Goal: Transaction & Acquisition: Purchase product/service

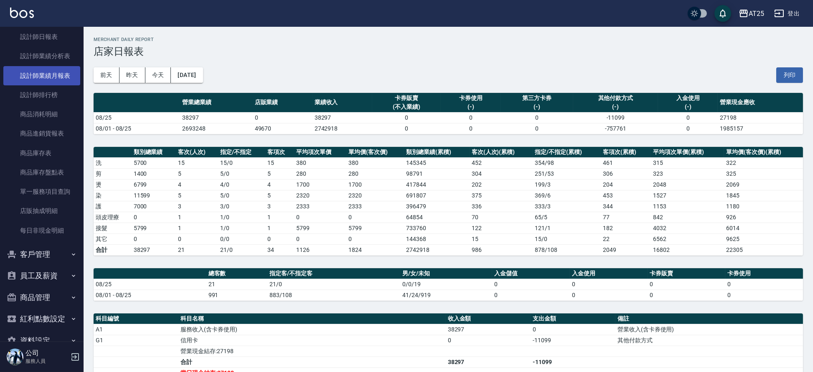
scroll to position [444, 0]
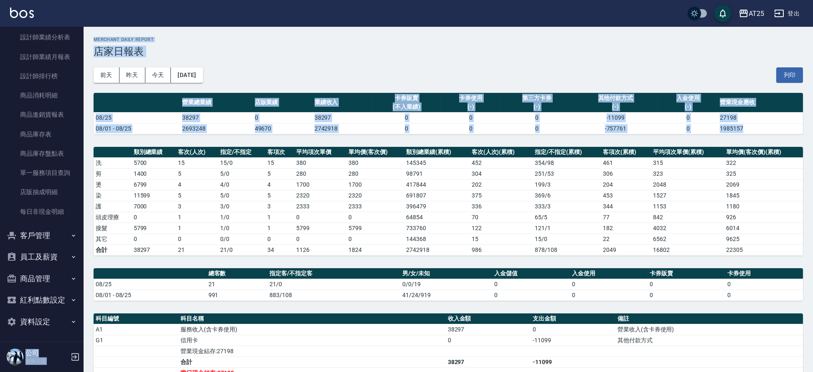
click at [83, 221] on div "AT25 登出 櫃檯作業 打帳單 帳單列表 掛單列表 現金收支登錄 高階收支登錄 材料自購登錄 每日結帳 排班表 現場電腦打卡 預約管理 預約管理 單日預約紀…" at bounding box center [406, 265] width 813 height 531
click at [83, 221] on nav "櫃檯作業 打帳單 帳單列表 掛單列表 現金收支登錄 高階收支登錄 材料自購登錄 每日結帳 排班表 現場電腦打卡 預約管理 預約管理 單日預約紀錄 單週預約紀錄…" at bounding box center [42, 184] width 84 height 314
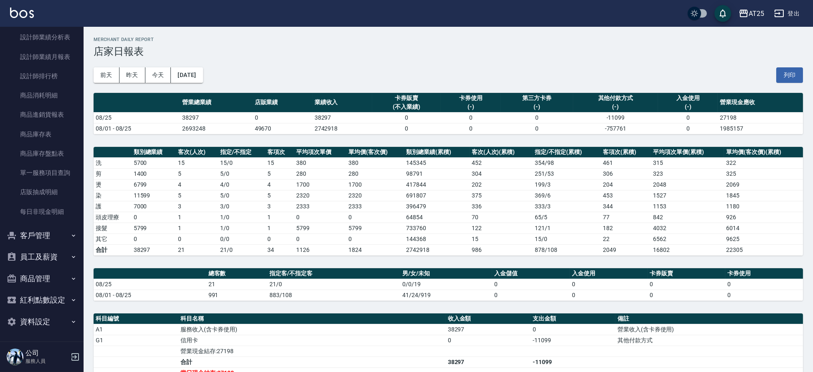
click at [82, 220] on nav "櫃檯作業 打帳單 帳單列表 掛單列表 現金收支登錄 高階收支登錄 材料自購登錄 每日結帳 排班表 現場電腦打卡 預約管理 預約管理 單日預約紀錄 單週預約紀錄…" at bounding box center [42, 184] width 84 height 314
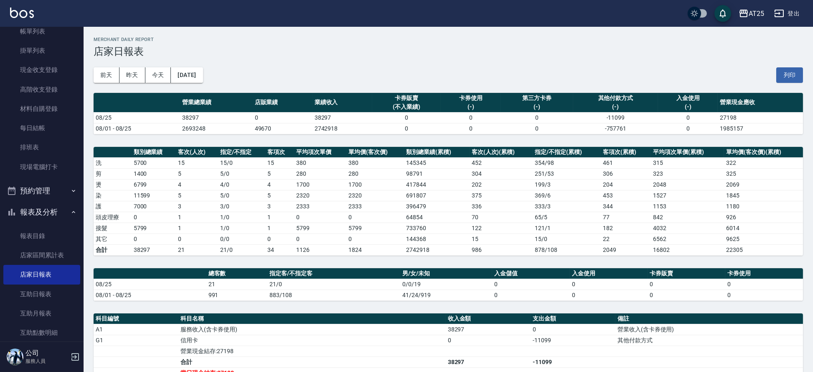
scroll to position [0, 0]
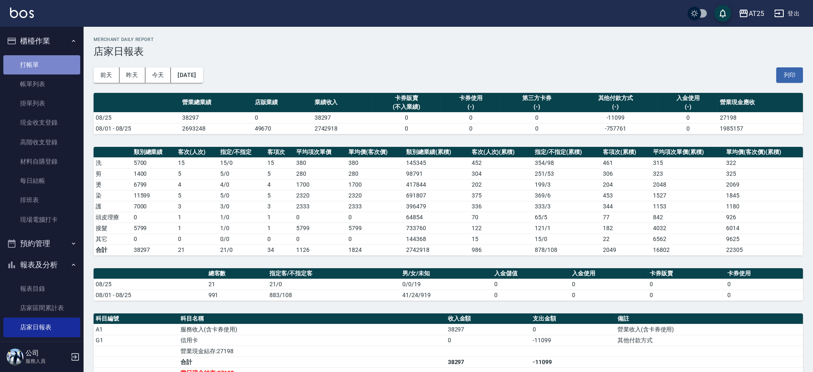
click at [48, 63] on link "打帳單" at bounding box center [41, 64] width 77 height 19
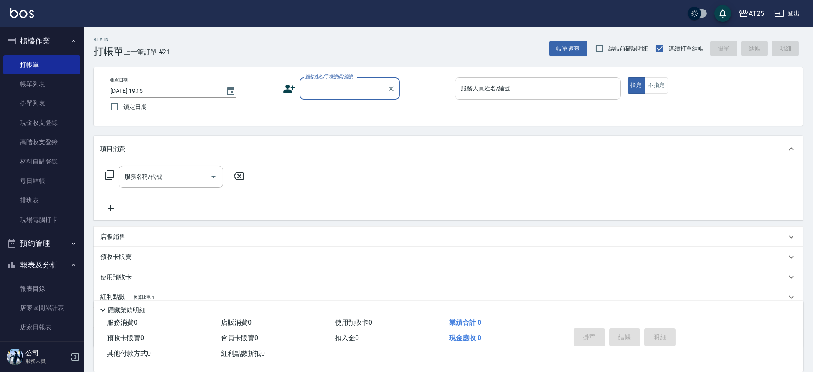
click at [515, 85] on input "服務人員姓名/編號" at bounding box center [538, 88] width 158 height 15
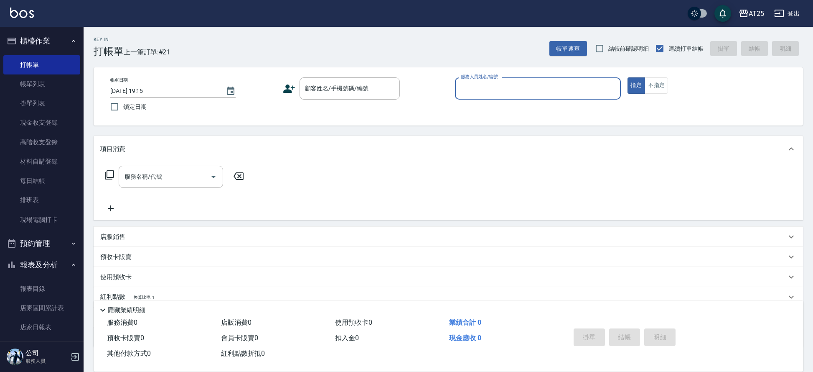
click at [477, 92] on input "服務人員姓名/編號" at bounding box center [538, 88] width 158 height 15
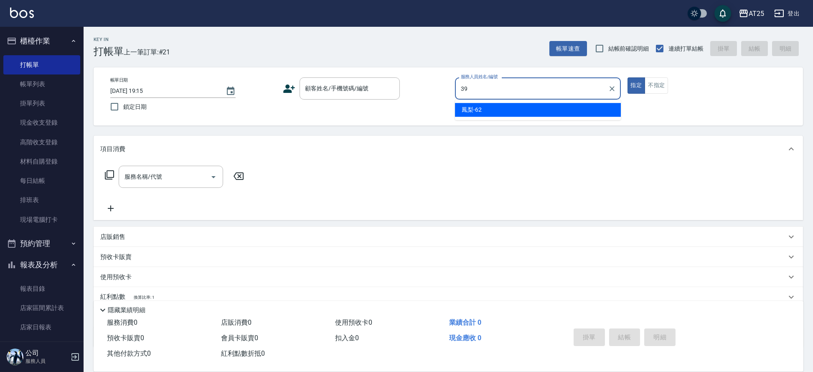
type input "N-39"
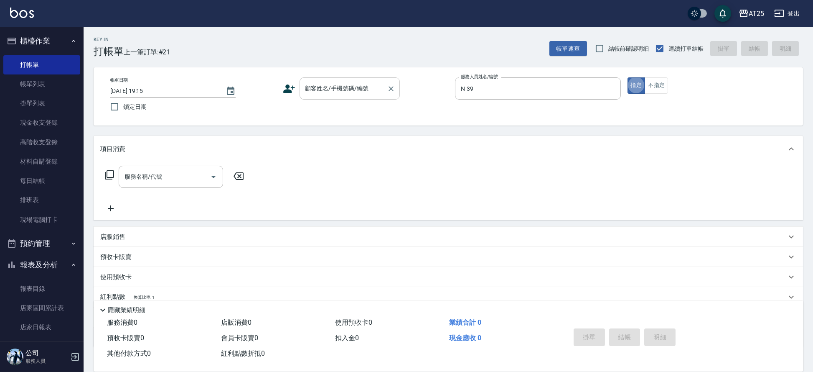
type button "true"
click at [356, 92] on input "顧客姓名/手機號碼/編號" at bounding box center [343, 88] width 80 height 15
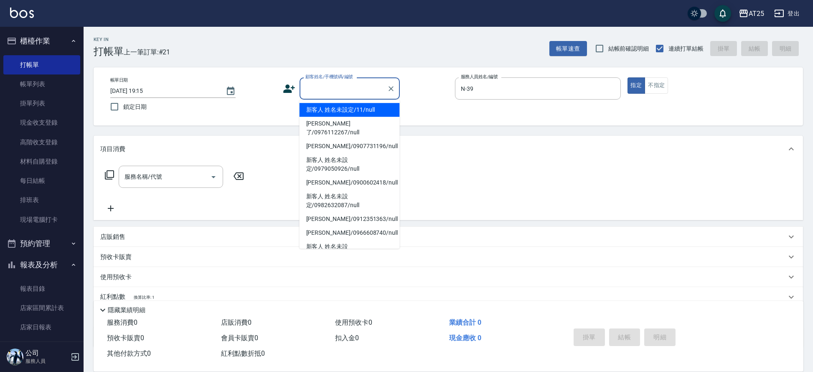
click at [361, 109] on li "新客人 姓名未設定/11/null" at bounding box center [350, 110] width 100 height 14
type input "新客人 姓名未設定/11/null"
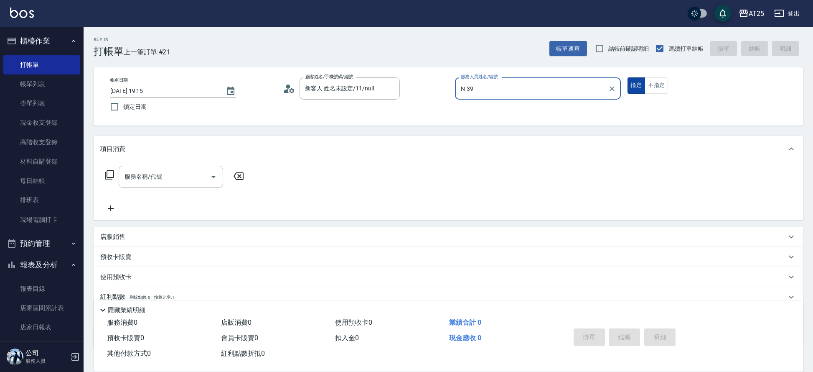
click at [638, 86] on button "指定" at bounding box center [637, 85] width 18 height 16
click at [654, 88] on button "不指定" at bounding box center [656, 85] width 23 height 16
click at [162, 173] on input "服務名稱/代號" at bounding box center [164, 176] width 84 height 15
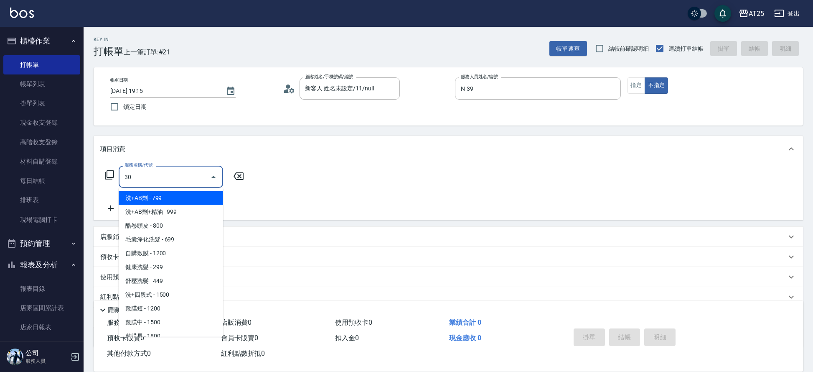
type input "301"
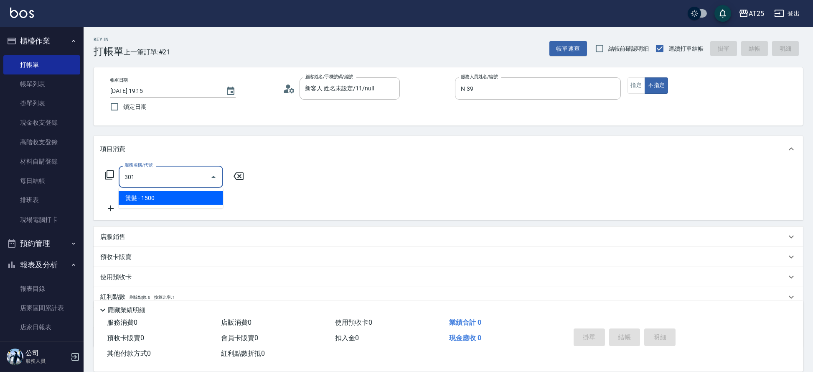
click at [146, 192] on span "燙髮 - 1500" at bounding box center [171, 198] width 104 height 14
type input "150"
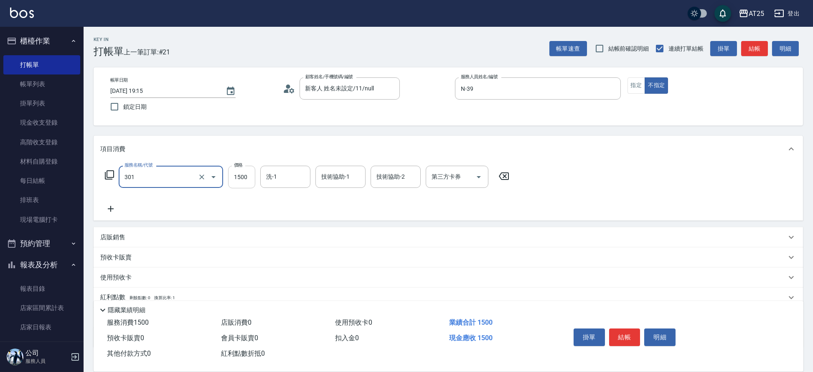
type input "燙髮(301)"
click at [232, 169] on input "1500" at bounding box center [241, 177] width 27 height 23
type input "0"
type input "25"
type input "20"
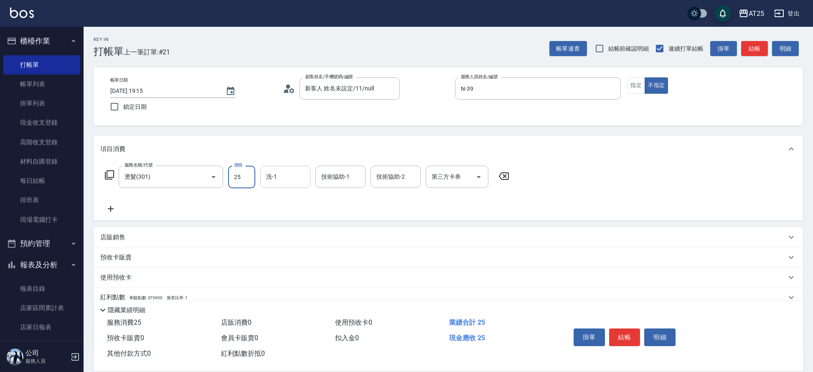
type input "250"
type input "2500"
click at [625, 337] on button "結帳" at bounding box center [624, 337] width 31 height 18
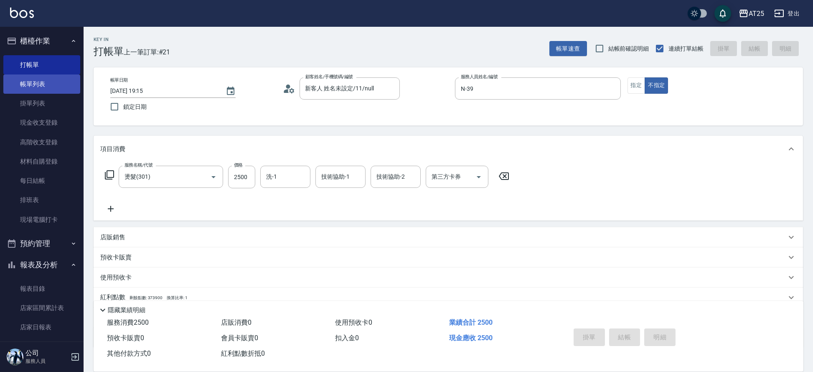
type input "2025/08/25 19:16"
type input "0"
drag, startPoint x: 27, startPoint y: 80, endPoint x: 25, endPoint y: 84, distance: 4.7
click at [27, 80] on link "帳單列表" at bounding box center [41, 83] width 77 height 19
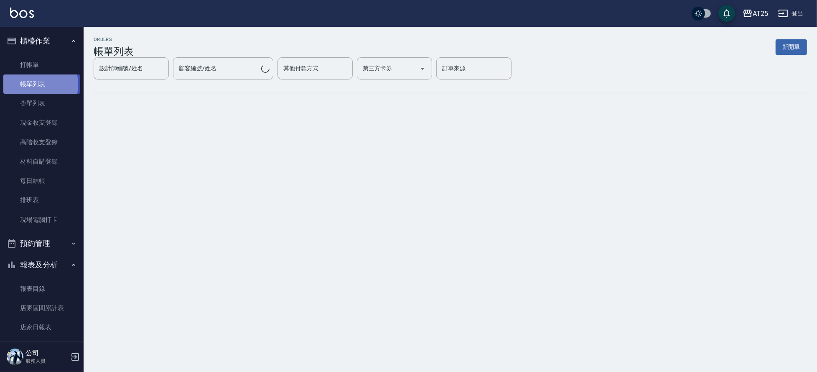
click at [25, 84] on link "帳單列表" at bounding box center [41, 83] width 77 height 19
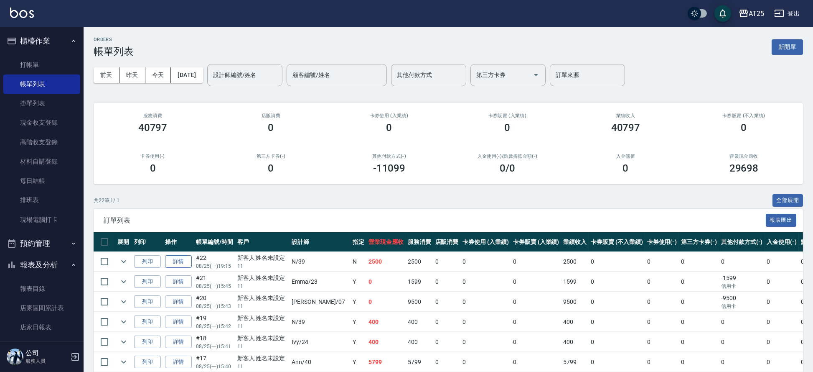
click at [183, 264] on link "詳情" at bounding box center [178, 261] width 27 height 13
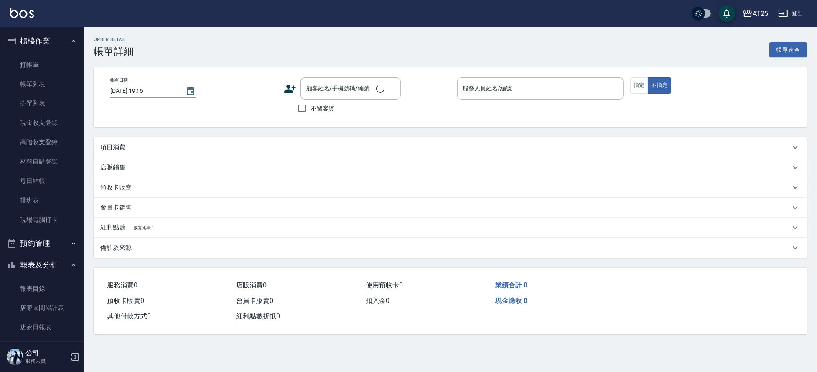
type input "2025/08/25 19:15"
type input "N-39"
type input "250"
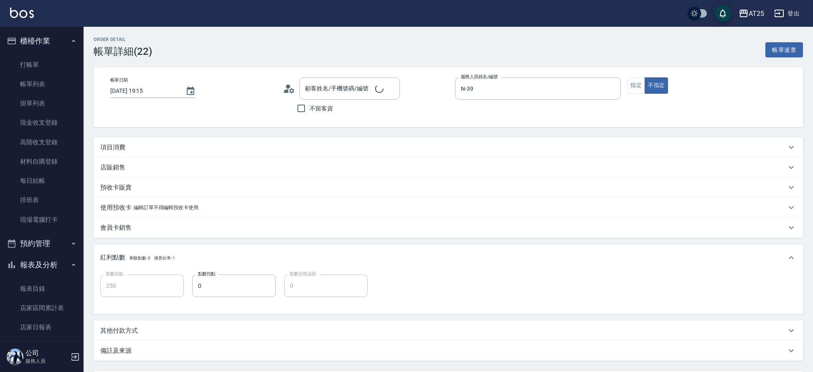
type input "新客人 姓名未設定/11/null"
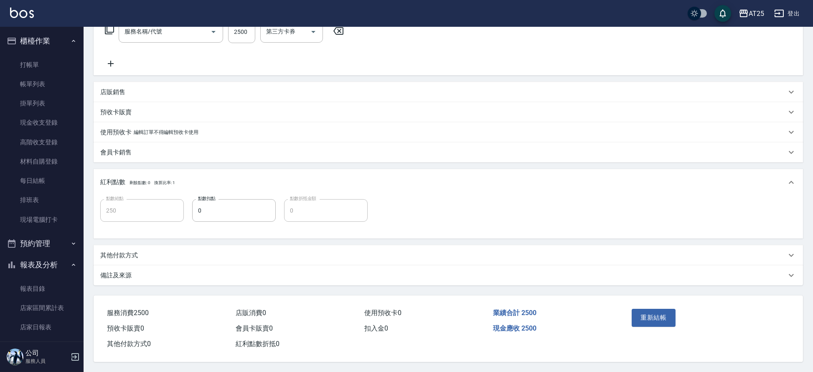
type input "燙髮(301)"
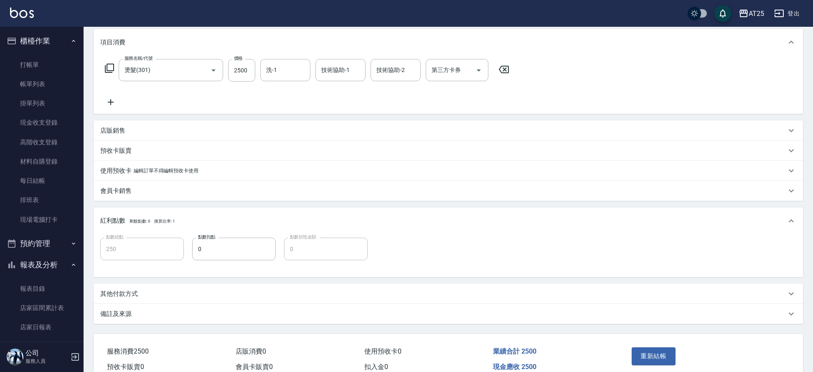
scroll to position [149, 0]
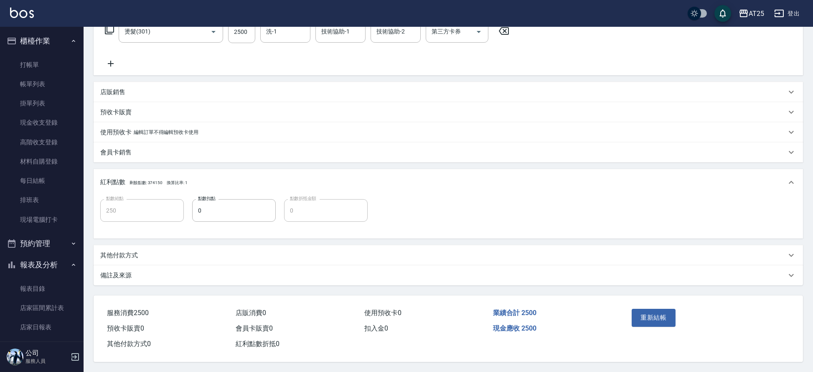
click at [129, 251] on p "其他付款方式" at bounding box center [119, 255] width 38 height 9
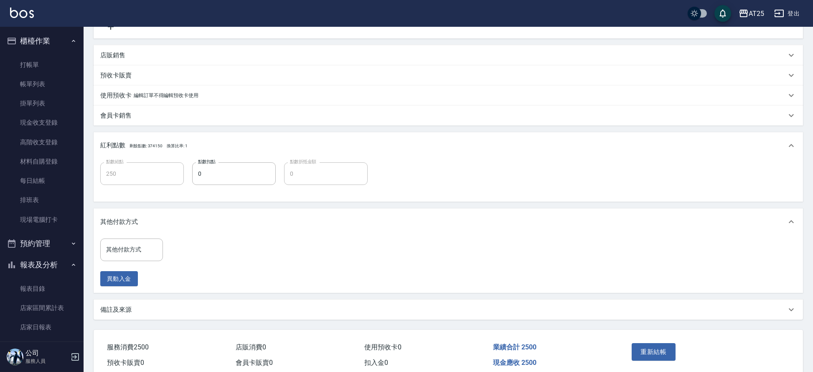
scroll to position [164, 0]
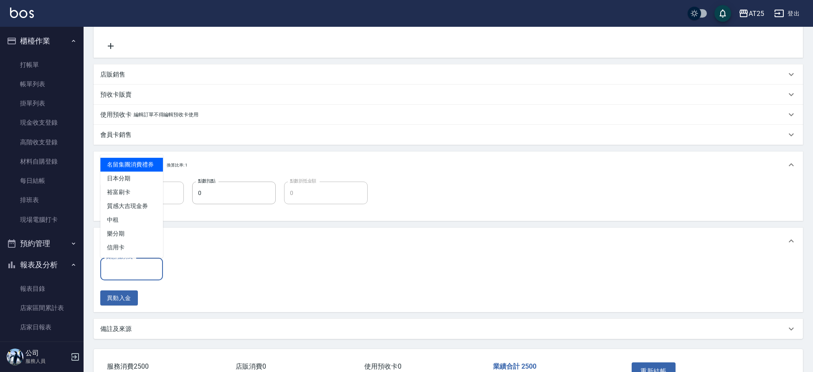
click at [135, 269] on input "其他付款方式" at bounding box center [131, 268] width 55 height 15
click at [127, 247] on span "信用卡" at bounding box center [131, 247] width 63 height 14
type input "信用卡"
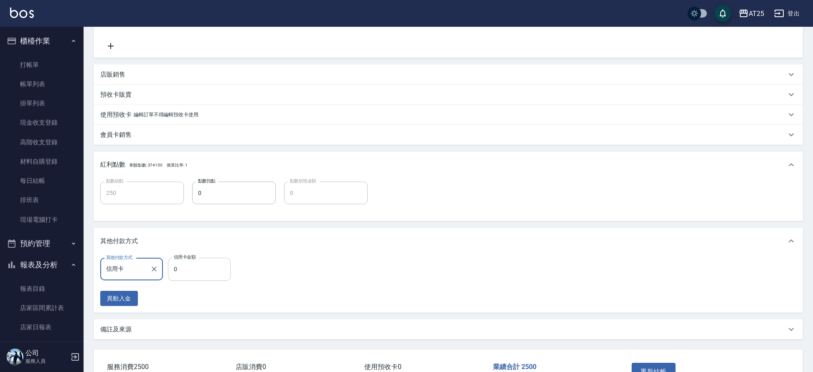
click at [193, 268] on input "0" at bounding box center [199, 268] width 63 height 23
type input "240"
type input "2"
type input "250"
type input "0"
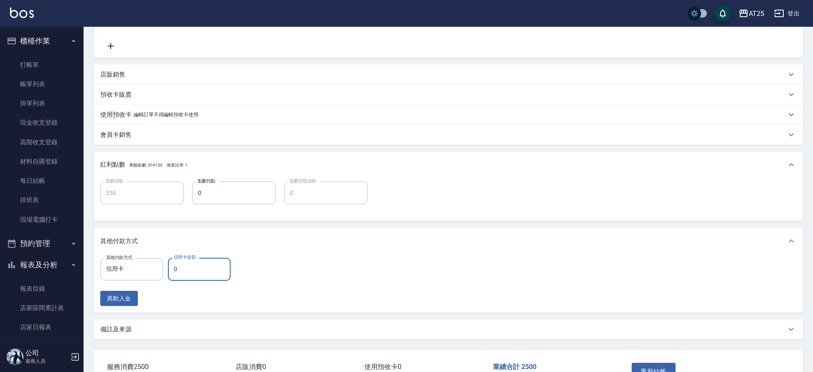
type input "240"
type input "24"
type input "220"
type input "245"
type input "0"
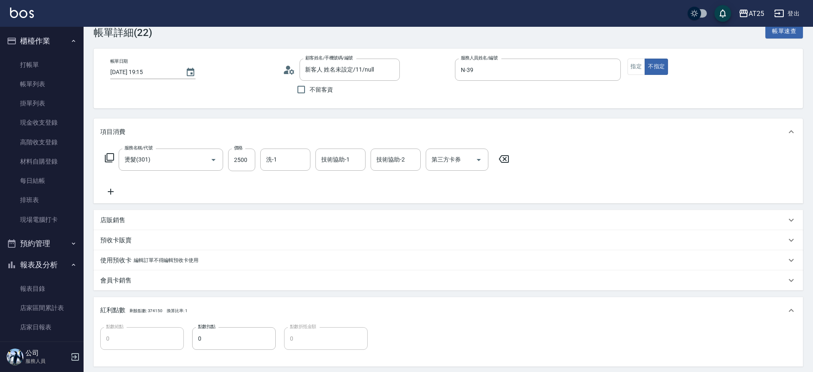
scroll to position [0, 0]
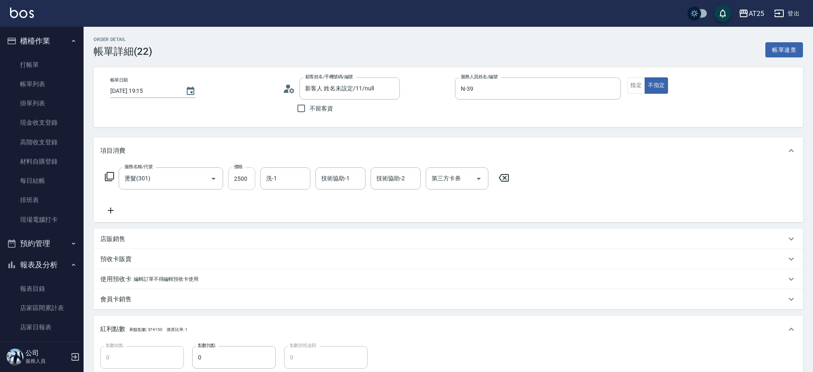
type input "2450"
click at [240, 178] on input "2500" at bounding box center [241, 178] width 27 height 23
type input "0"
type input "2"
type input "0"
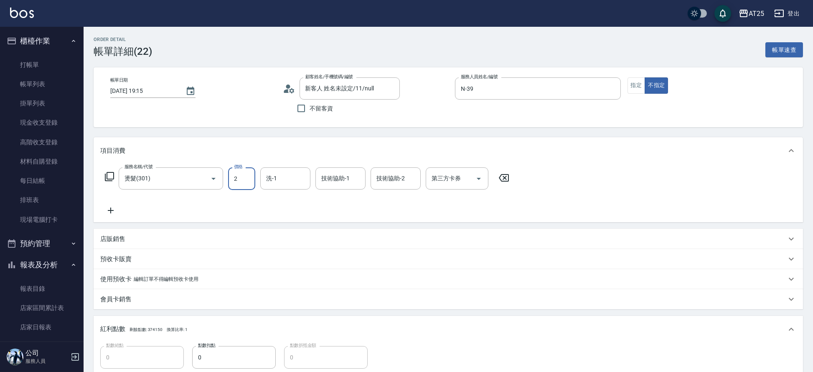
type input "24"
type input "20"
type input "2450"
type input "240"
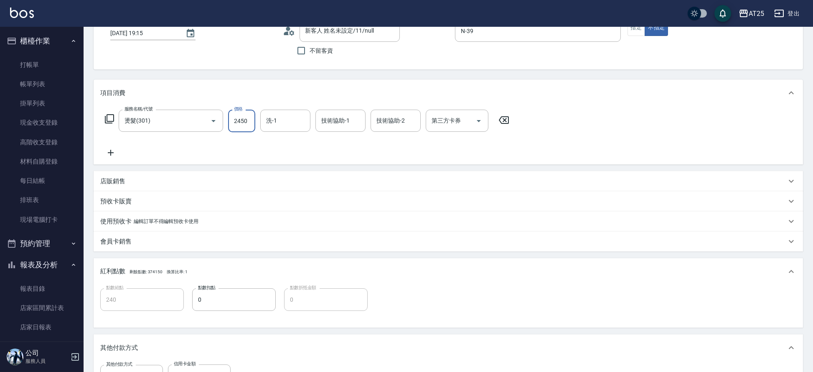
scroll to position [221, 0]
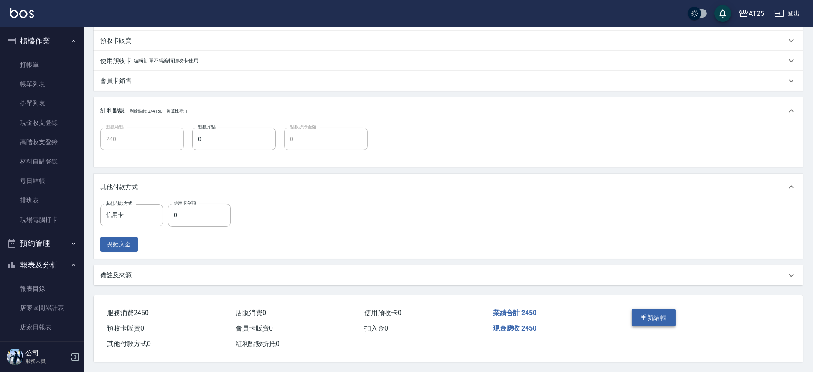
type input "2450"
drag, startPoint x: 639, startPoint y: 314, endPoint x: 403, endPoint y: 152, distance: 285.9
click at [439, 153] on div "Order detail 帳單詳細 (22) 帳單速查 帳單日期 2025/08/25 19:15 顧客姓名/手機號碼/編號 新客人 姓名未設定/11/nul…" at bounding box center [449, 90] width 730 height 563
click at [222, 210] on input "0" at bounding box center [199, 215] width 63 height 23
type input "24"
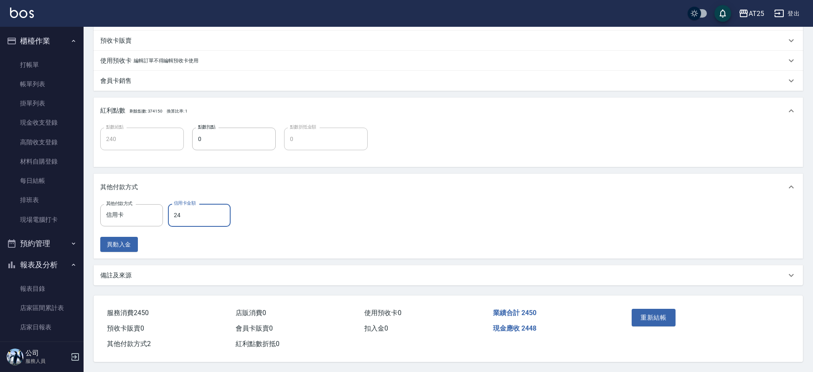
type input "220"
type input "245"
type input "0"
type input "2450"
click at [661, 308] on button "重新結帳" at bounding box center [654, 317] width 44 height 18
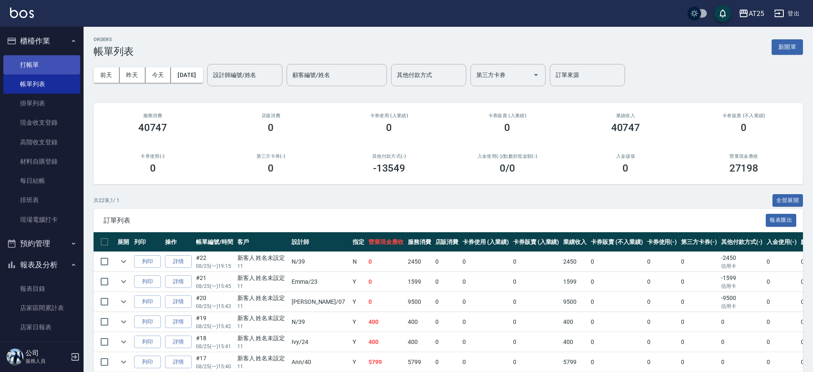
click at [32, 66] on link "打帳單" at bounding box center [41, 64] width 77 height 19
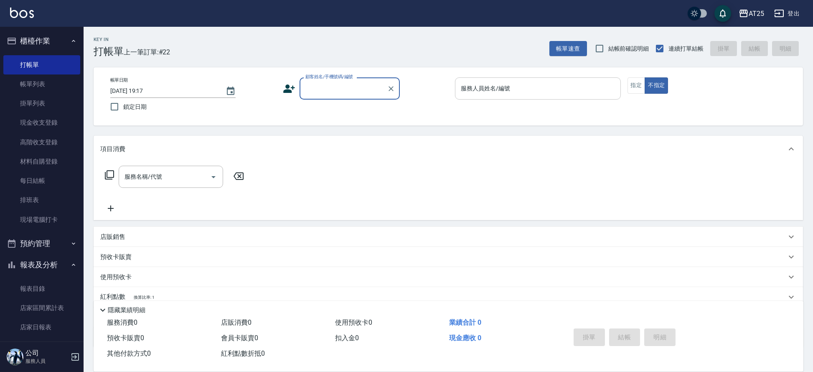
click at [479, 79] on div "服務人員姓名/編號" at bounding box center [538, 88] width 166 height 22
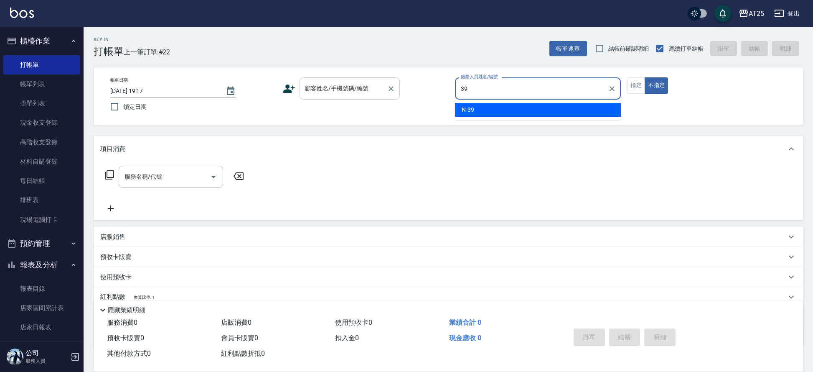
type input "N-39"
type button "false"
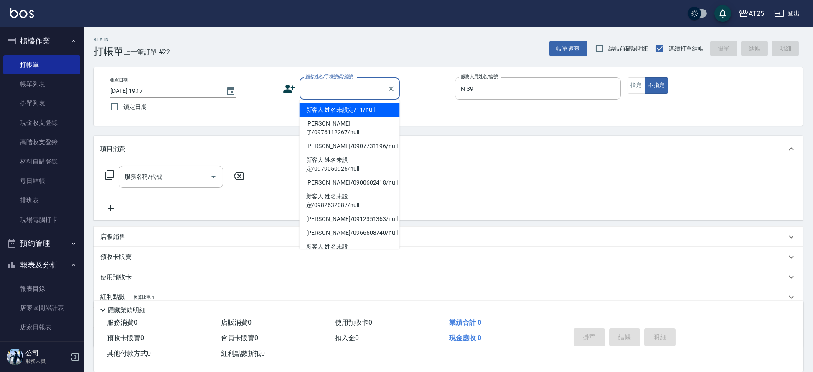
click at [354, 84] on div "顧客姓名/手機號碼/編號 顧客姓名/手機號碼/編號" at bounding box center [350, 88] width 100 height 22
click at [339, 108] on li "新客人 姓名未設定/11/null" at bounding box center [350, 110] width 100 height 14
type input "新客人 姓名未設定/11/null"
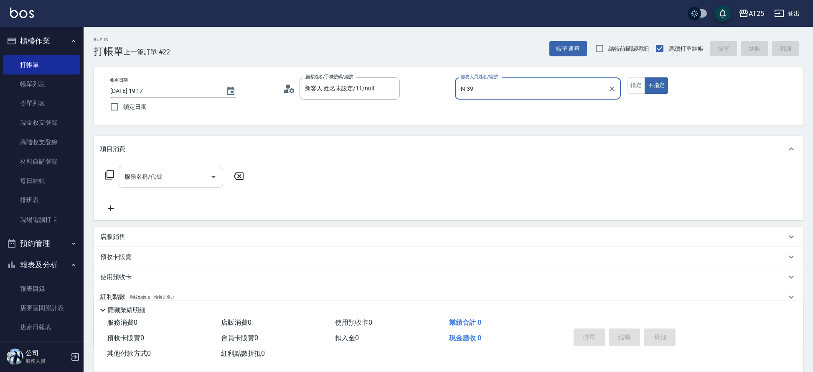
click at [173, 178] on input "服務名稱/代號" at bounding box center [164, 176] width 84 height 15
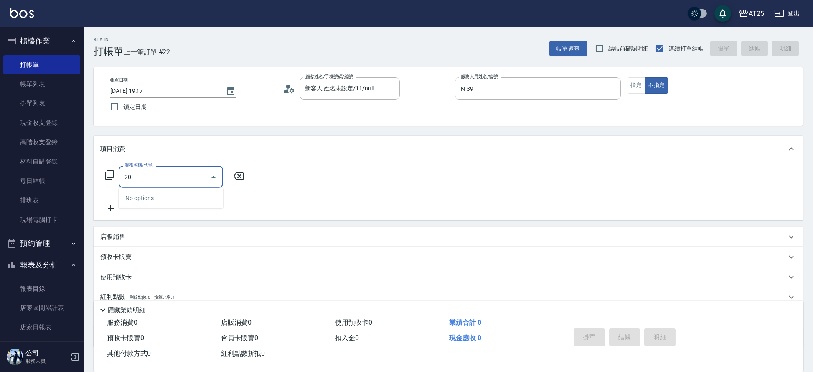
type input "201"
click at [175, 199] on span "洗髮 - 300" at bounding box center [171, 198] width 104 height 14
type input "30"
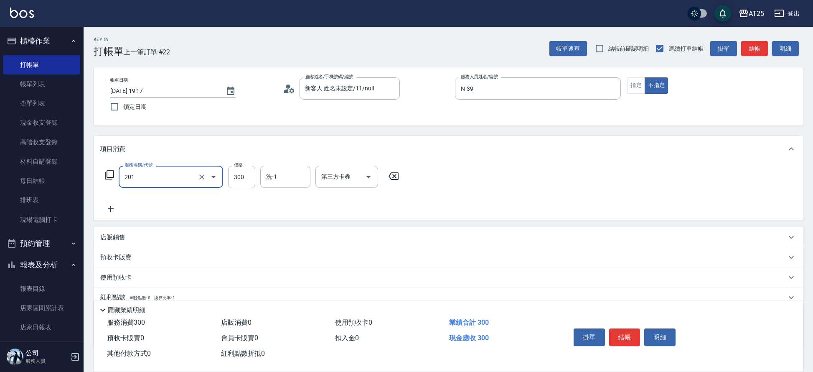
type input "洗髮(201)"
drag, startPoint x: 226, startPoint y: 186, endPoint x: 252, endPoint y: 176, distance: 27.9
click at [252, 176] on input "300" at bounding box center [241, 177] width 27 height 23
type input "0"
type input "40"
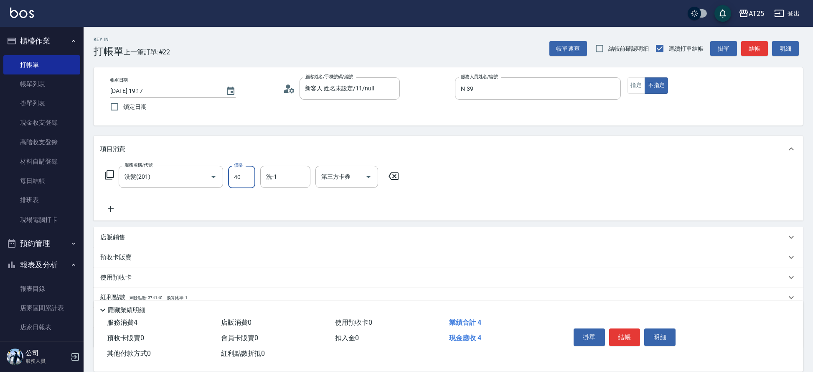
type input "40"
type input "400"
click at [631, 335] on button "結帳" at bounding box center [624, 337] width 31 height 18
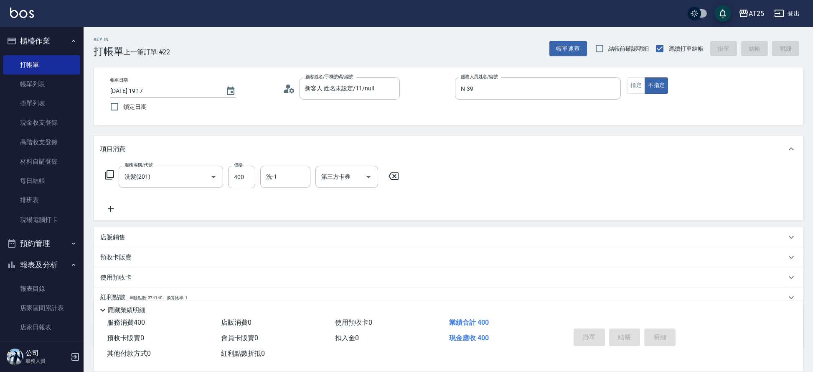
type input "2025/08/25 19:18"
type input "0"
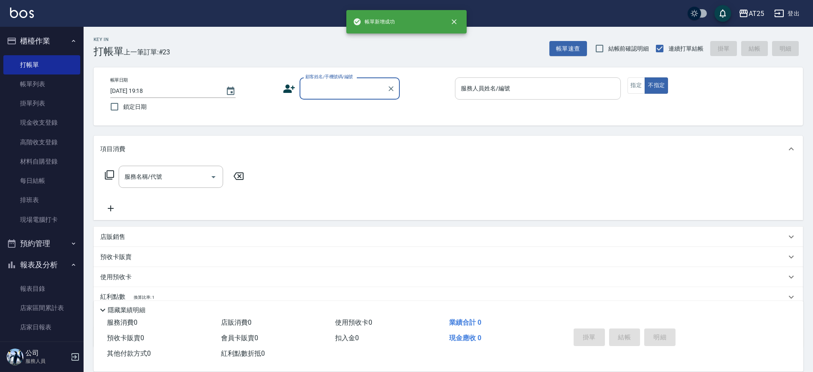
click at [499, 92] on input "服務人員姓名/編號" at bounding box center [538, 88] width 158 height 15
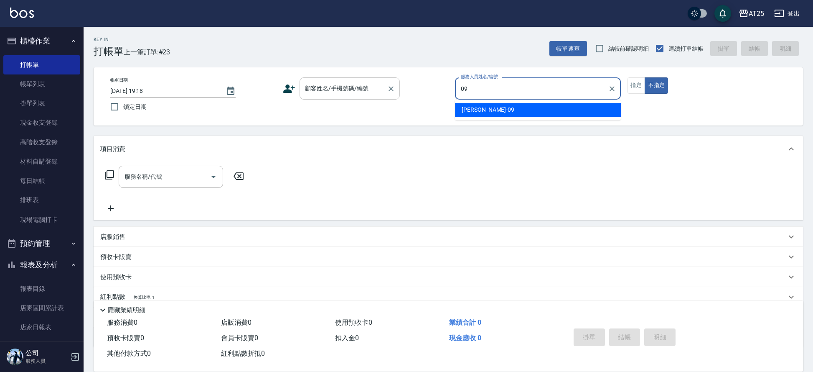
type input "Kevin-09"
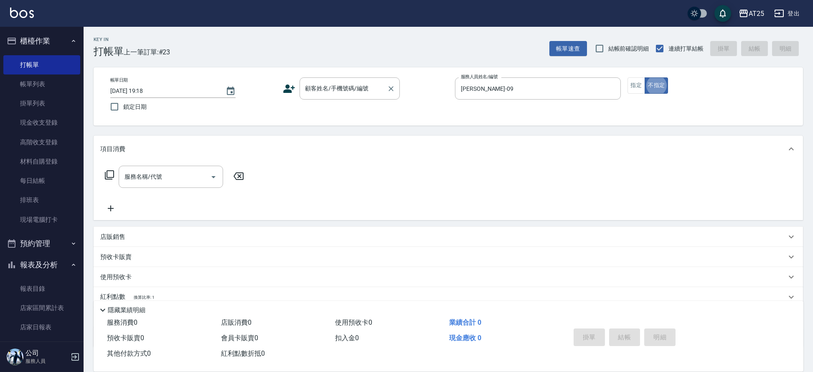
click at [364, 88] on input "顧客姓名/手機號碼/編號" at bounding box center [343, 88] width 80 height 15
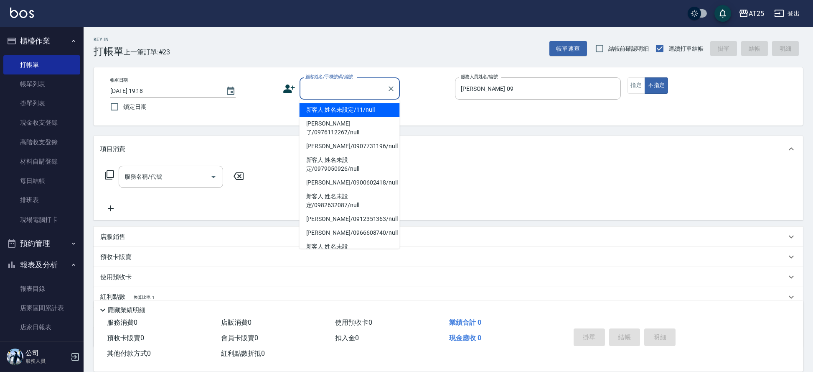
click at [330, 106] on li "新客人 姓名未設定/11/null" at bounding box center [350, 110] width 100 height 14
type input "新客人 姓名未設定/11/null"
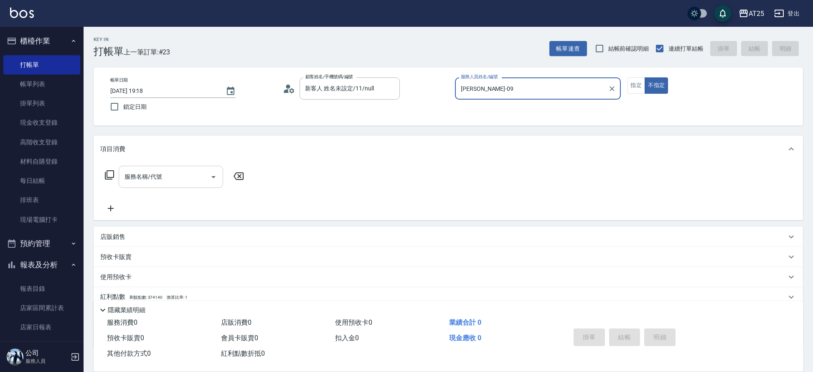
click at [160, 176] on input "服務名稱/代號" at bounding box center [164, 176] width 84 height 15
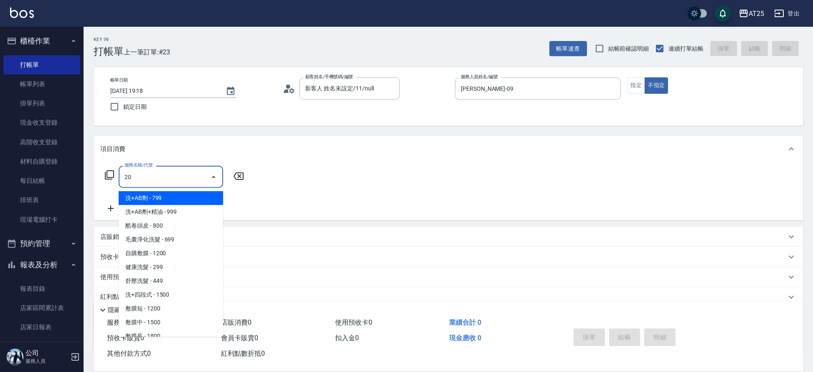
type input "201"
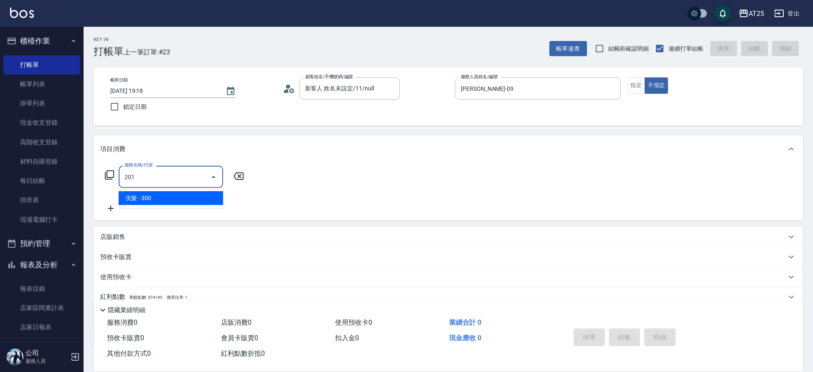
click at [145, 194] on span "洗髮 - 300" at bounding box center [171, 198] width 104 height 14
type input "30"
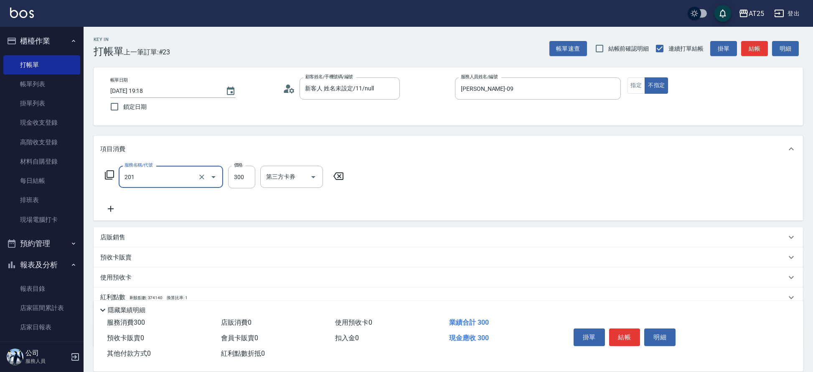
type input "洗髮(201)"
click at [116, 205] on icon at bounding box center [110, 209] width 21 height 10
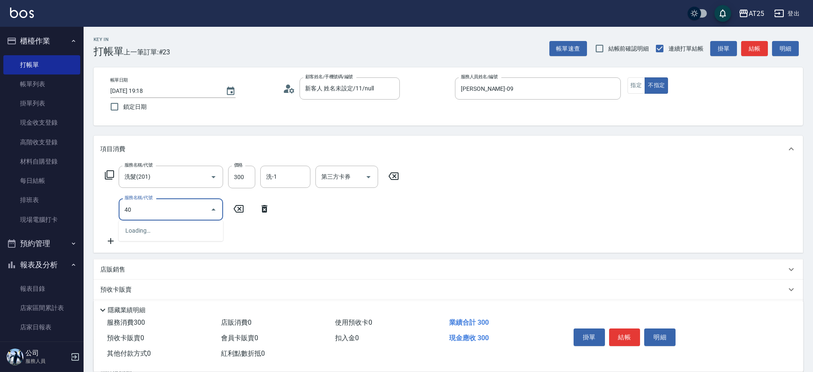
type input "401"
click at [164, 230] on span "剪髮 - 300" at bounding box center [171, 231] width 104 height 14
type input "60"
type input "剪髮(401)"
drag, startPoint x: 230, startPoint y: 203, endPoint x: 261, endPoint y: 202, distance: 30.5
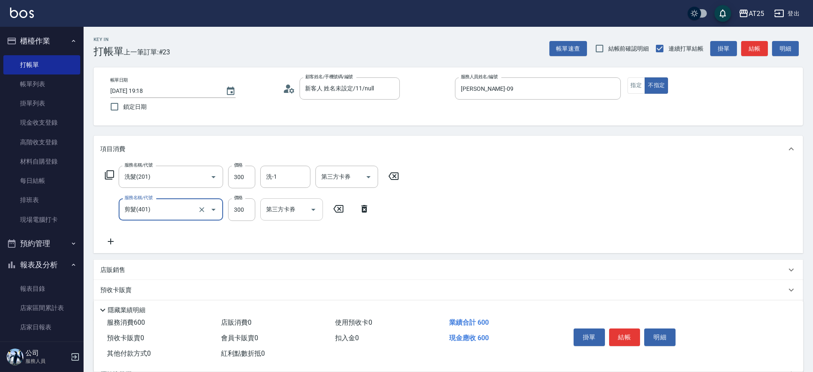
click at [230, 203] on input "300" at bounding box center [241, 209] width 27 height 23
type input "30"
type input "29"
type input "50"
type input "299"
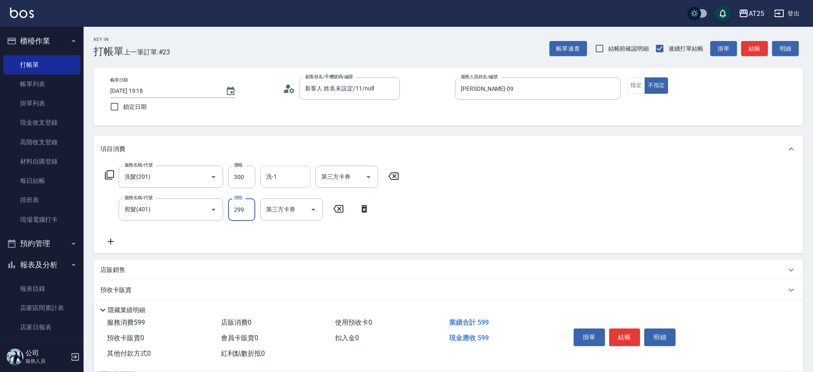
click at [282, 177] on input "洗-1" at bounding box center [285, 176] width 43 height 15
click at [293, 199] on div "游惠心 -68" at bounding box center [285, 198] width 50 height 14
type input "游惠心-68"
click at [626, 334] on button "結帳" at bounding box center [624, 337] width 31 height 18
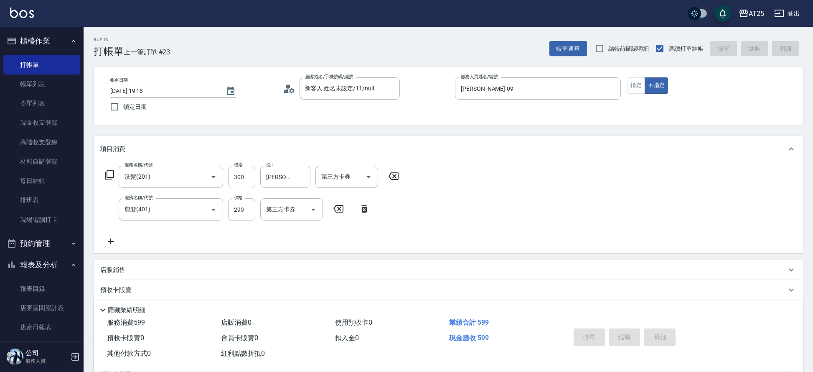
type input "0"
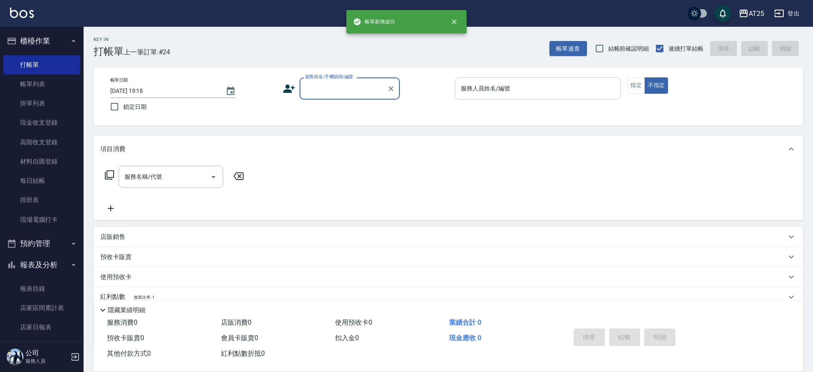
click at [486, 92] on input "服務人員姓名/編號" at bounding box center [538, 88] width 158 height 15
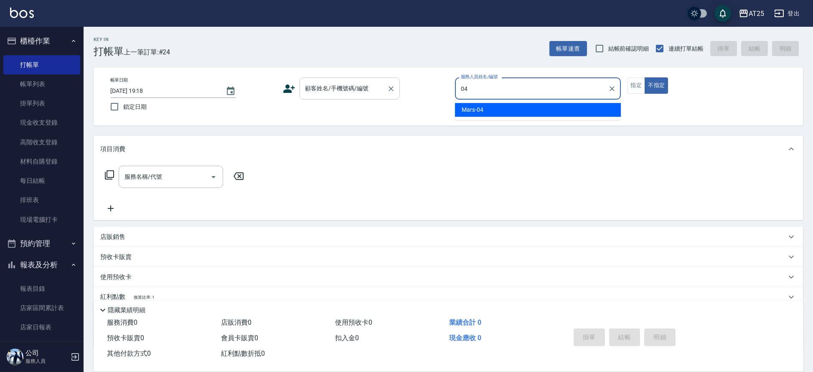
type input "Mars-04"
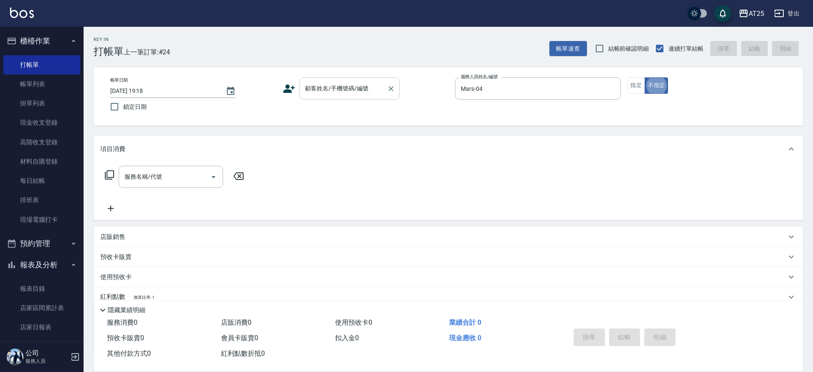
click at [352, 93] on input "顧客姓名/手機號碼/編號" at bounding box center [343, 88] width 80 height 15
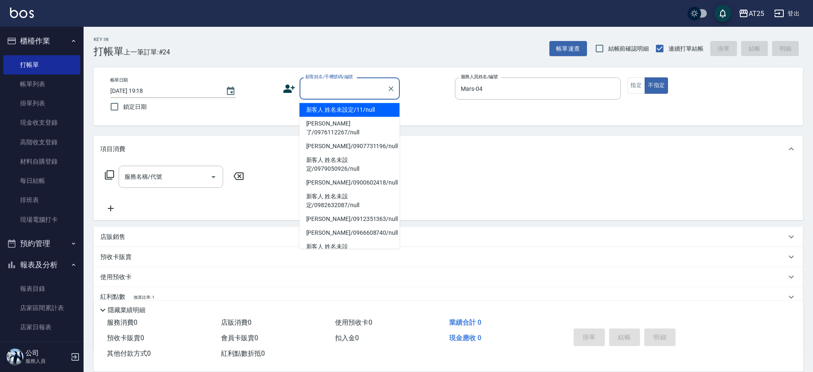
click at [320, 104] on li "新客人 姓名未設定/11/null" at bounding box center [350, 110] width 100 height 14
type input "新客人 姓名未設定/11/null"
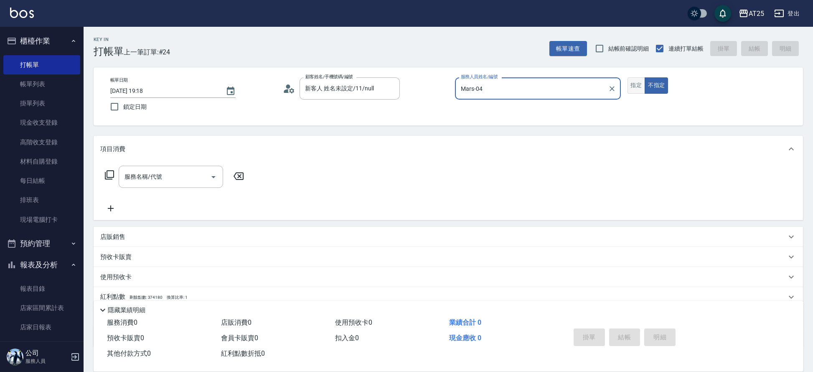
click at [641, 80] on button "指定" at bounding box center [637, 85] width 18 height 16
click at [180, 176] on input "服務名稱/代號" at bounding box center [164, 176] width 84 height 15
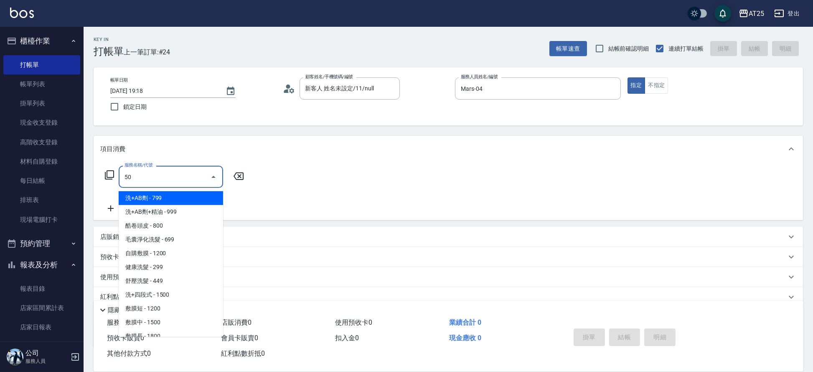
type input "501"
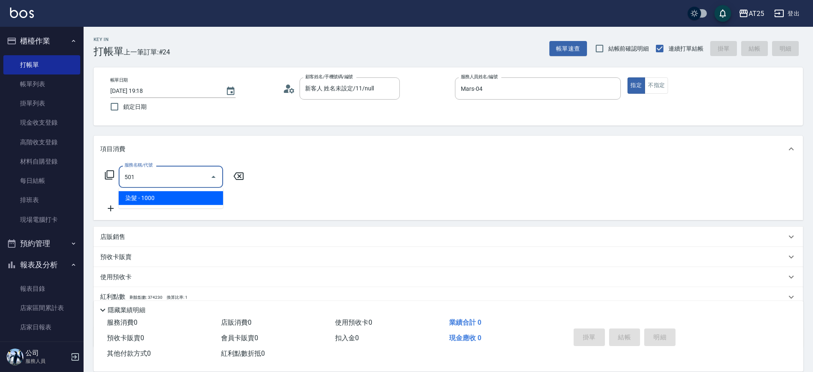
click at [184, 196] on span "染髮 - 1000" at bounding box center [171, 198] width 104 height 14
type input "100"
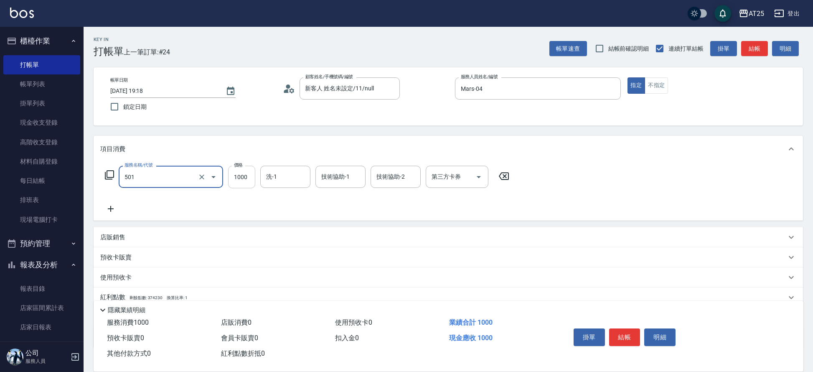
type input "染髮(501)"
click at [234, 179] on input "1000" at bounding box center [241, 177] width 27 height 23
type input "0"
type input "20"
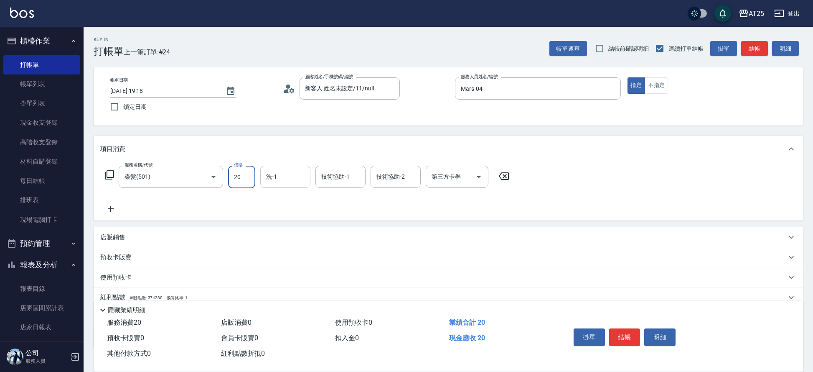
type input "200"
type input "2000"
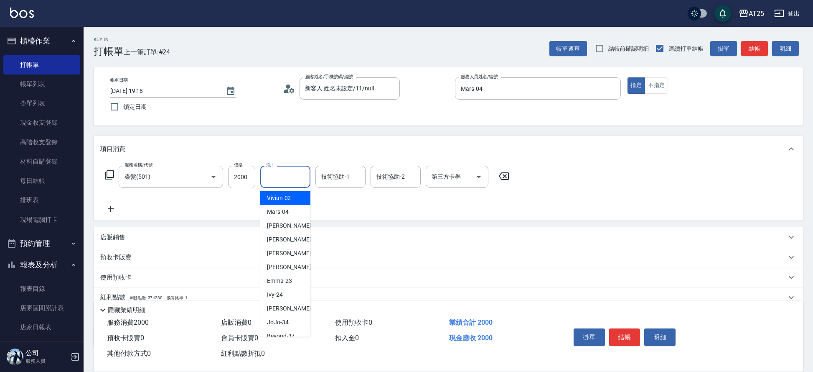
click at [304, 176] on input "洗-1" at bounding box center [285, 176] width 43 height 15
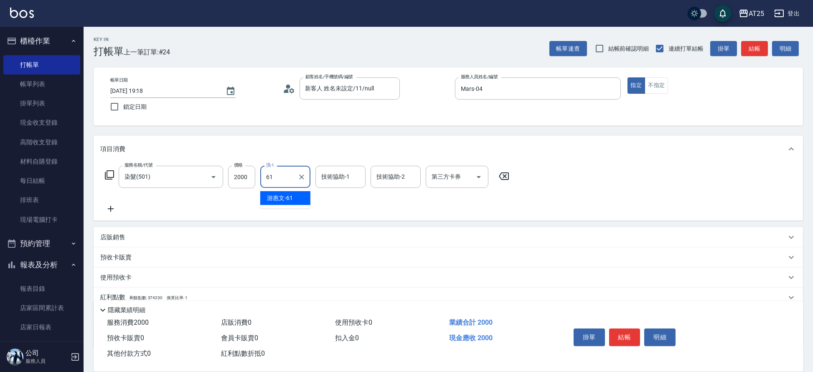
click at [297, 196] on div "游惠文 -61" at bounding box center [285, 198] width 50 height 14
type input "游惠文-61"
click at [330, 177] on input "技術協助-1" at bounding box center [340, 176] width 43 height 15
type input "游惠文-61"
click at [615, 333] on button "結帳" at bounding box center [624, 337] width 31 height 18
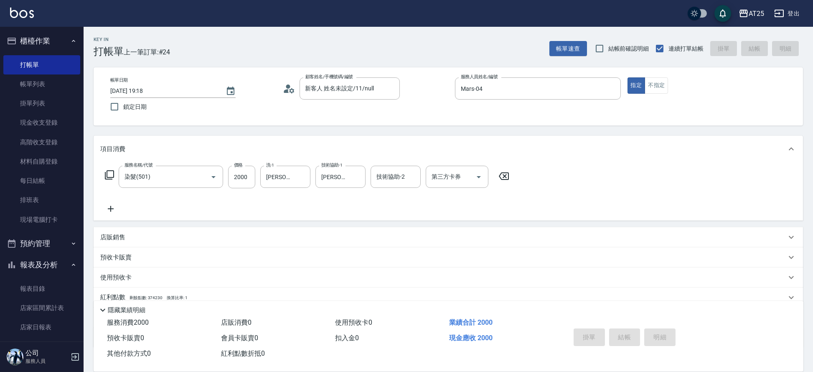
type input "0"
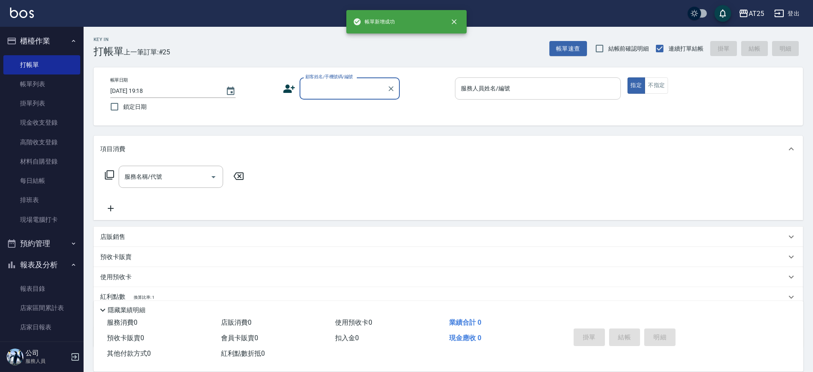
click at [517, 99] on div "服務人員姓名/編號" at bounding box center [538, 88] width 166 height 22
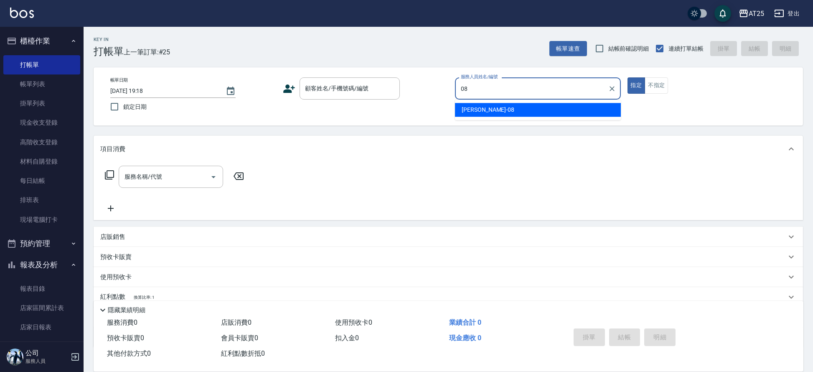
type input "Tony-08"
type button "true"
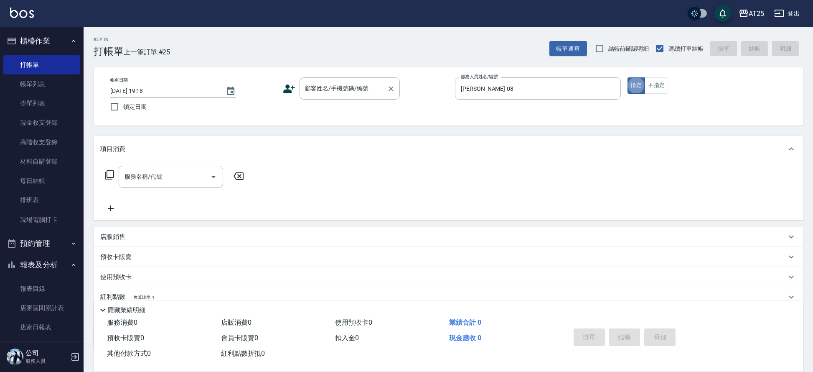
click at [326, 87] on div "顧客姓名/手機號碼/編號 顧客姓名/手機號碼/編號" at bounding box center [350, 88] width 100 height 22
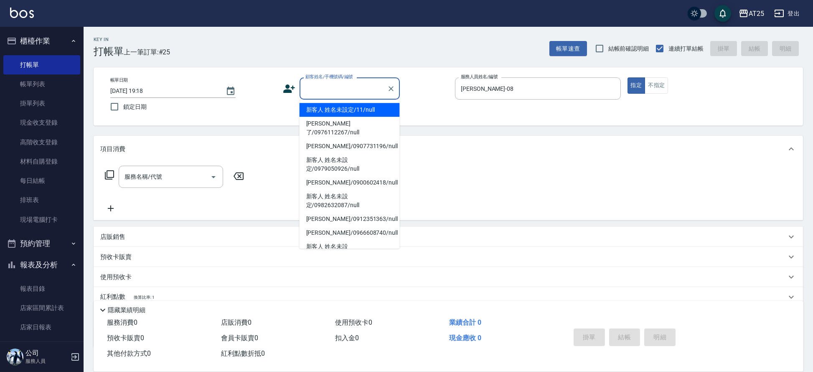
click at [325, 108] on li "新客人 姓名未設定/11/null" at bounding box center [350, 110] width 100 height 14
type input "新客人 姓名未設定/11/null"
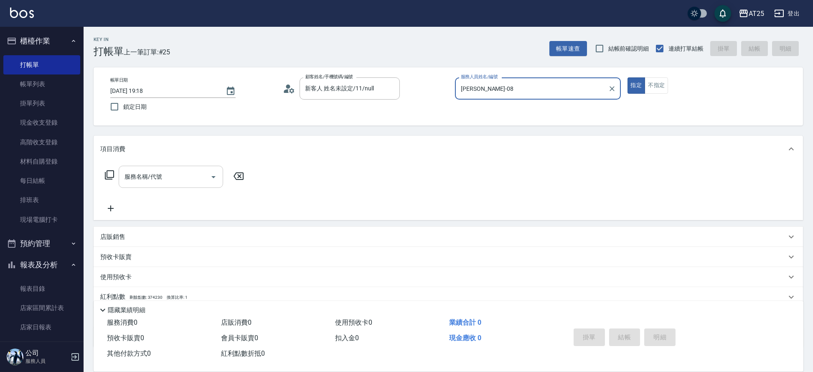
click at [145, 178] on input "服務名稱/代號" at bounding box center [164, 176] width 84 height 15
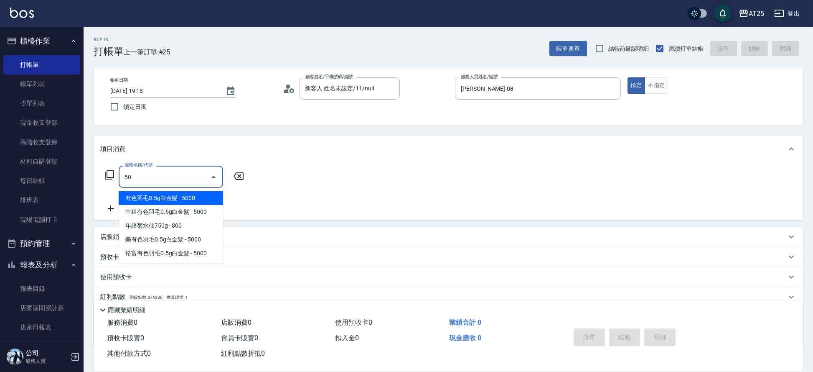
type input "501"
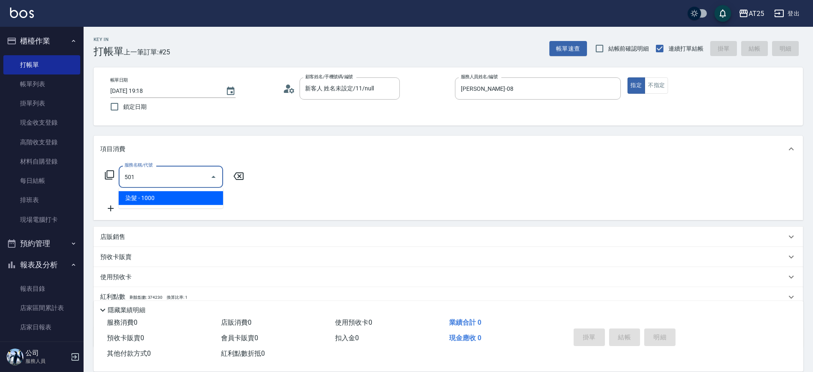
click at [154, 197] on span "染髮 - 1000" at bounding box center [171, 198] width 104 height 14
type input "100"
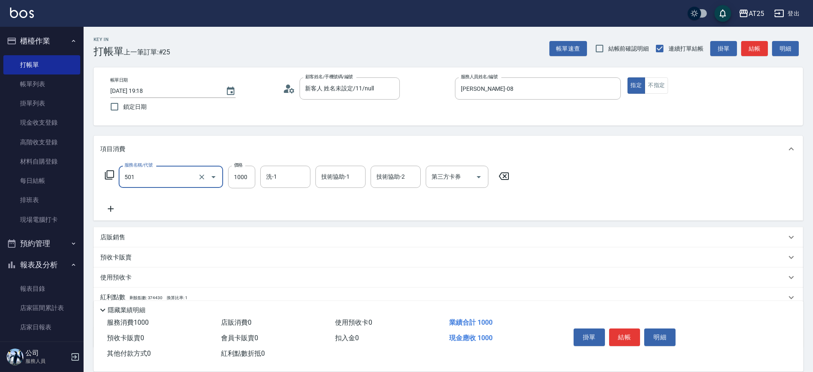
type input "染髮(501)"
click at [110, 209] on icon at bounding box center [110, 209] width 21 height 10
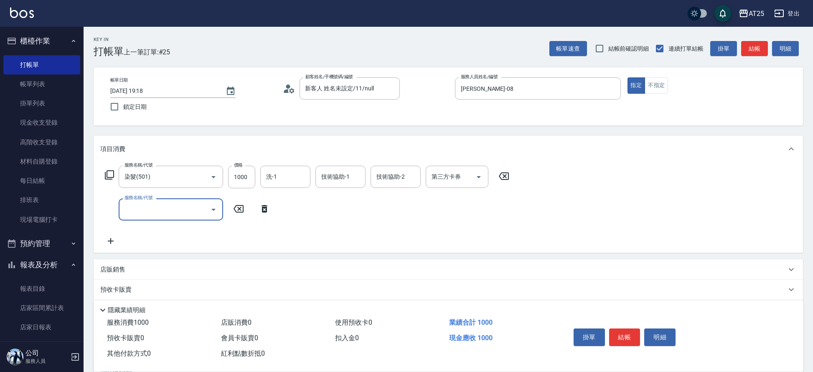
click at [166, 211] on input "服務名稱/代號" at bounding box center [164, 209] width 84 height 15
type input "601"
click at [165, 228] on span "自備護髮(1000上) - 1000" at bounding box center [171, 231] width 104 height 14
type input "200"
type input "自備護髮(1000上)(601)"
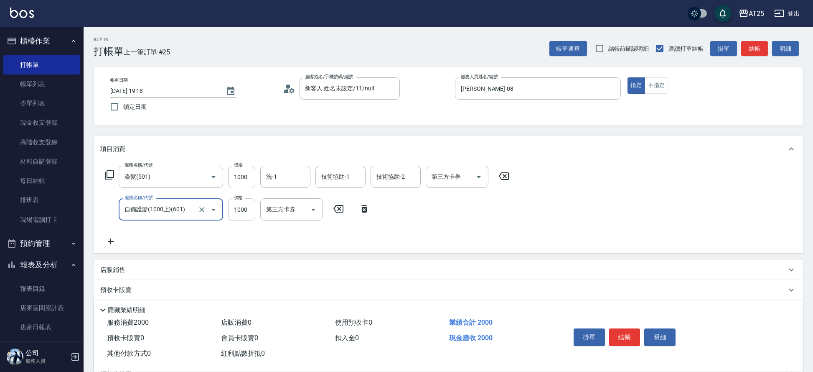
click at [231, 204] on input "1000" at bounding box center [241, 209] width 27 height 23
type input "100"
type input "0"
click at [242, 173] on input "1000" at bounding box center [241, 177] width 27 height 23
type input "0"
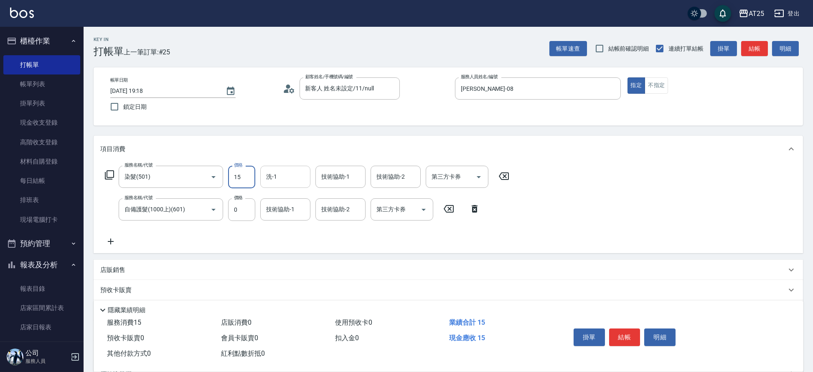
type input "150"
type input "1500"
click at [293, 172] on input "洗-1" at bounding box center [285, 176] width 43 height 15
click at [293, 192] on div "游惠心 -68" at bounding box center [285, 198] width 50 height 14
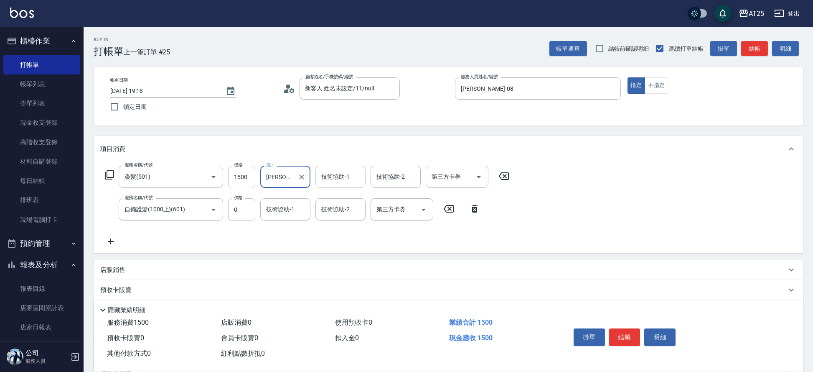
type input "游惠心-68"
click at [332, 181] on input "技術協助-1" at bounding box center [340, 176] width 43 height 15
type input "游惠心-68"
click at [341, 205] on div "技術協助-2 技術協助-2" at bounding box center [341, 209] width 50 height 22
click at [350, 237] on ul "游惠心 -68" at bounding box center [341, 230] width 50 height 20
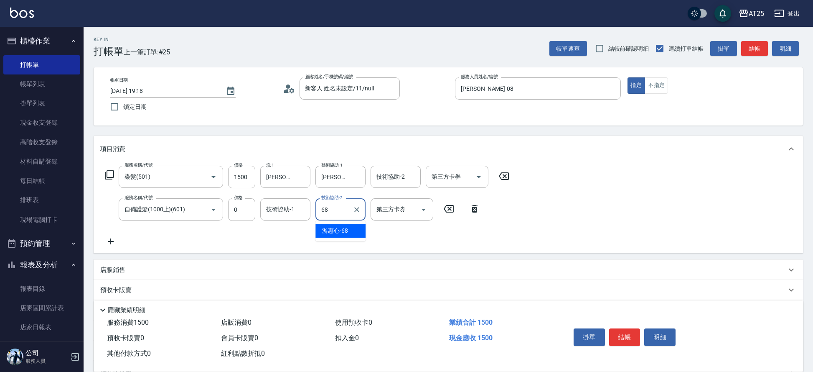
click at [349, 232] on div "游惠心 -68" at bounding box center [341, 231] width 50 height 14
type input "游惠心-68"
click at [622, 331] on button "結帳" at bounding box center [624, 337] width 31 height 18
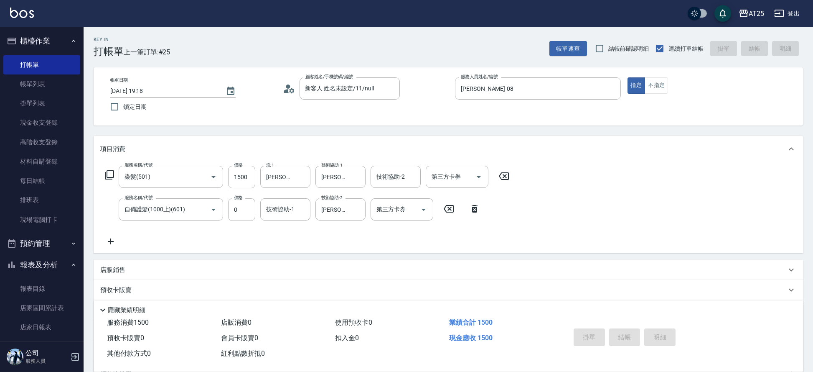
type input "0"
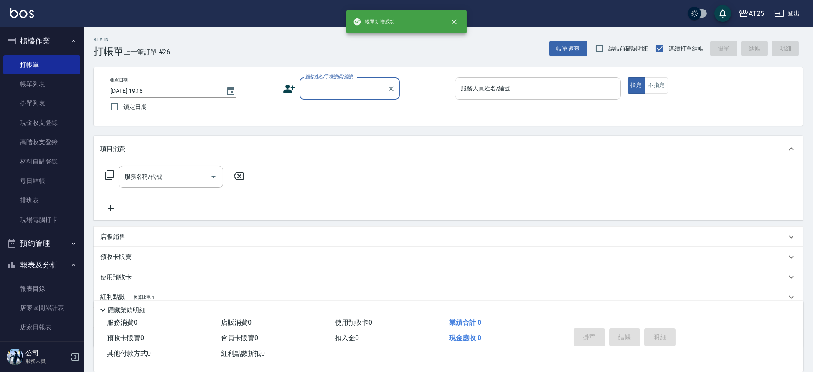
click at [504, 92] on input "服務人員姓名/編號" at bounding box center [538, 88] width 158 height 15
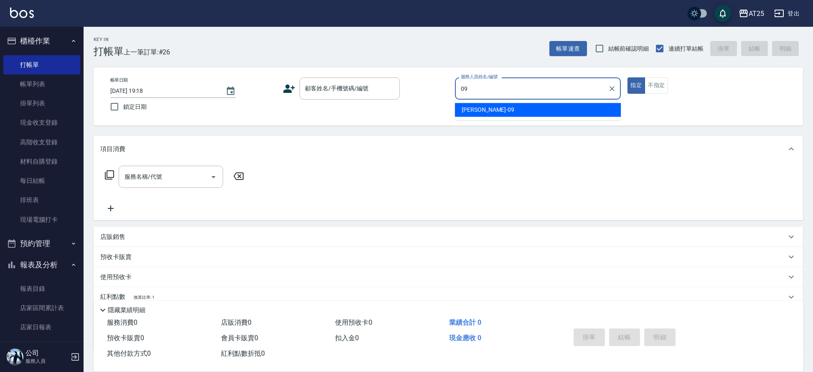
type input "Kevin-09"
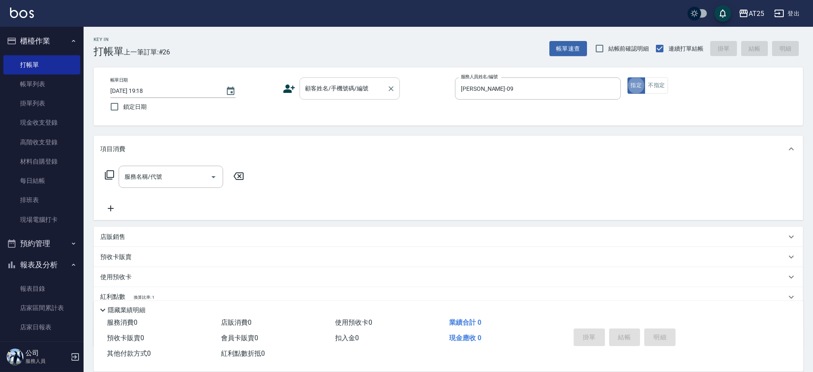
click at [321, 78] on div "顧客姓名/手機號碼/編號" at bounding box center [350, 88] width 100 height 22
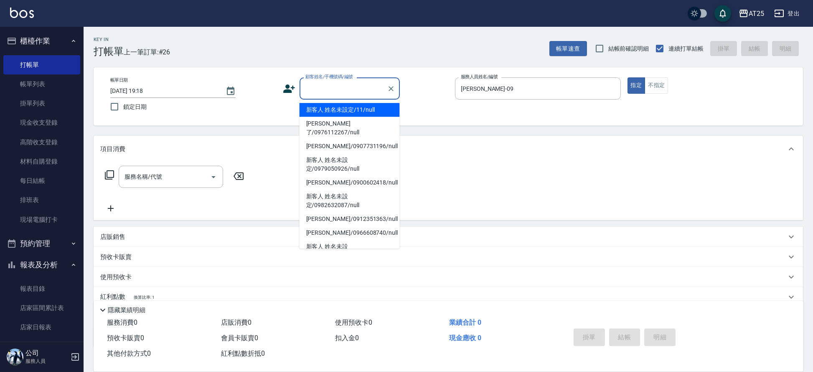
click at [319, 99] on ul "新客人 姓名未設定/11/null 莊銘了/0976112267/null 黃淑琳/0907731196/null 新客人 姓名未設定/0979050926/…" at bounding box center [350, 173] width 100 height 149
click at [317, 105] on li "新客人 姓名未設定/11/null" at bounding box center [350, 110] width 100 height 14
type input "新客人 姓名未設定/11/null"
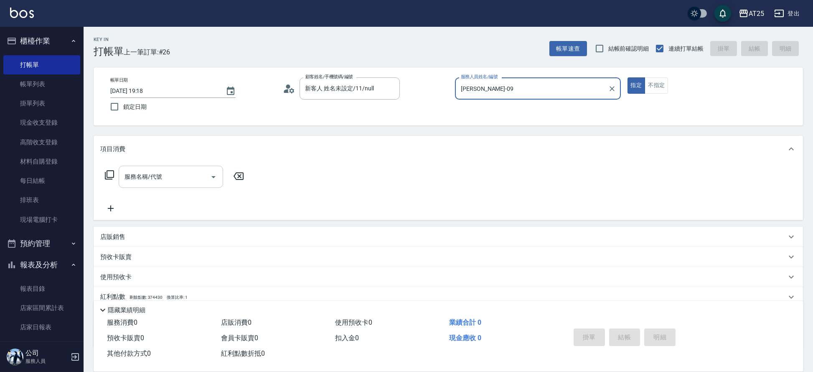
click at [185, 171] on input "服務名稱/代號" at bounding box center [164, 176] width 84 height 15
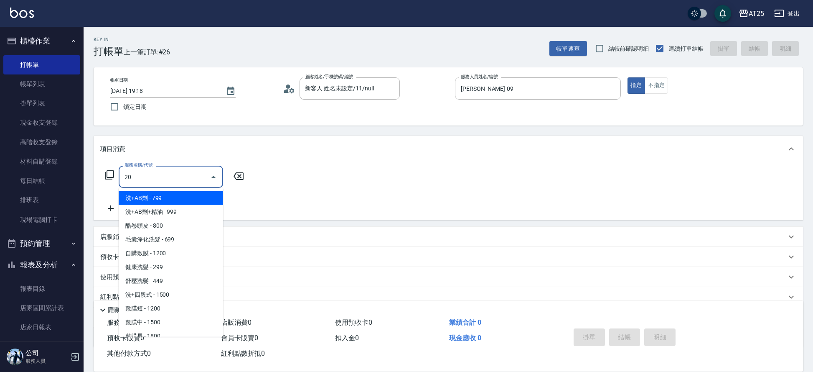
type input "201"
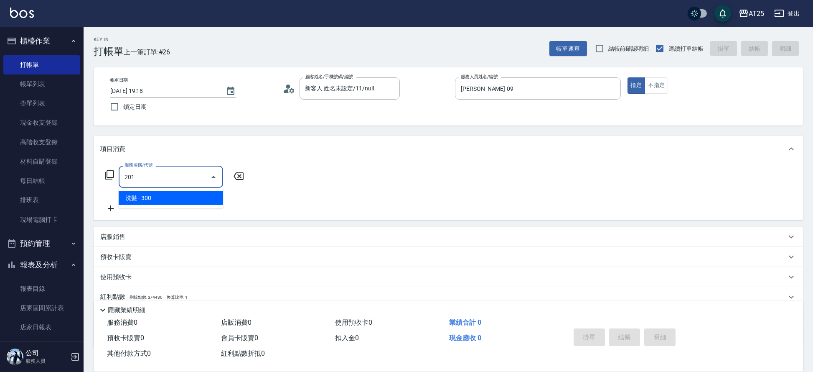
click at [160, 201] on span "洗髮 - 300" at bounding box center [171, 198] width 104 height 14
type input "30"
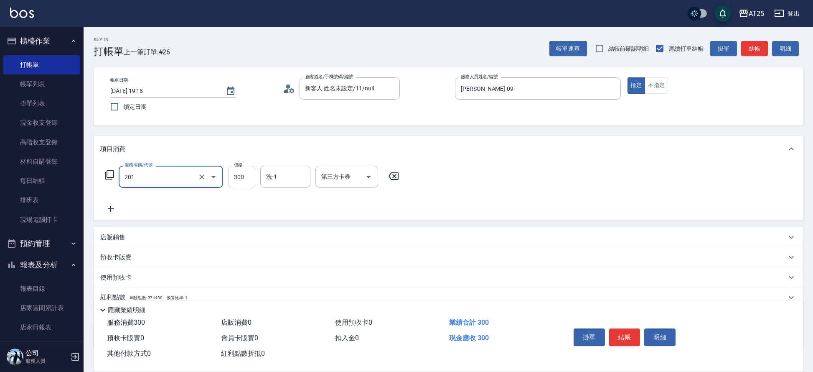
type input "洗髮(201)"
drag, startPoint x: 230, startPoint y: 178, endPoint x: 244, endPoint y: 178, distance: 13.8
click at [230, 178] on input "300" at bounding box center [241, 177] width 27 height 23
click at [249, 176] on input "300" at bounding box center [241, 177] width 27 height 23
type input "300"
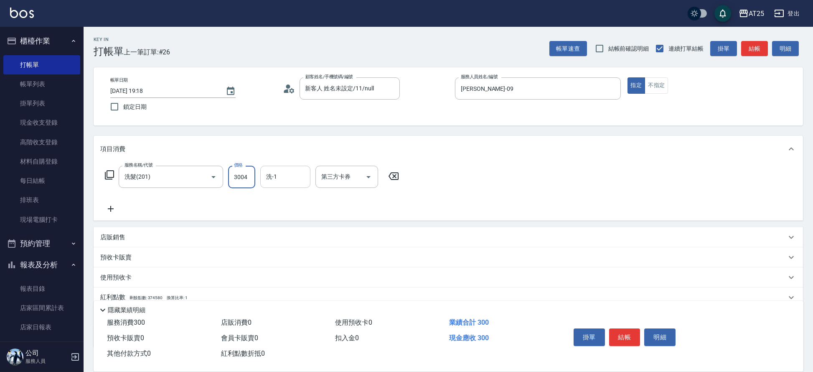
type input "30040"
type input "300"
type input "0"
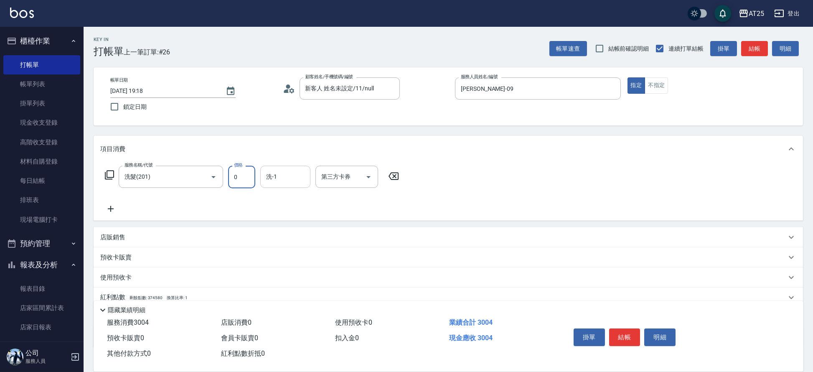
type input "0"
type input "44"
type input "40"
type input "440"
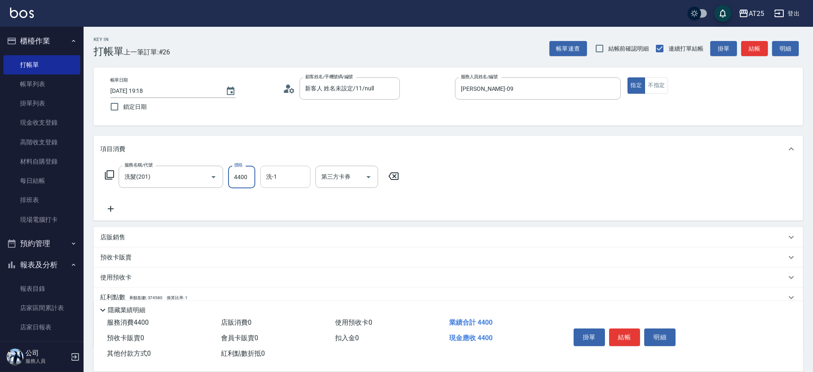
type input "4400"
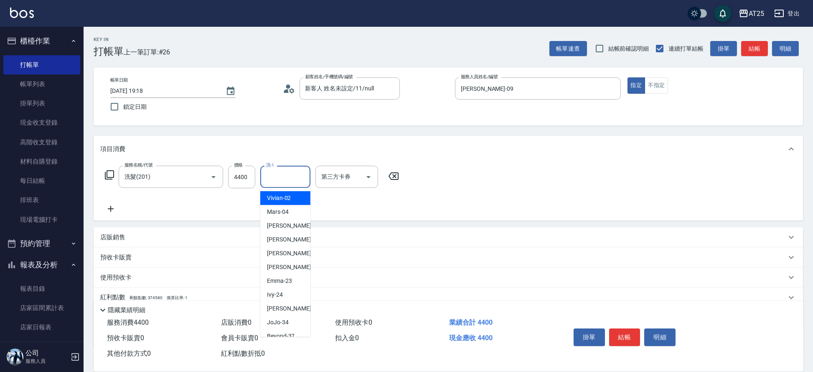
click at [276, 178] on input "洗-1" at bounding box center [285, 176] width 43 height 15
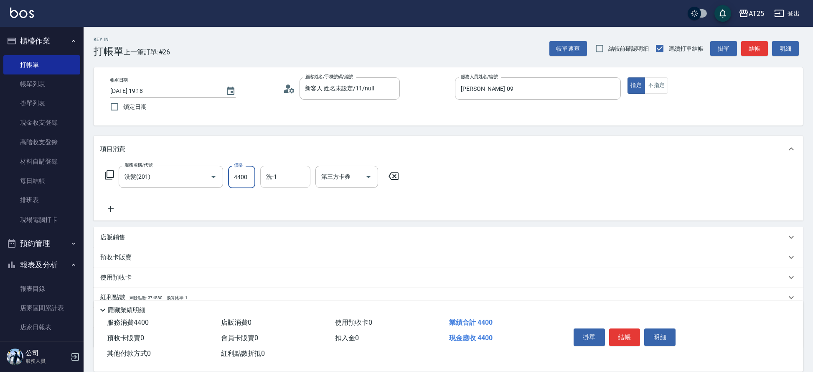
type input "0"
type input "40"
type input "400"
click at [283, 180] on input "洗-1" at bounding box center [285, 176] width 43 height 15
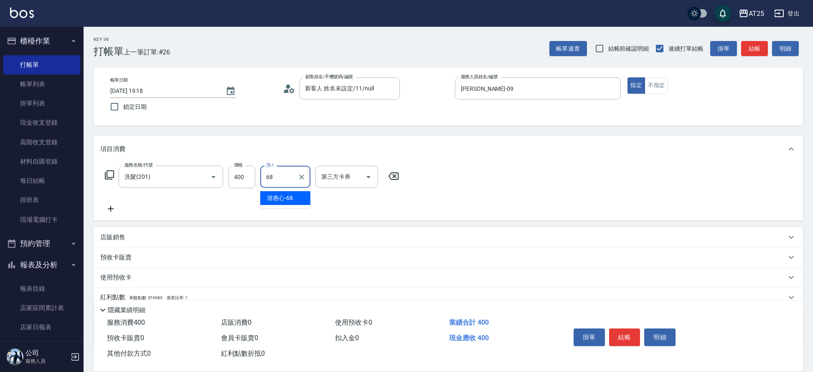
click at [289, 194] on span "游惠心 -68" at bounding box center [280, 198] width 26 height 9
type input "游惠心-68"
click at [624, 331] on button "結帳" at bounding box center [624, 337] width 31 height 18
type input "0"
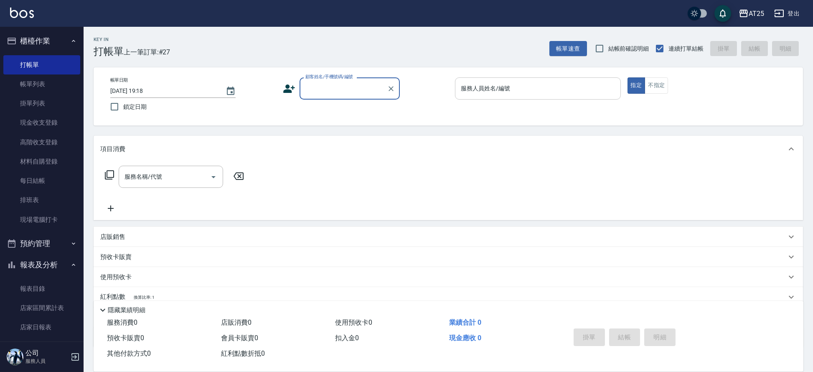
click at [512, 85] on input "服務人員姓名/編號" at bounding box center [538, 88] width 158 height 15
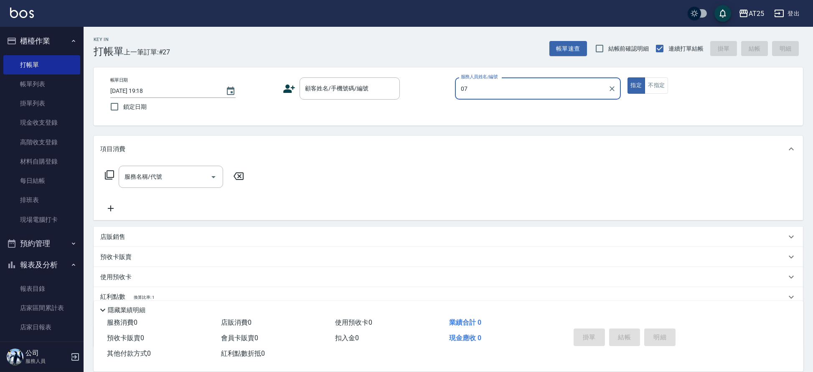
type input "Cooper-07"
click at [290, 89] on icon at bounding box center [289, 88] width 13 height 13
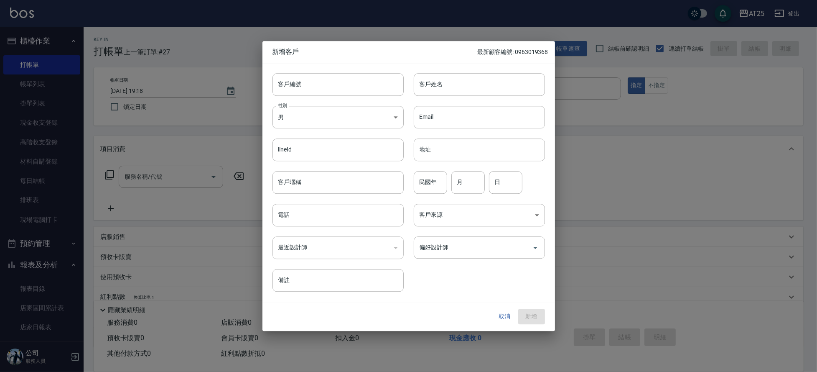
click at [508, 317] on button "取消" at bounding box center [505, 316] width 27 height 15
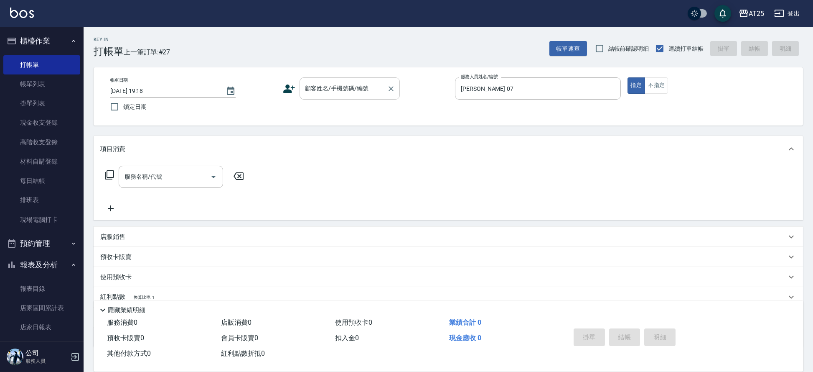
click at [354, 87] on input "顧客姓名/手機號碼/編號" at bounding box center [343, 88] width 80 height 15
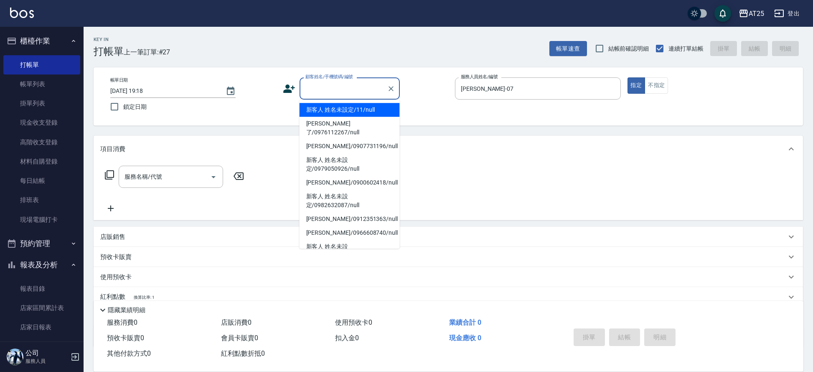
click at [335, 106] on li "新客人 姓名未設定/11/null" at bounding box center [350, 110] width 100 height 14
type input "新客人 姓名未設定/11/null"
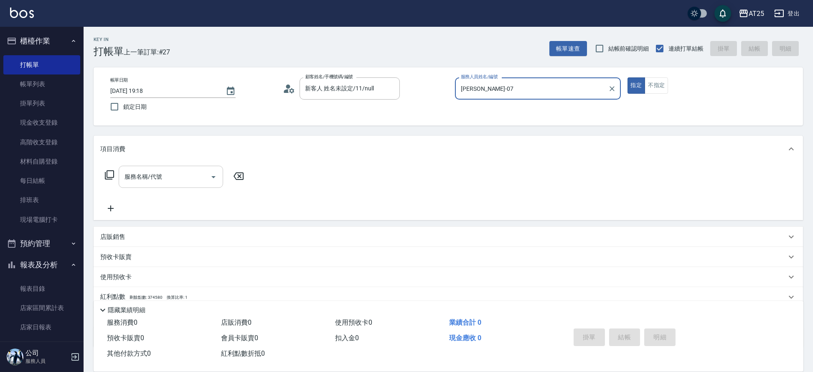
click at [166, 166] on div "服務名稱/代號" at bounding box center [171, 177] width 104 height 22
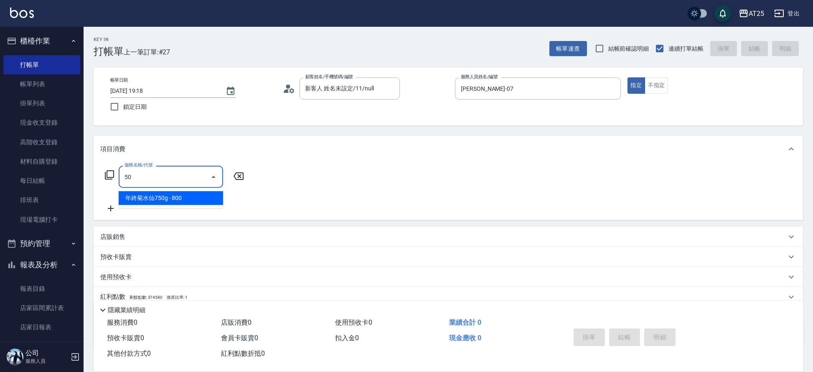
type input "501"
click at [156, 194] on span "染髮 - 1000" at bounding box center [171, 198] width 104 height 14
type input "100"
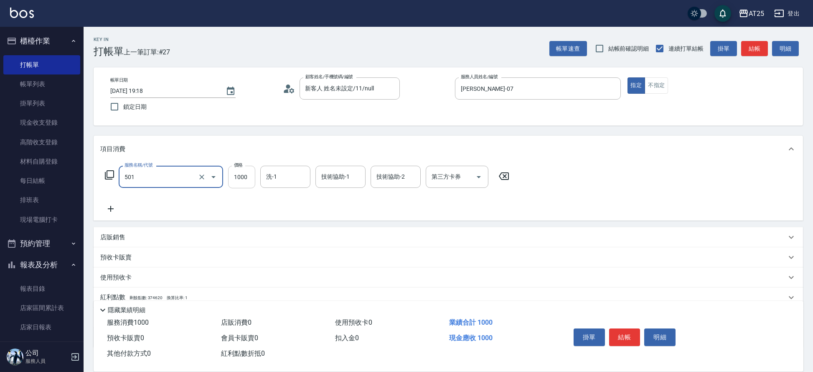
type input "染髮(501)"
click at [237, 180] on input "1000" at bounding box center [241, 177] width 27 height 23
type input "0"
type input "22"
type input "20"
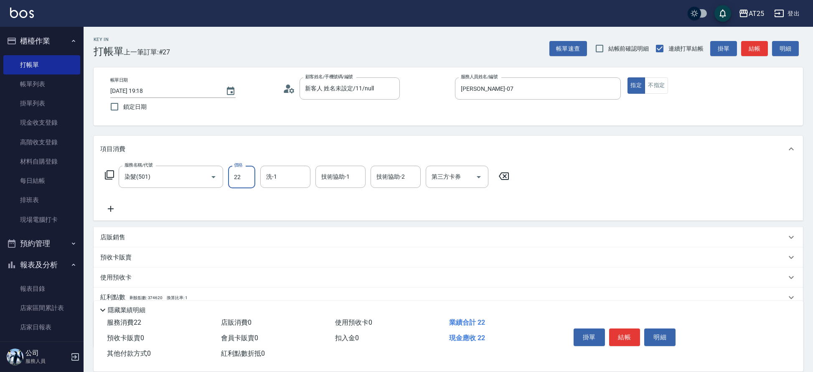
type input "228"
type input "220"
type input "2280"
click at [114, 207] on icon at bounding box center [110, 209] width 21 height 10
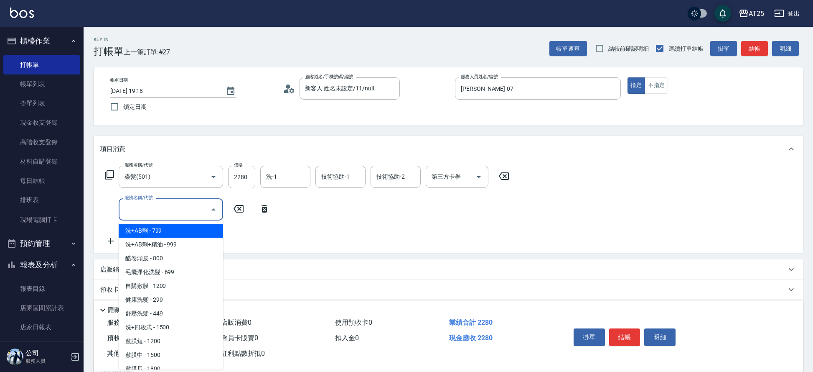
click at [158, 216] on input "服務名稱/代號" at bounding box center [164, 209] width 84 height 15
type input "601"
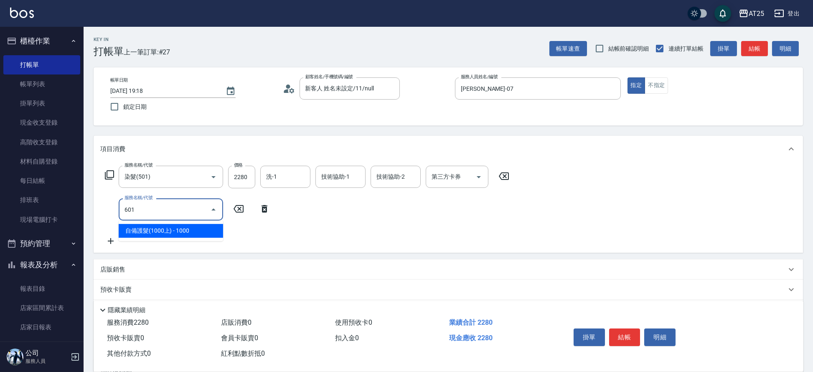
click at [175, 230] on span "自備護髮(1000上) - 1000" at bounding box center [171, 231] width 104 height 14
type input "320"
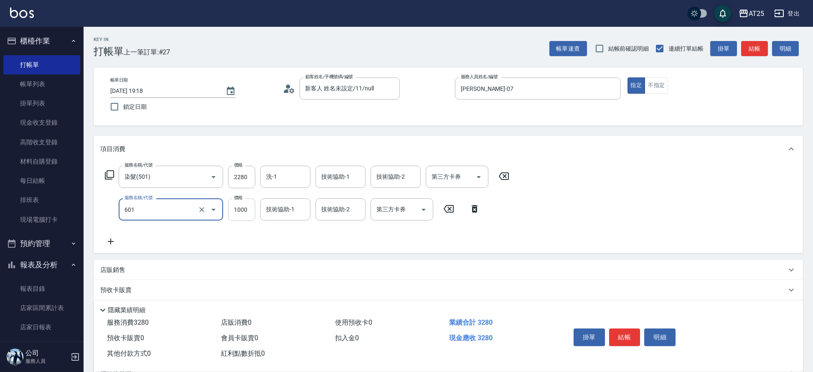
click at [240, 206] on input "1000" at bounding box center [241, 209] width 27 height 23
type input "自備護髮(1000上)(601)"
type input "220"
type input "18"
type input "240"
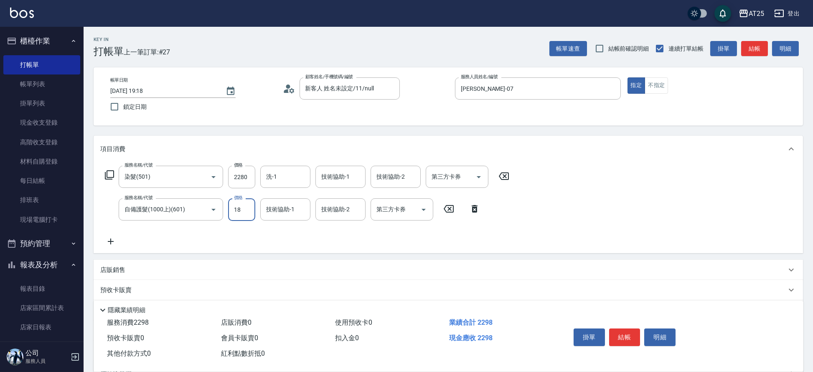
type input "180"
type input "400"
type input "1800"
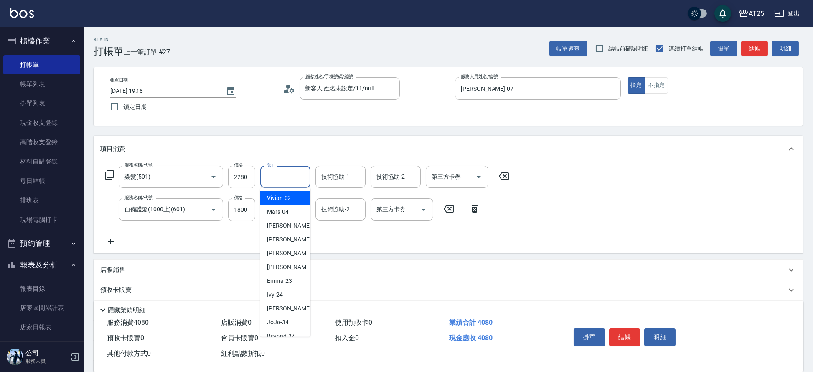
click at [278, 181] on input "洗-1" at bounding box center [285, 176] width 43 height 15
click at [284, 196] on div "小u -77" at bounding box center [285, 198] width 50 height 14
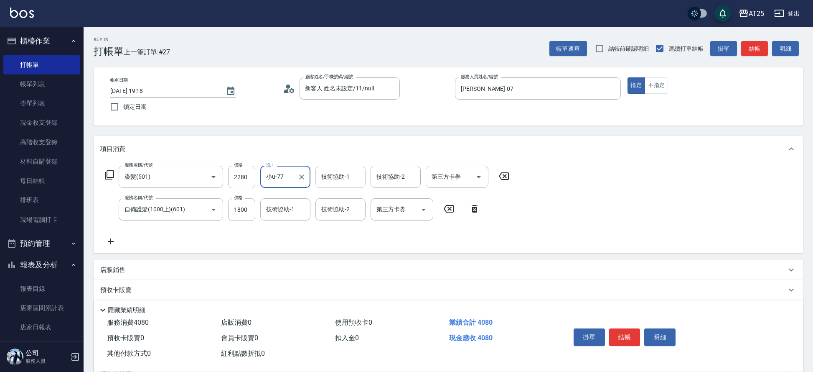
type input "小u-77"
click at [337, 180] on input "技術協助-1" at bounding box center [340, 176] width 43 height 15
click at [339, 195] on span "小u -77" at bounding box center [331, 198] width 18 height 9
type input "小u-77"
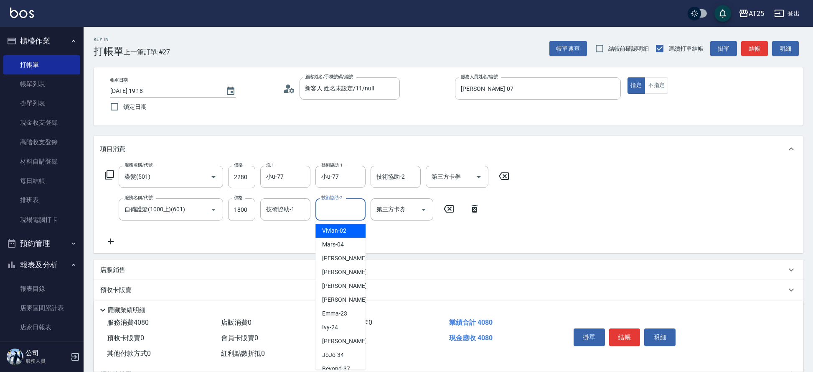
click at [335, 211] on input "技術協助-2" at bounding box center [340, 209] width 43 height 15
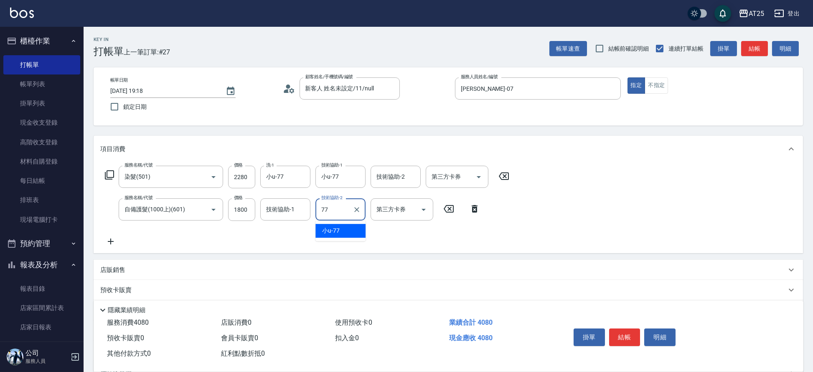
click at [339, 230] on span "小u -77" at bounding box center [331, 230] width 18 height 9
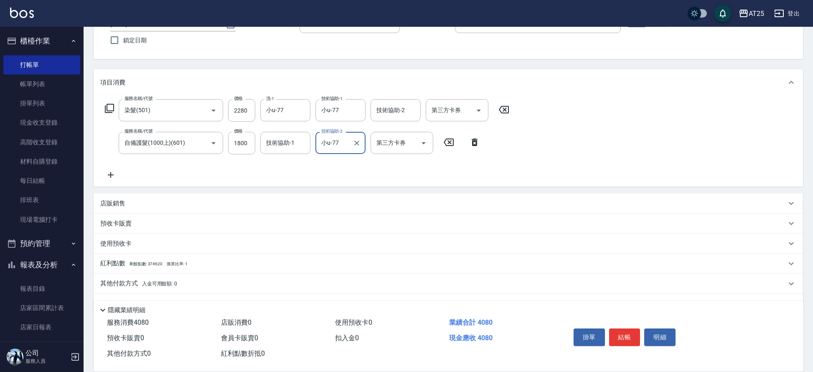
scroll to position [87, 0]
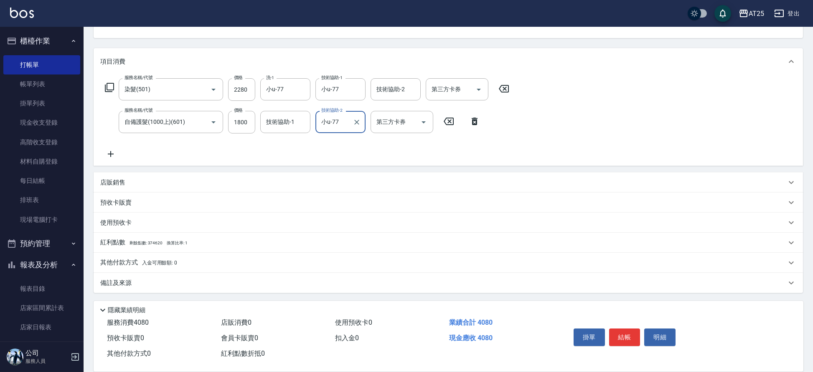
type input "小u-77"
click at [148, 265] on span "入金可用餘額: 0" at bounding box center [160, 263] width 36 height 6
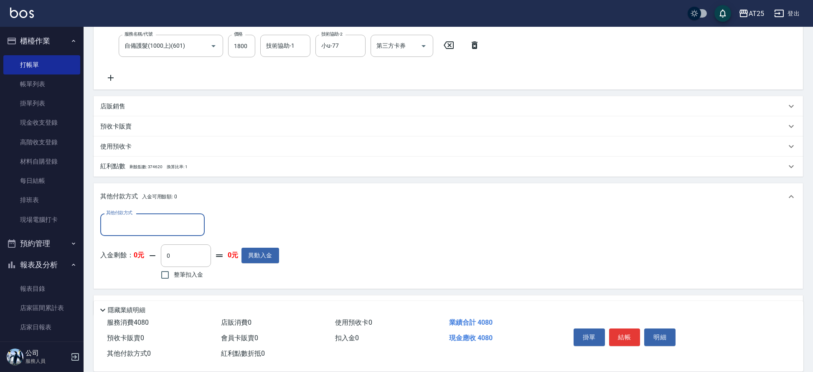
scroll to position [186, 0]
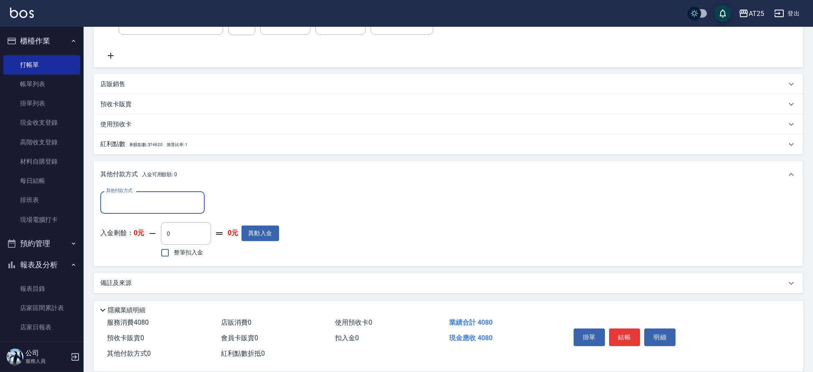
click at [147, 206] on input "其他付款方式" at bounding box center [152, 202] width 97 height 15
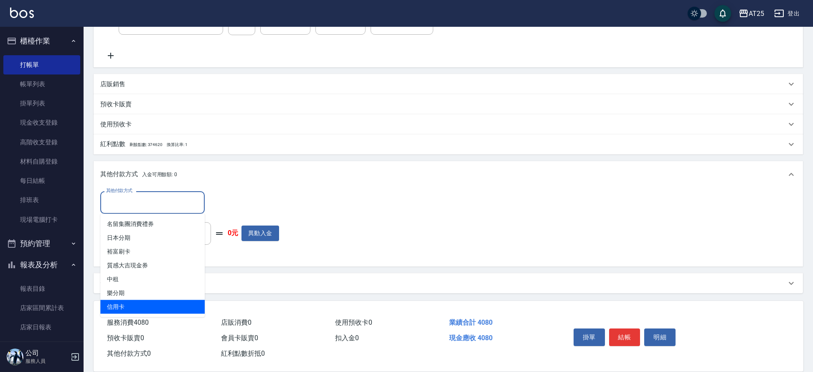
click at [127, 305] on span "信用卡" at bounding box center [152, 307] width 104 height 14
type input "信用卡"
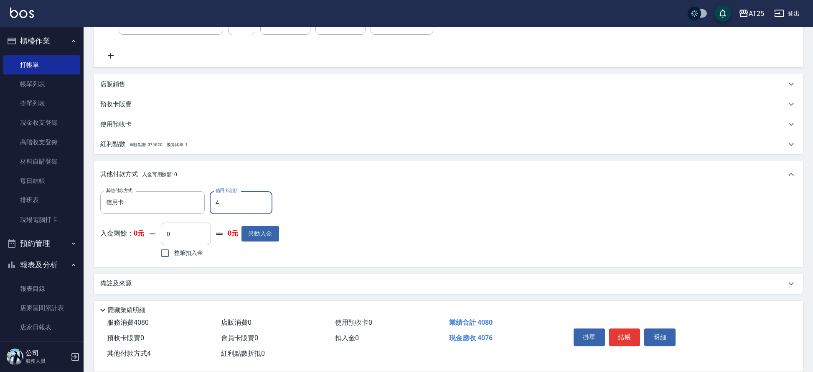
type input "40"
type input "360"
type input "408"
type input "0"
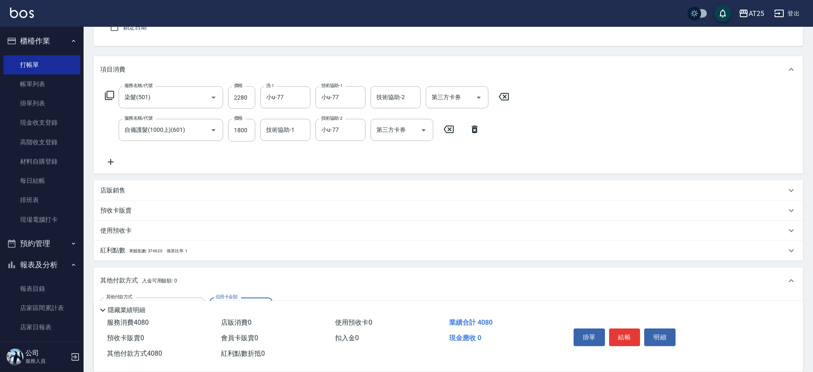
scroll to position [0, 0]
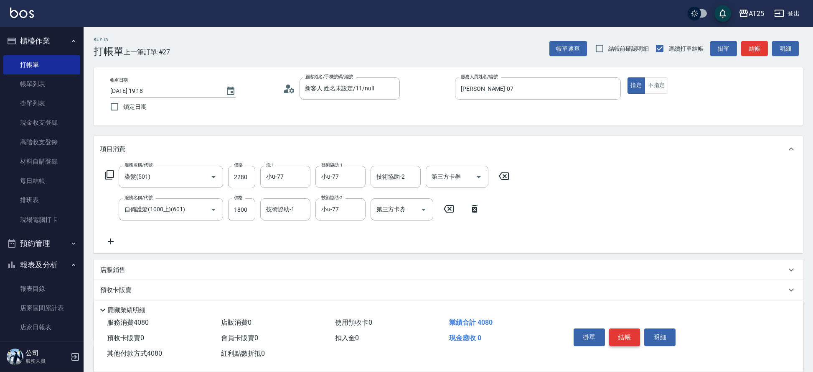
type input "4080"
click at [625, 334] on button "結帳" at bounding box center [624, 337] width 31 height 18
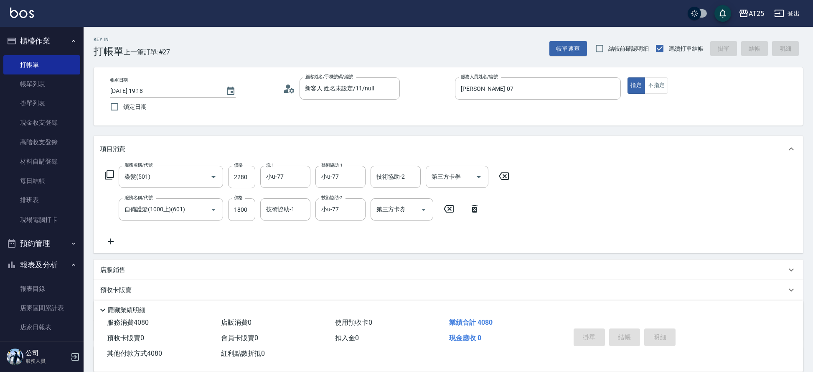
type input "2025/08/25 19:20"
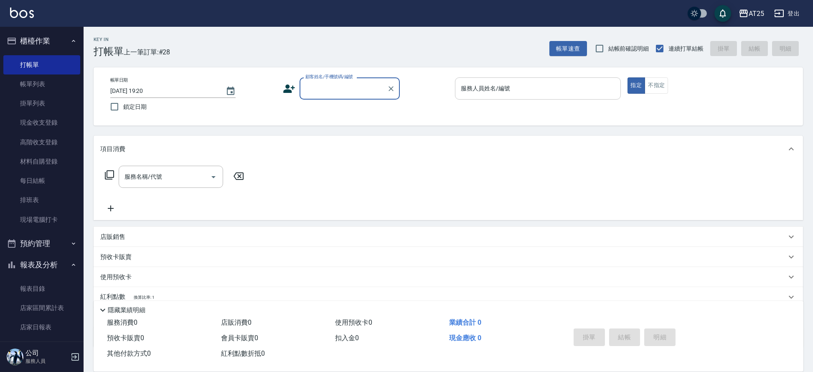
click at [491, 83] on div "服務人員姓名/編號 服務人員姓名/編號" at bounding box center [538, 88] width 166 height 22
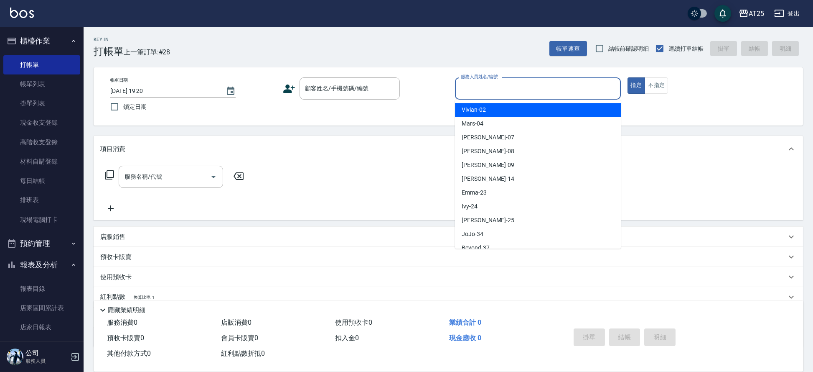
type input "0"
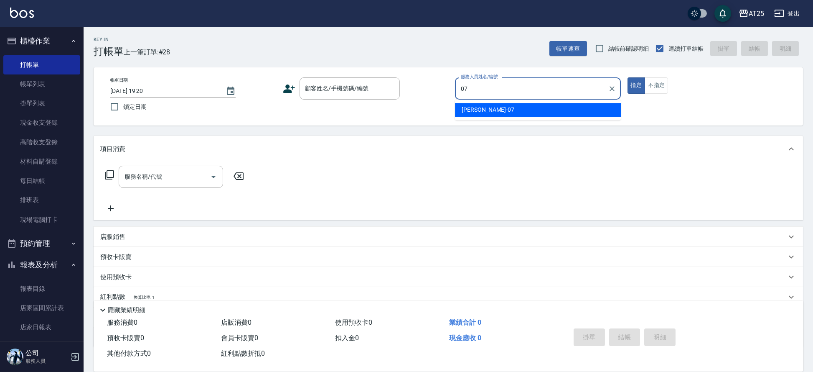
type input "Cooper-07"
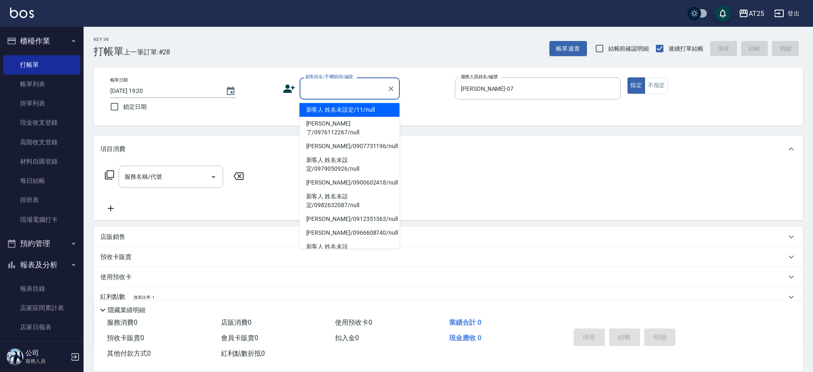
click at [361, 92] on input "顧客姓名/手機號碼/編號" at bounding box center [343, 88] width 80 height 15
click at [346, 110] on li "新客人 姓名未設定/11/null" at bounding box center [350, 110] width 100 height 14
type input "新客人 姓名未設定/11/null"
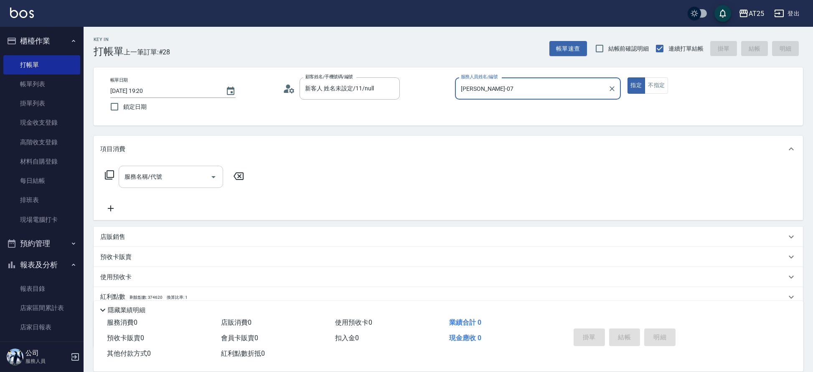
click at [157, 173] on div "服務名稱/代號 服務名稱/代號" at bounding box center [171, 177] width 104 height 22
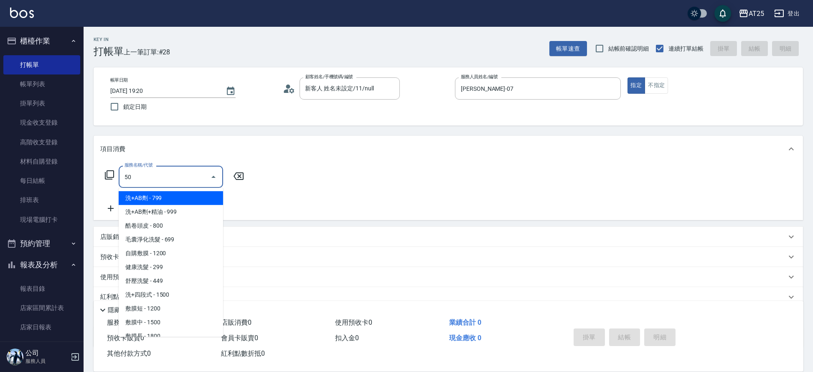
type input "501"
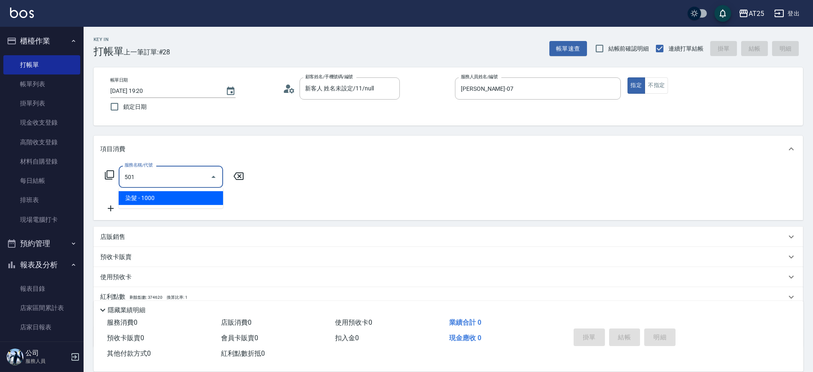
drag, startPoint x: 171, startPoint y: 191, endPoint x: 175, endPoint y: 196, distance: 6.9
click at [171, 191] on span "染髮 - 1000" at bounding box center [171, 198] width 104 height 14
type input "100"
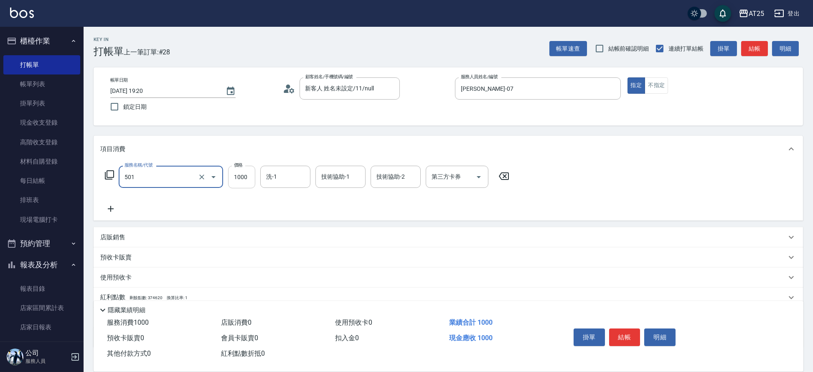
type input "染髮(501)"
click at [240, 171] on input "1000" at bounding box center [241, 177] width 27 height 23
type input "0"
type input "80"
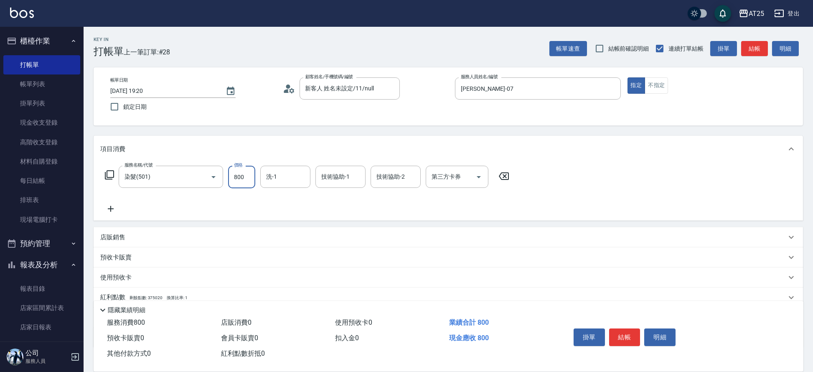
type input "800"
click at [113, 201] on div "服務名稱/代號 染髮(501) 服務名稱/代號 價格 800 價格 洗-1 洗-1 技術協助-1 技術協助-1 技術協助-2 技術協助-2 第三方卡券 第三方…" at bounding box center [307, 190] width 414 height 48
click at [114, 207] on icon at bounding box center [110, 209] width 21 height 10
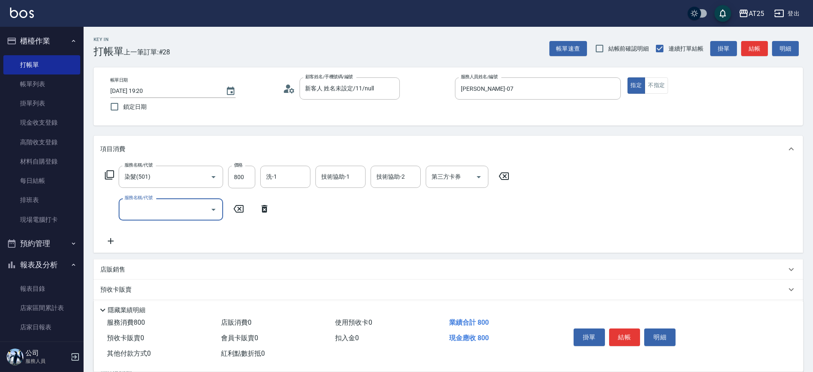
click at [161, 209] on input "服務名稱/代號" at bounding box center [164, 209] width 84 height 15
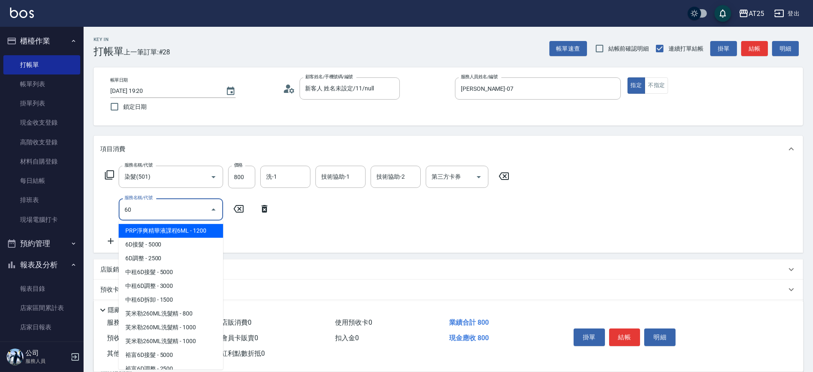
type input "601"
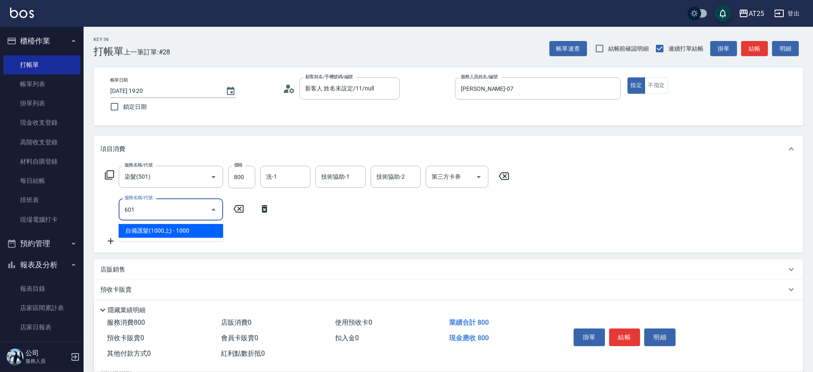
click at [181, 231] on span "自備護髮(1000上) - 1000" at bounding box center [171, 231] width 104 height 14
type input "180"
type input "自備護髮(1000上)(601)"
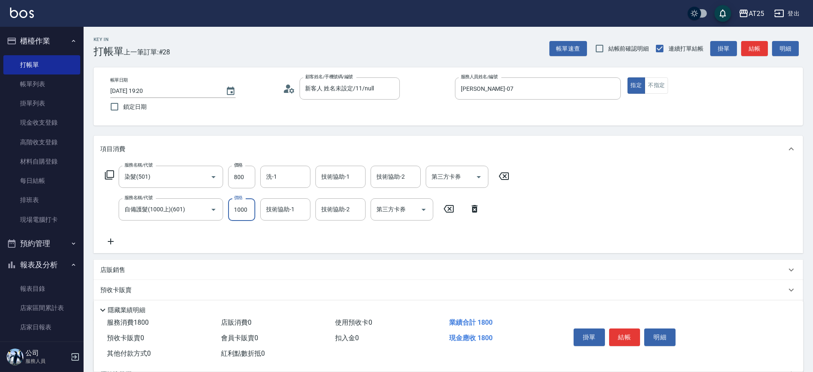
click at [247, 203] on input "1000" at bounding box center [241, 209] width 27 height 23
type input "80"
type input "84"
type input "160"
click at [275, 185] on div "洗-1" at bounding box center [285, 177] width 50 height 22
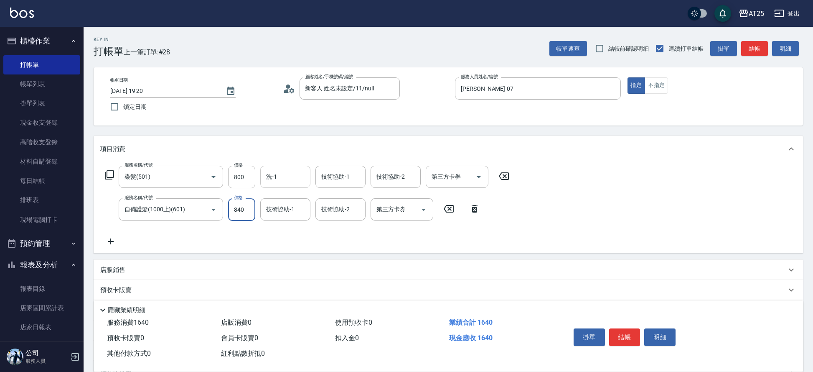
type input "840"
click at [279, 199] on span "小u -77" at bounding box center [276, 198] width 18 height 9
type input "小u-77"
click at [349, 180] on input "技術協助-1" at bounding box center [340, 176] width 43 height 15
click at [339, 204] on div "小u -77" at bounding box center [341, 198] width 50 height 14
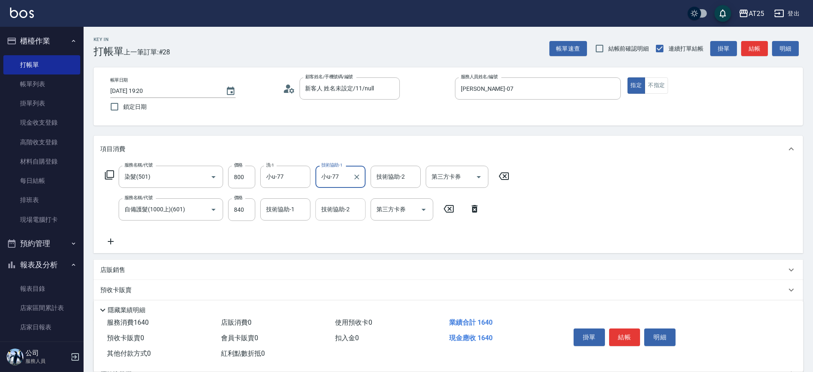
click at [340, 219] on div "技術協助-2" at bounding box center [341, 209] width 50 height 22
type input "小u-77"
click at [341, 233] on span "小恩 -69" at bounding box center [332, 230] width 20 height 9
type input "小恩-69"
click at [102, 238] on icon at bounding box center [110, 241] width 21 height 10
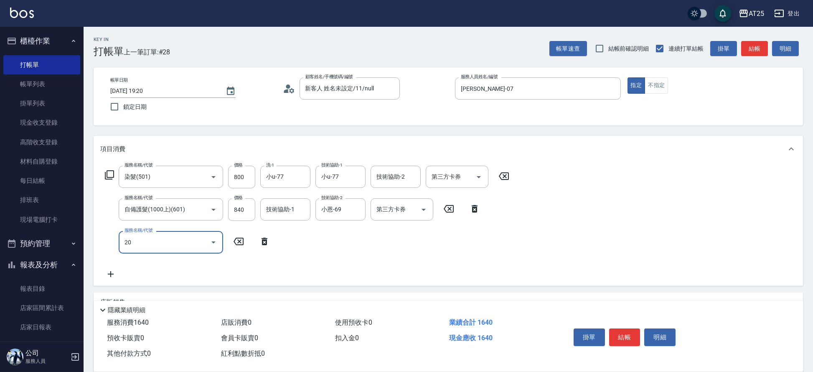
type input "201"
click at [161, 268] on span "洗髮 - 300" at bounding box center [171, 264] width 104 height 14
type input "190"
type input "洗髮(201)"
click at [252, 235] on input "300" at bounding box center [241, 242] width 27 height 23
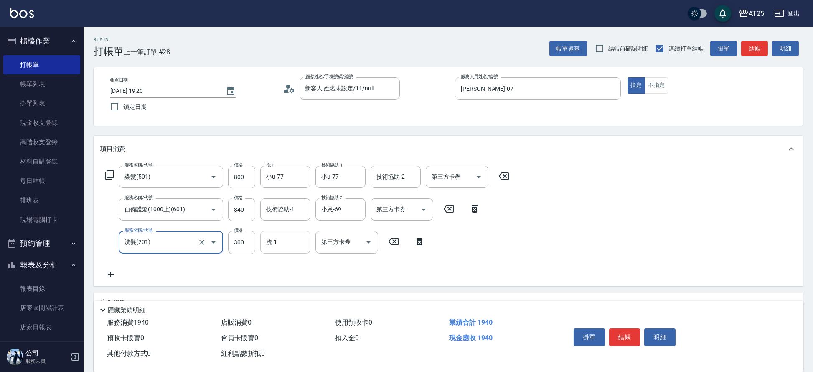
type input "0"
type input "160"
click at [283, 239] on input "洗-1" at bounding box center [285, 241] width 43 height 15
click at [280, 280] on div "服務名稱/代號 染髮(501) 服務名稱/代號 價格 800 價格 洗-1 小u-77 洗-1 技術協助-1 小u-77 技術協助-1 技術協助-2 技術協助…" at bounding box center [449, 223] width 710 height 123
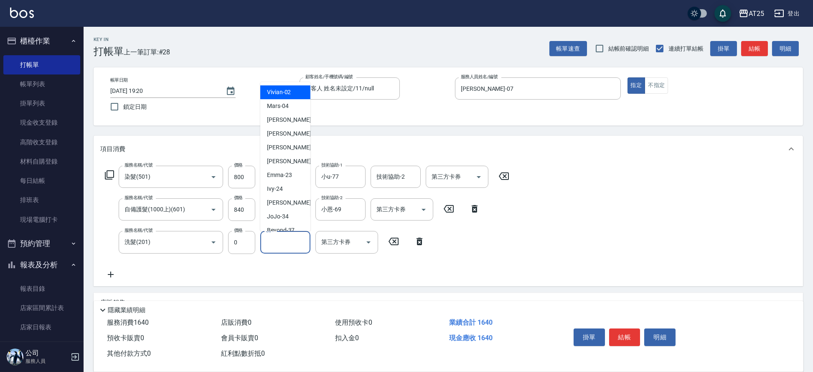
click at [287, 240] on input "洗-1" at bounding box center [285, 241] width 43 height 15
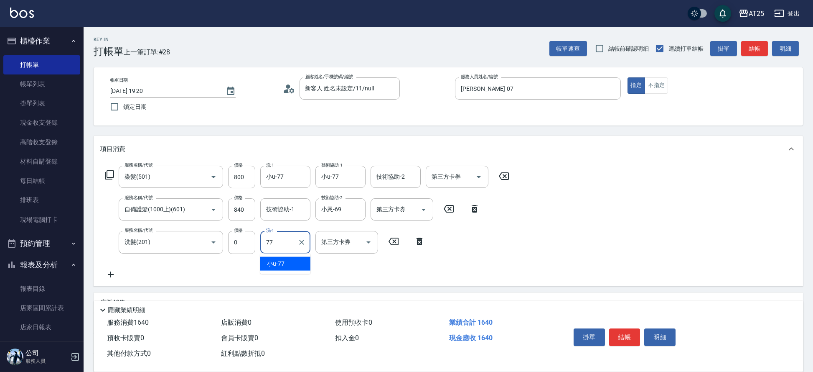
click at [285, 263] on div "小u -77" at bounding box center [285, 264] width 50 height 14
click at [617, 331] on button "結帳" at bounding box center [624, 337] width 31 height 18
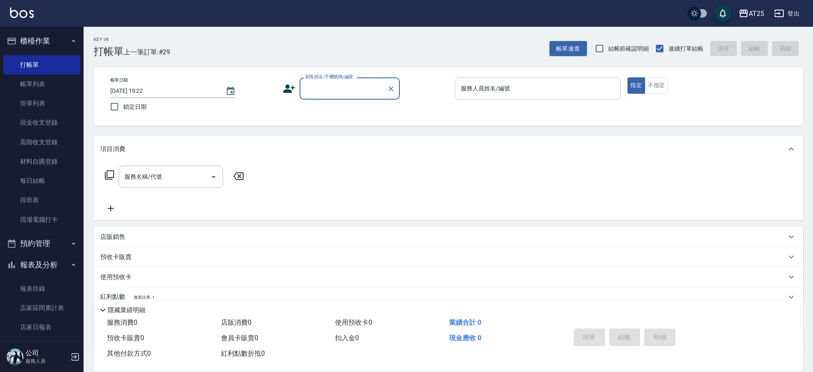
click at [485, 82] on div "服務人員姓名/編號 服務人員姓名/編號" at bounding box center [538, 88] width 166 height 22
click at [370, 90] on input "顧客姓名/手機號碼/編號" at bounding box center [343, 88] width 80 height 15
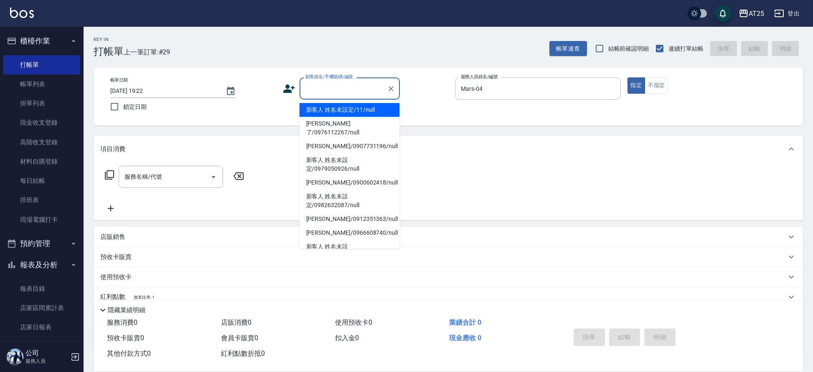
click at [324, 112] on li "新客人 姓名未設定/11/null" at bounding box center [350, 110] width 100 height 14
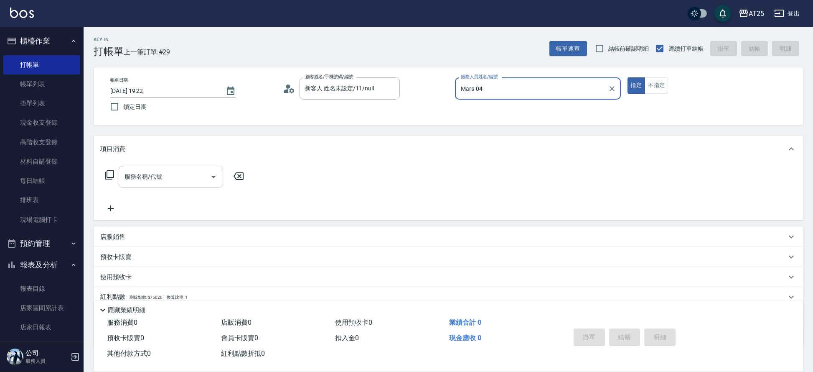
click at [195, 174] on input "服務名稱/代號" at bounding box center [164, 176] width 84 height 15
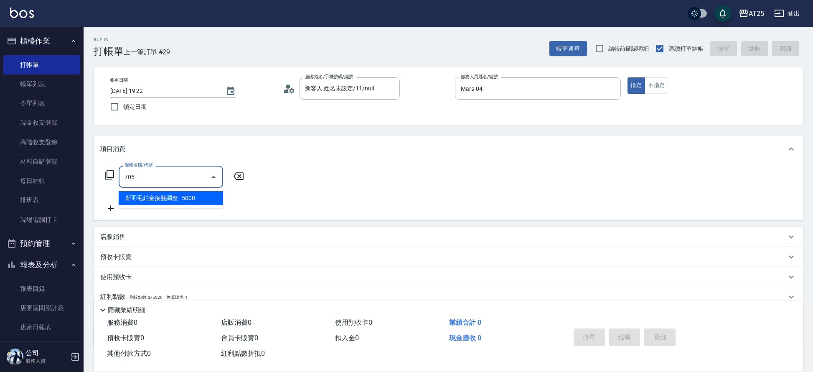
click at [172, 197] on span "新羽毛鉑金接髮調整 - 5000" at bounding box center [171, 198] width 104 height 14
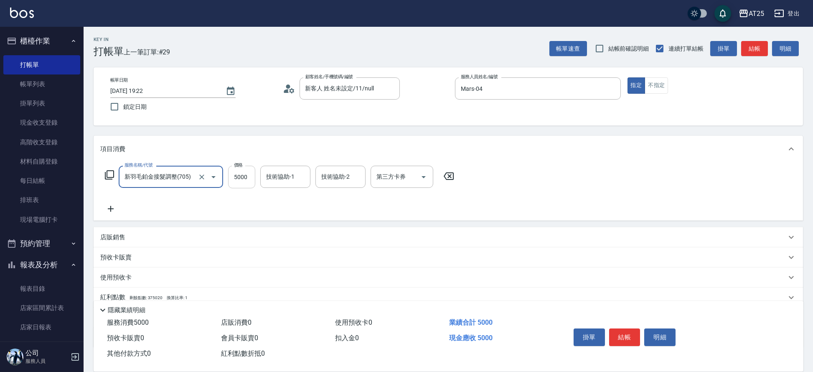
click at [241, 176] on input "5000" at bounding box center [241, 177] width 27 height 23
click at [270, 176] on div "技術協助-1 技術協助-1" at bounding box center [285, 177] width 50 height 22
click at [284, 201] on span "游惠文 -61" at bounding box center [280, 198] width 26 height 9
click at [351, 177] on input "技術協助-2" at bounding box center [340, 176] width 43 height 15
click at [346, 198] on span "游惠文 -61" at bounding box center [335, 198] width 26 height 9
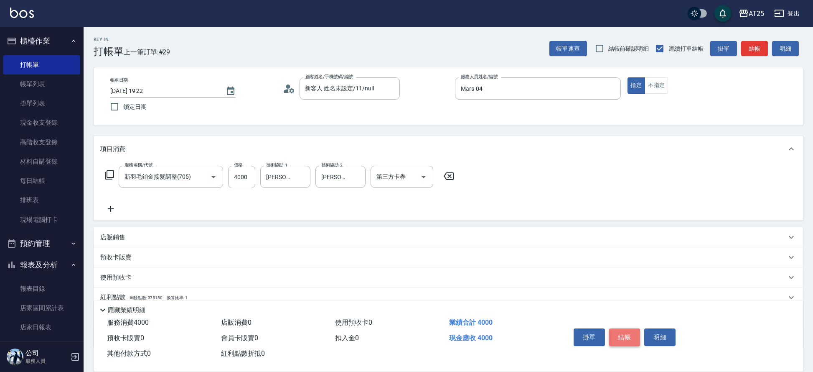
click at [629, 339] on button "結帳" at bounding box center [624, 337] width 31 height 18
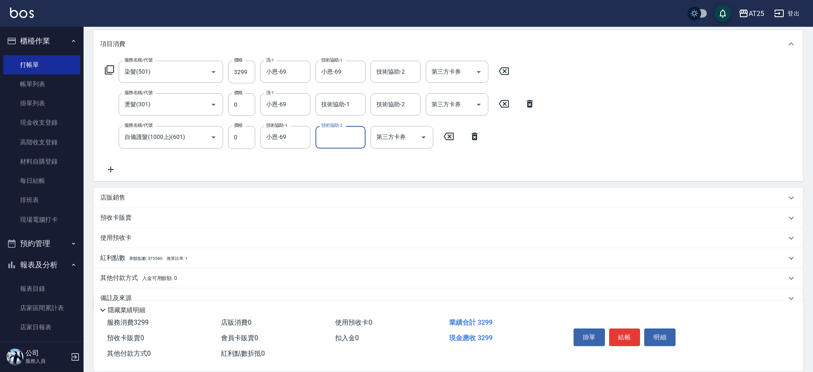
scroll to position [117, 0]
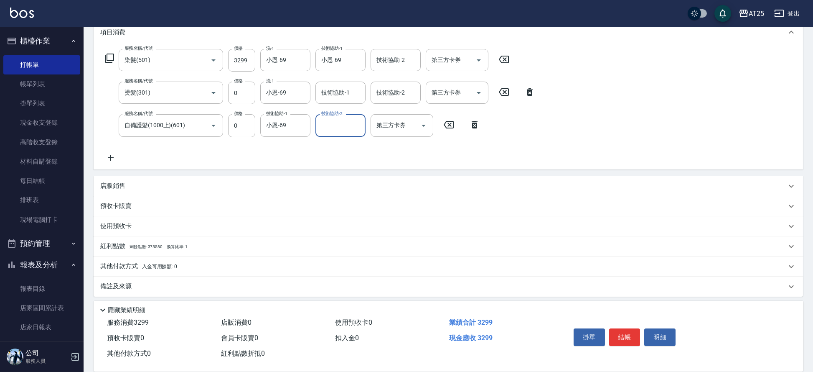
click at [173, 266] on span "入金可用餘額: 0" at bounding box center [160, 266] width 36 height 6
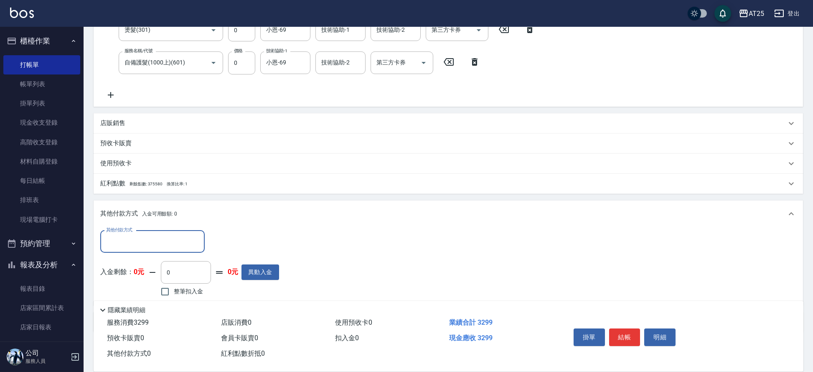
scroll to position [180, 0]
click at [125, 241] on input "其他付款方式" at bounding box center [152, 240] width 97 height 15
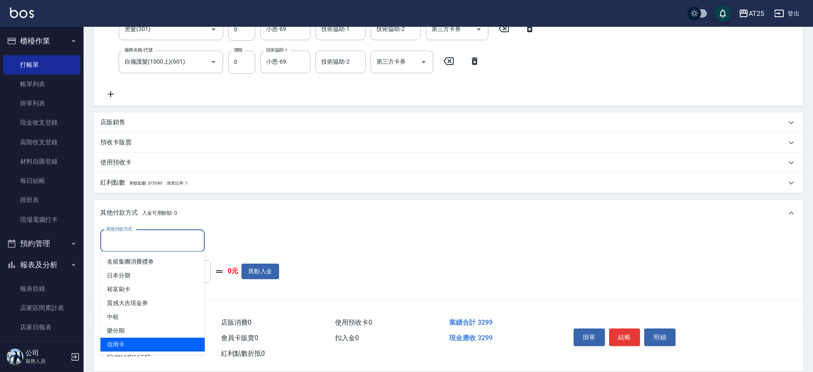
click at [137, 341] on span "信用卡" at bounding box center [152, 344] width 104 height 14
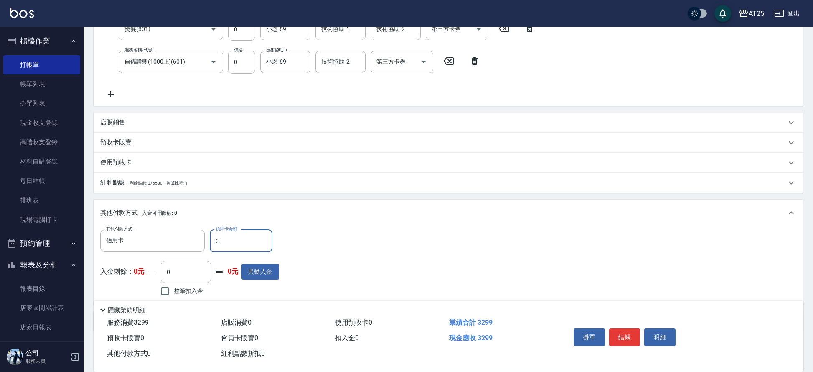
click at [236, 244] on input "0" at bounding box center [241, 240] width 63 height 23
click at [623, 335] on button "結帳" at bounding box center [624, 337] width 31 height 18
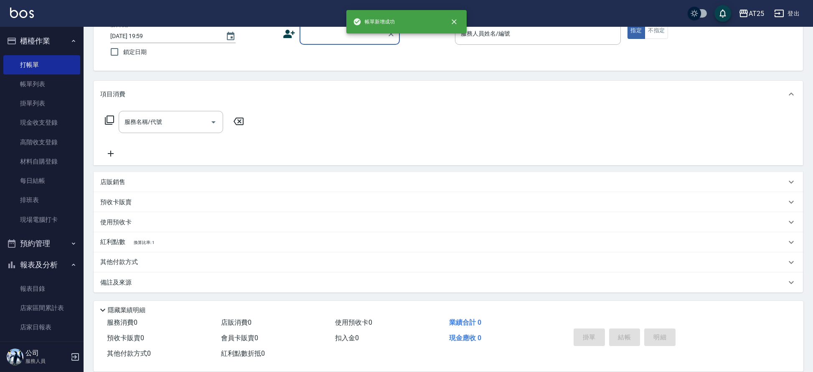
scroll to position [0, 0]
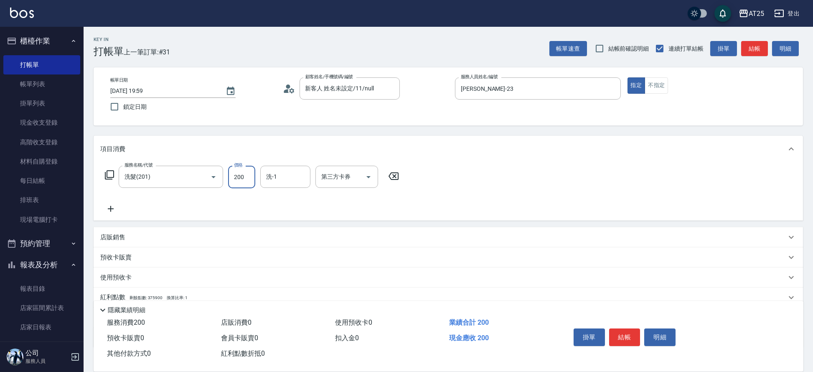
click at [242, 174] on input "200" at bounding box center [241, 177] width 27 height 23
click at [290, 181] on input "洗-1" at bounding box center [285, 176] width 43 height 15
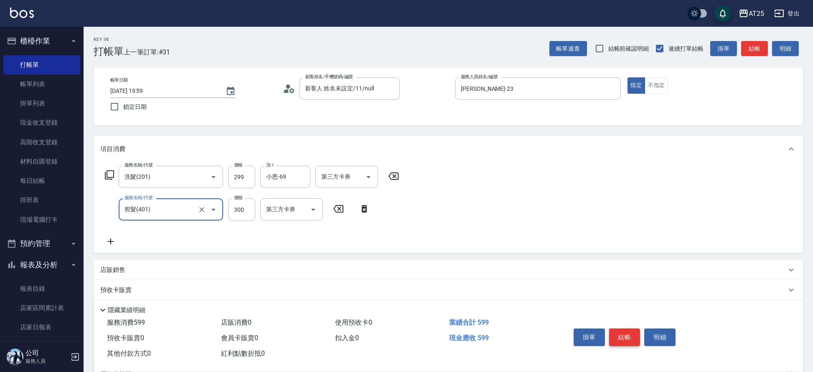
click at [618, 335] on button "結帳" at bounding box center [624, 337] width 31 height 18
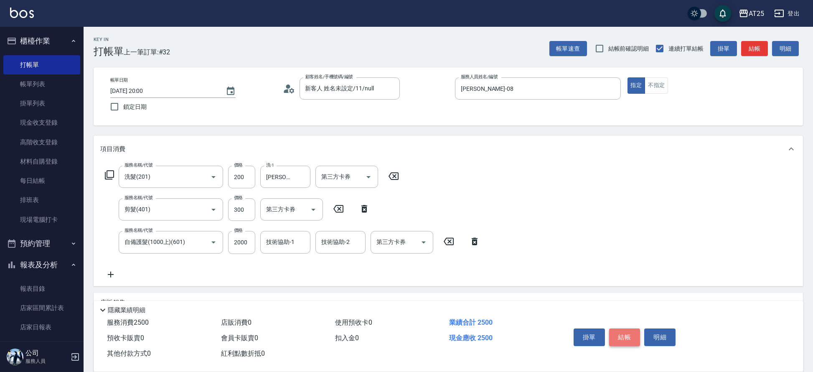
click at [631, 338] on button "結帳" at bounding box center [624, 337] width 31 height 18
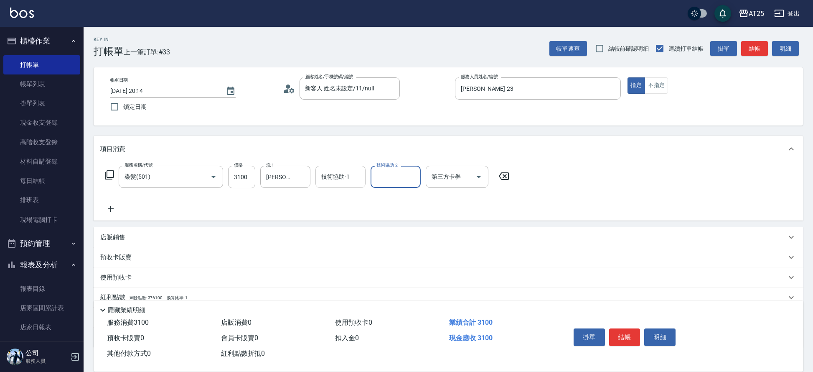
click at [337, 169] on div "技術協助-1 技術協助-1" at bounding box center [341, 177] width 50 height 22
click at [628, 333] on button "結帳" at bounding box center [624, 337] width 31 height 18
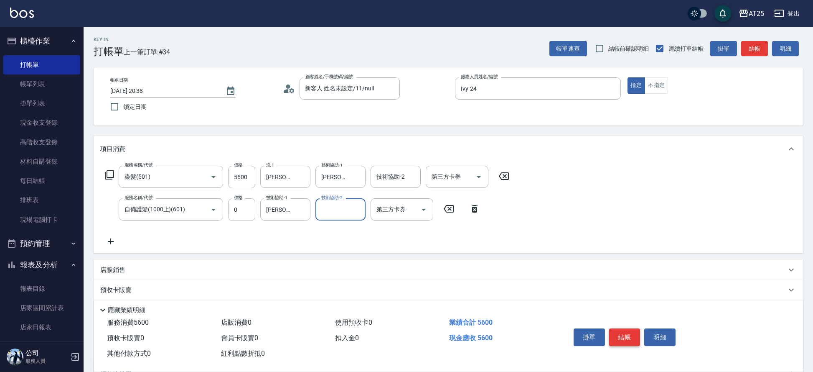
click at [627, 330] on button "結帳" at bounding box center [624, 337] width 31 height 18
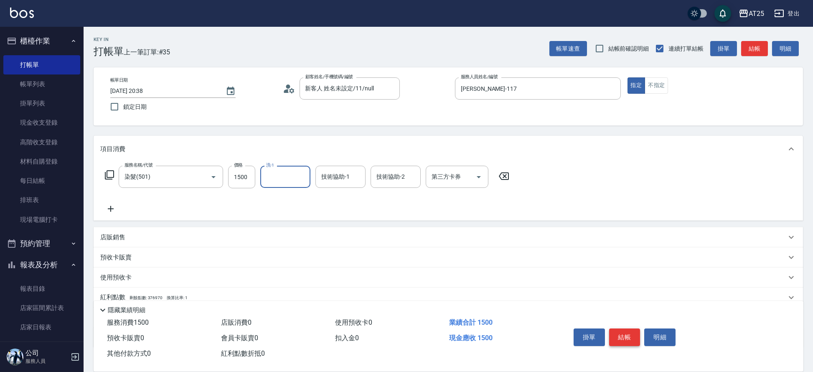
click at [629, 331] on button "結帳" at bounding box center [624, 337] width 31 height 18
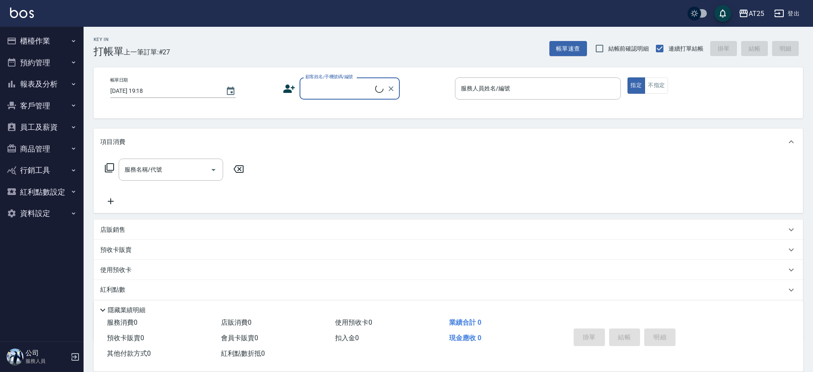
click at [39, 49] on button "櫃檯作業" at bounding box center [41, 41] width 77 height 22
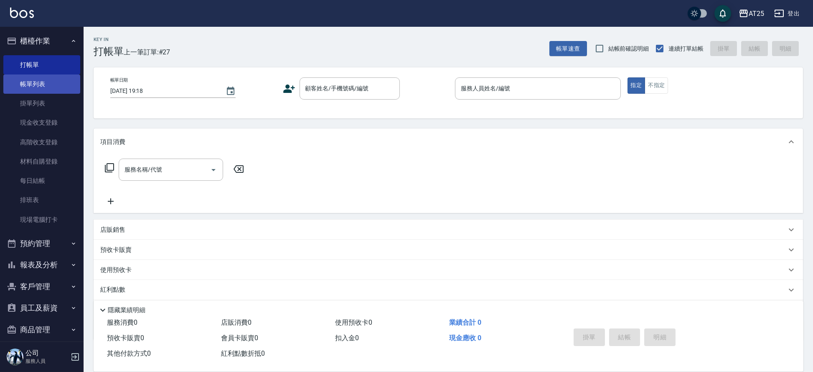
click at [46, 83] on link "帳單列表" at bounding box center [41, 83] width 77 height 19
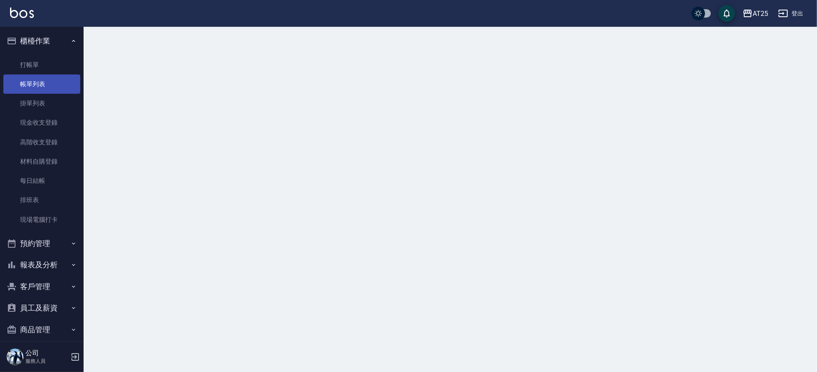
click at [46, 83] on link "帳單列表" at bounding box center [41, 83] width 77 height 19
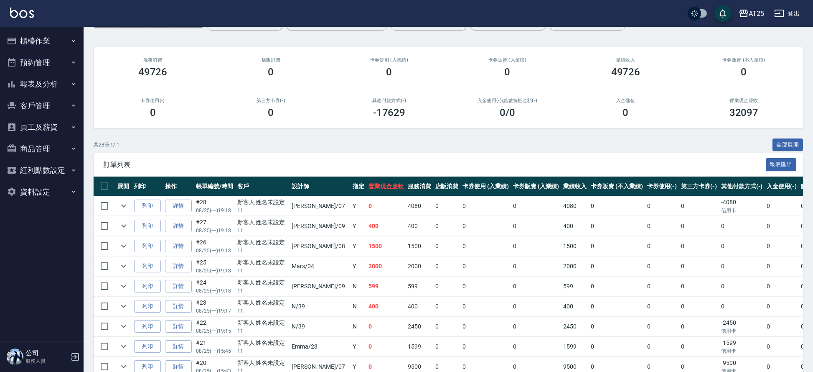
scroll to position [56, 0]
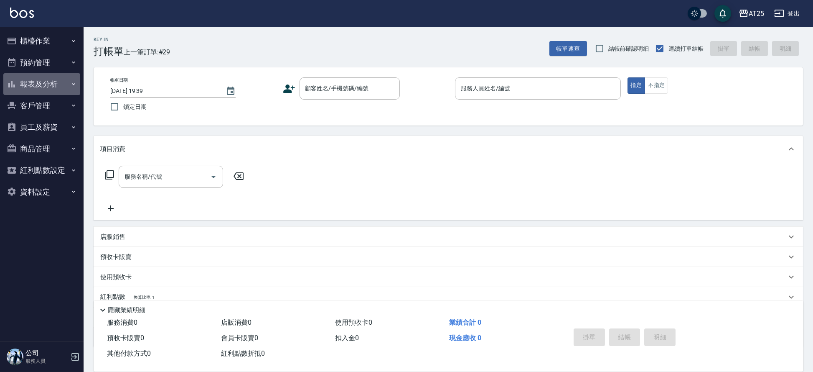
click at [45, 88] on button "報表及分析" at bounding box center [41, 84] width 77 height 22
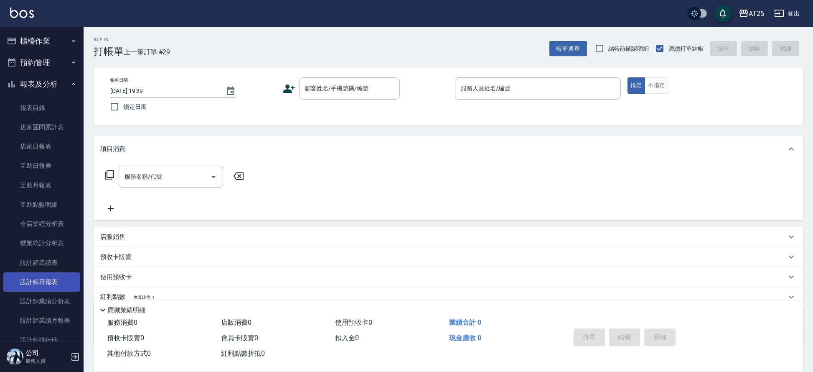
drag, startPoint x: 48, startPoint y: 275, endPoint x: 49, endPoint y: 279, distance: 4.4
click at [48, 275] on link "設計師日報表" at bounding box center [41, 281] width 77 height 19
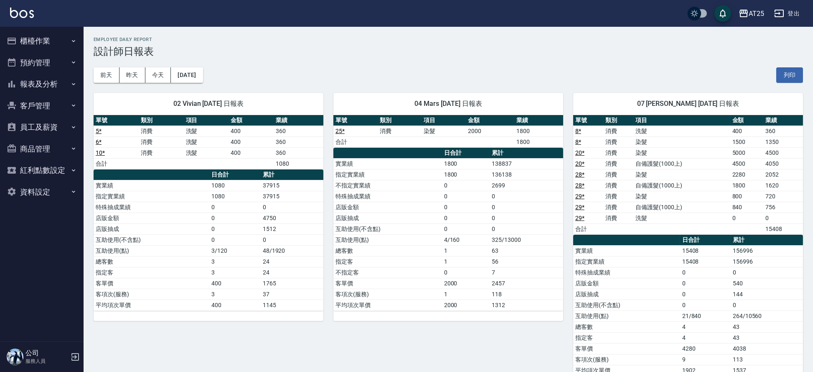
click at [50, 41] on button "櫃檯作業" at bounding box center [41, 41] width 77 height 22
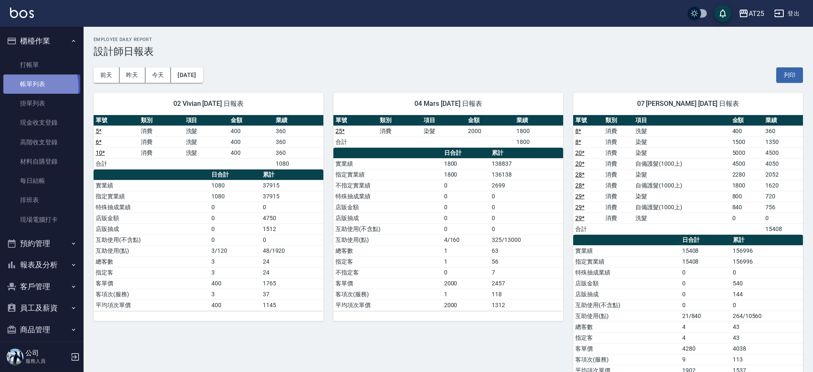
click at [28, 87] on link "帳單列表" at bounding box center [41, 83] width 77 height 19
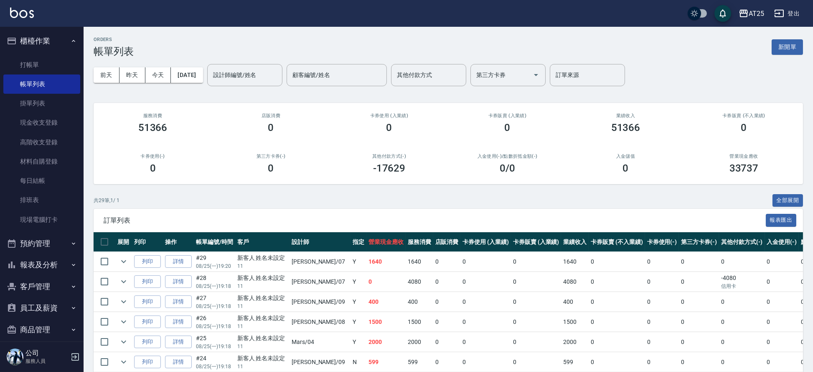
click at [45, 257] on button "報表及分析" at bounding box center [41, 265] width 77 height 22
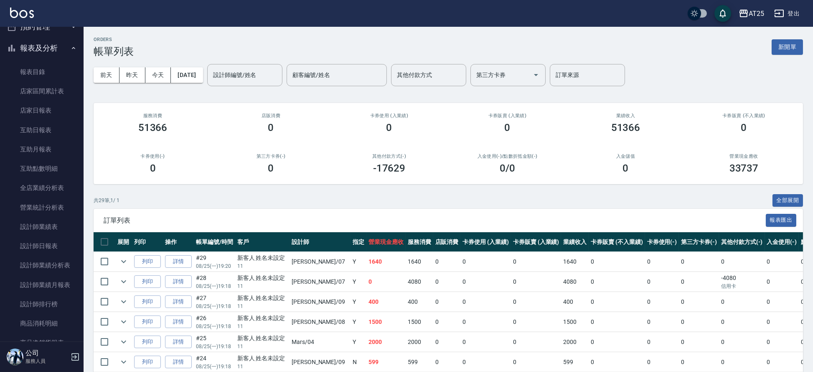
scroll to position [184, 0]
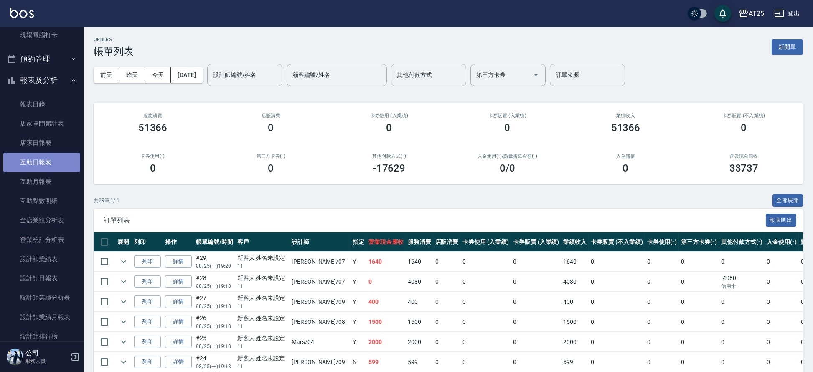
click at [56, 162] on link "互助日報表" at bounding box center [41, 162] width 77 height 19
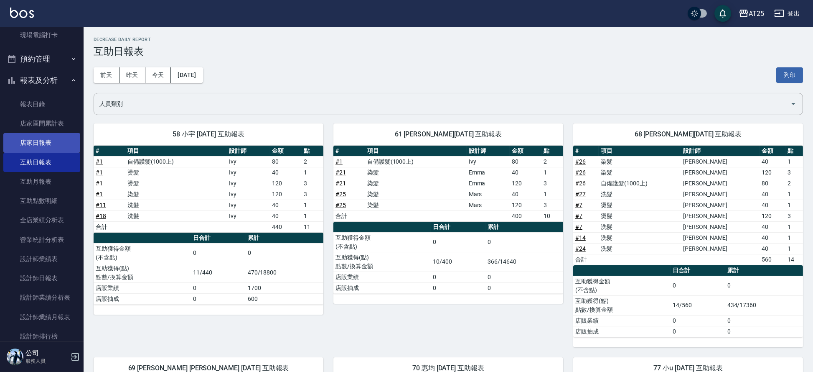
click at [38, 136] on link "店家日報表" at bounding box center [41, 142] width 77 height 19
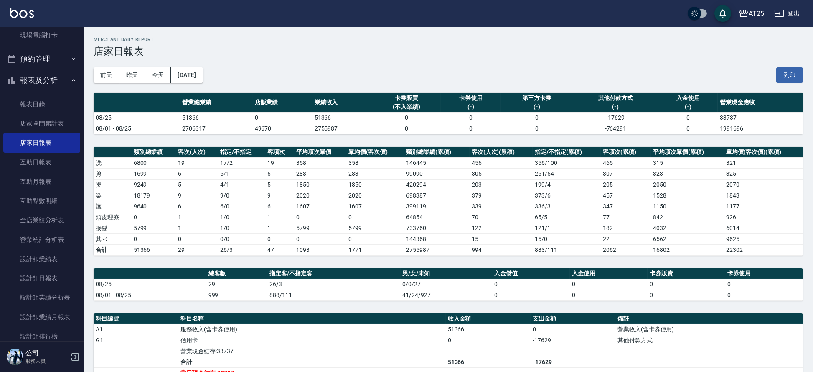
click at [84, 105] on div "櫃檯作業 打帳單 帳單列表 掛單列表 現金收支登錄 高階收支登錄 材料自購登錄 每日結帳 排班表 現場電腦打卡 預約管理 預約管理 單日預約紀錄 單週預約紀錄…" at bounding box center [42, 199] width 84 height 345
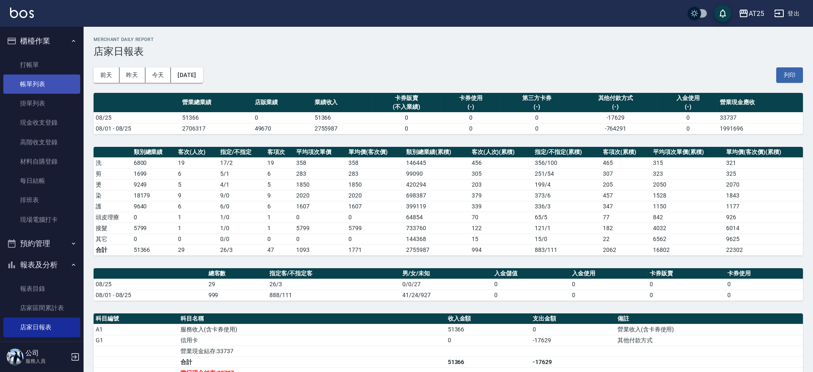
click at [40, 83] on link "帳單列表" at bounding box center [41, 83] width 77 height 19
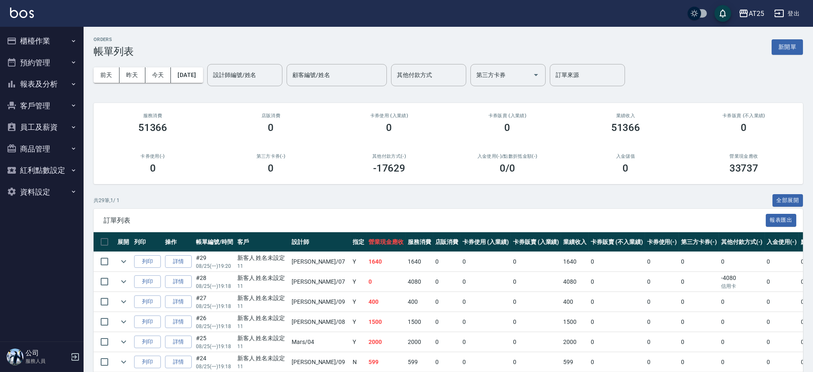
click at [49, 83] on button "報表及分析" at bounding box center [41, 84] width 77 height 22
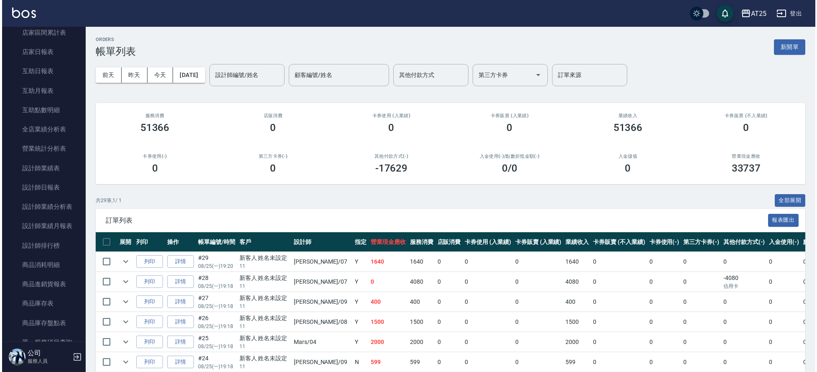
scroll to position [109, 0]
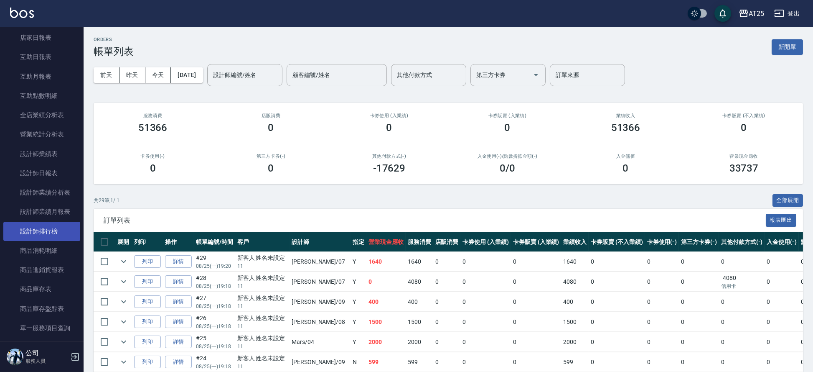
click at [40, 224] on link "設計師排行榜" at bounding box center [41, 231] width 77 height 19
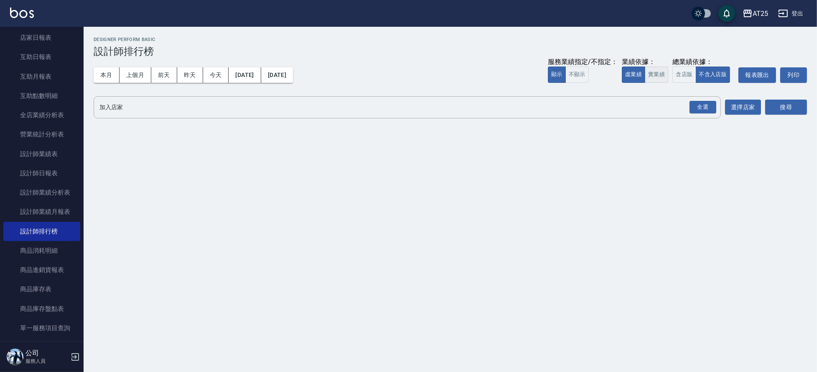
click at [665, 74] on button "實業績" at bounding box center [656, 74] width 23 height 16
click at [741, 109] on button "選擇店家" at bounding box center [743, 106] width 36 height 15
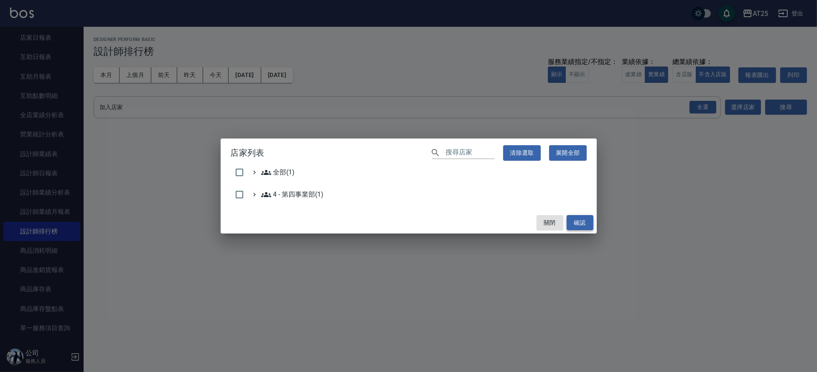
click at [584, 216] on button "確認" at bounding box center [580, 222] width 27 height 15
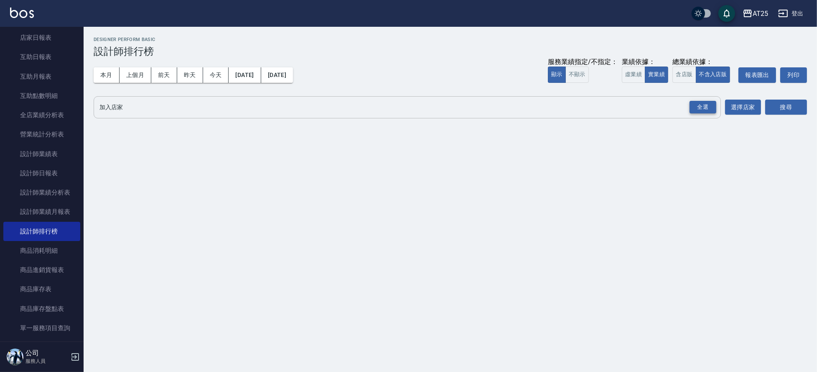
click at [706, 104] on div "全選" at bounding box center [703, 107] width 27 height 13
click at [799, 109] on button "搜尋" at bounding box center [786, 107] width 42 height 15
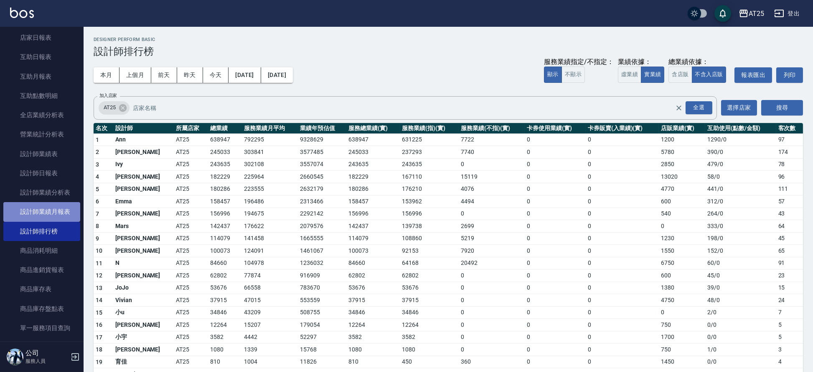
click at [55, 219] on link "設計師業績月報表" at bounding box center [41, 211] width 77 height 19
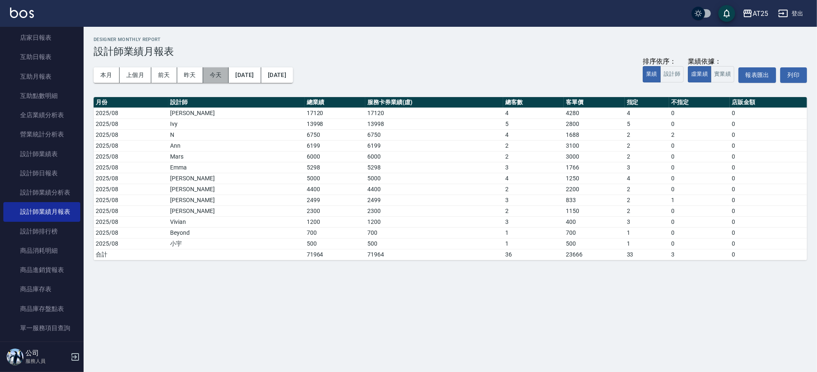
click at [216, 71] on button "今天" at bounding box center [216, 74] width 26 height 15
click at [214, 76] on button "今天" at bounding box center [216, 74] width 26 height 15
click at [221, 75] on button "今天" at bounding box center [216, 74] width 26 height 15
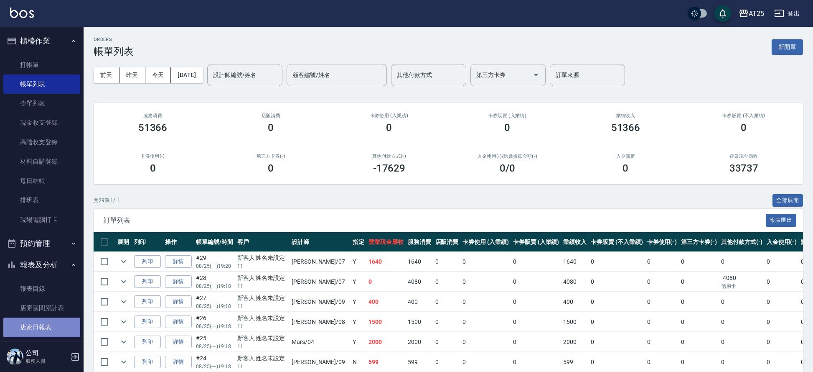
click at [51, 324] on link "店家日報表" at bounding box center [41, 326] width 77 height 19
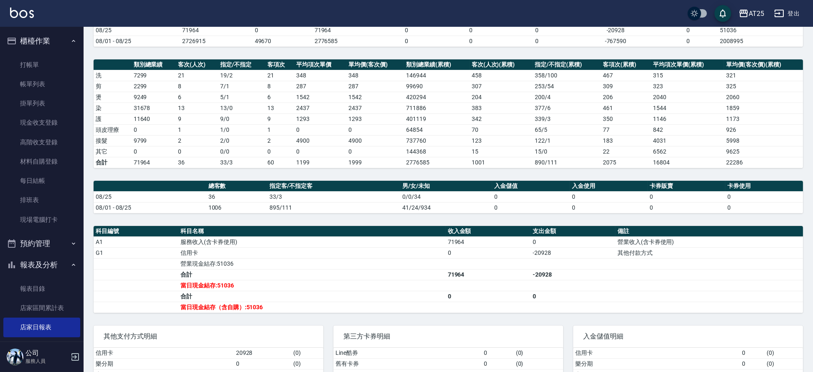
scroll to position [130, 0]
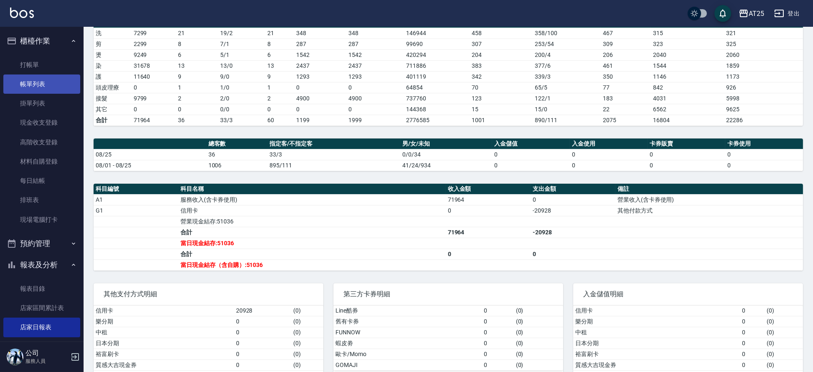
click at [47, 88] on link "帳單列表" at bounding box center [41, 83] width 77 height 19
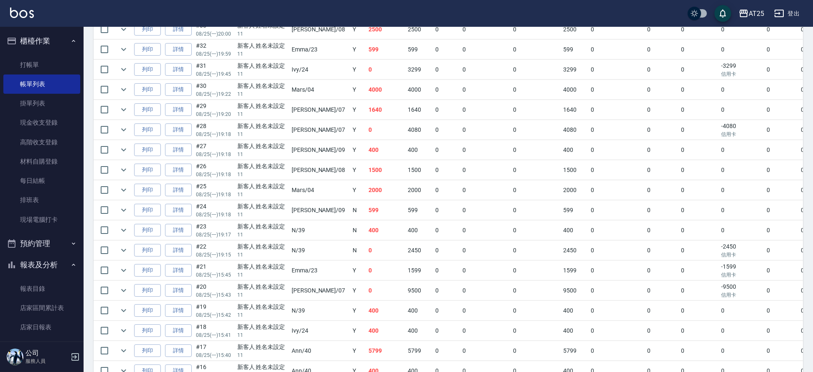
scroll to position [283, 0]
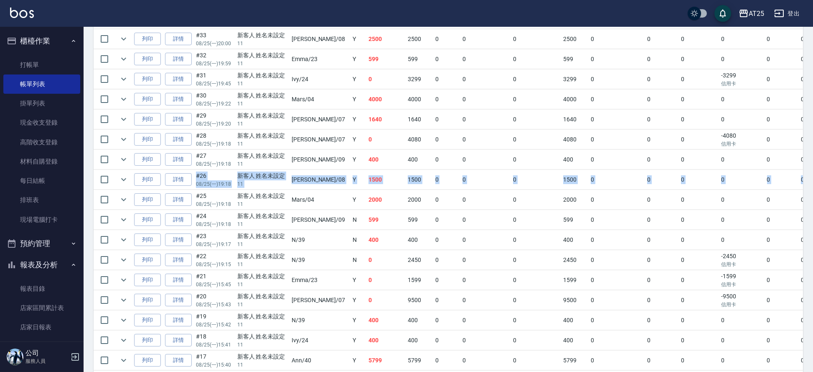
drag, startPoint x: 813, startPoint y: 188, endPoint x: 816, endPoint y: 158, distance: 30.3
click at [813, 158] on html "AT25 登出 櫃檯作業 打帳單 帳單列表 掛單列表 現金收支登錄 高階收支登錄 材料自購登錄 每日結帳 排班表 現場電腦打卡 預約管理 預約管理 單日預約紀…" at bounding box center [406, 220] width 813 height 1006
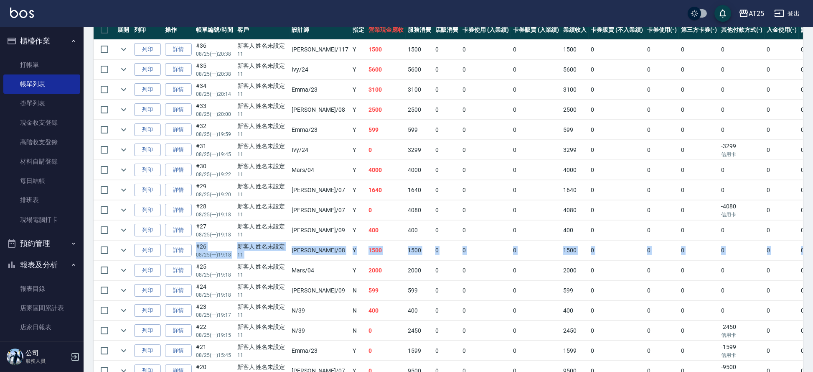
scroll to position [202, 0]
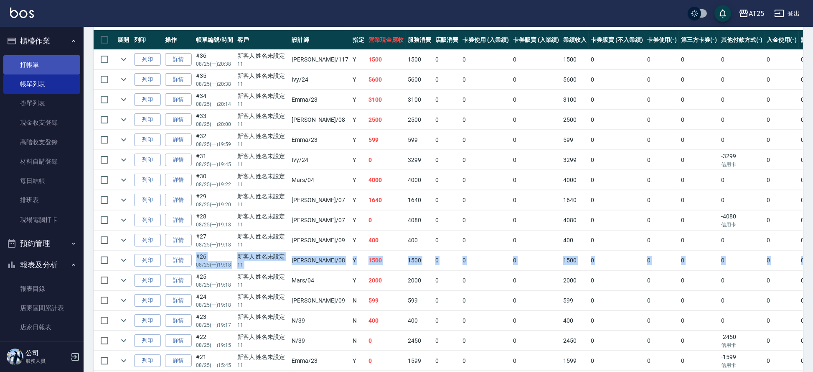
click at [41, 65] on link "打帳單" at bounding box center [41, 64] width 77 height 19
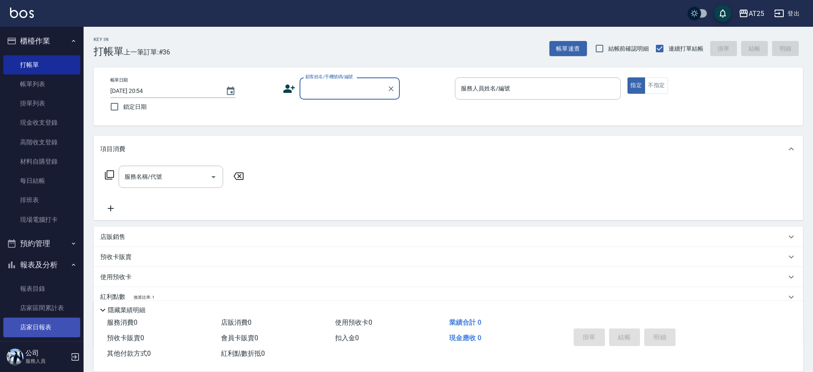
click at [41, 331] on link "店家日報表" at bounding box center [41, 326] width 77 height 19
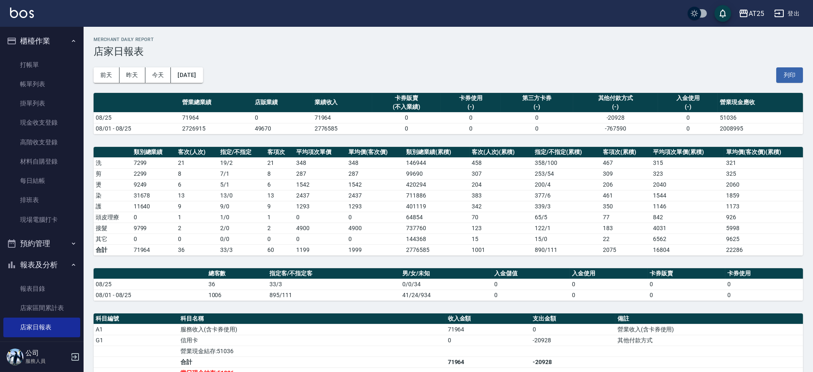
click at [78, 125] on nav "櫃檯作業 打帳單 帳單列表 掛單列表 現金收支登錄 高階收支登錄 材料自購登錄 每日結帳 排班表 現場電腦打卡 預約管理 預約管理 單日預約紀錄 單週預約紀錄…" at bounding box center [42, 184] width 84 height 314
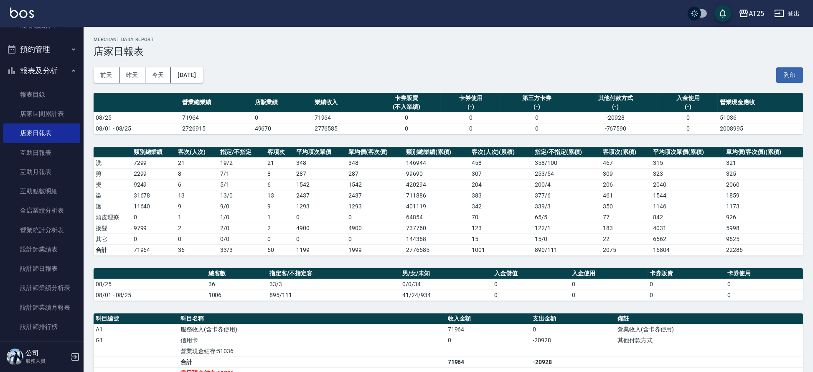
scroll to position [219, 0]
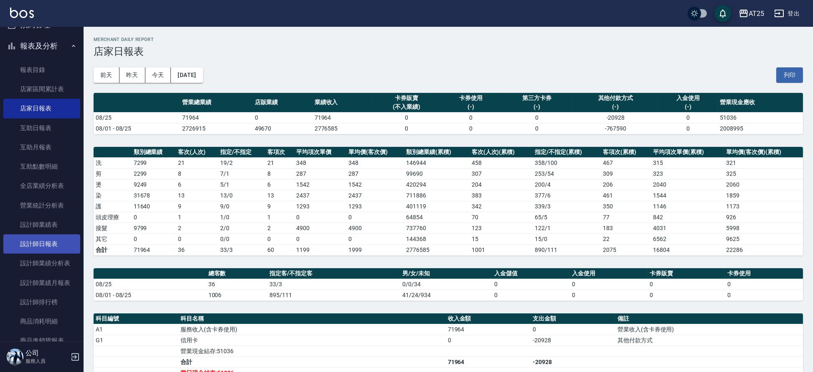
click at [51, 244] on link "設計師日報表" at bounding box center [41, 243] width 77 height 19
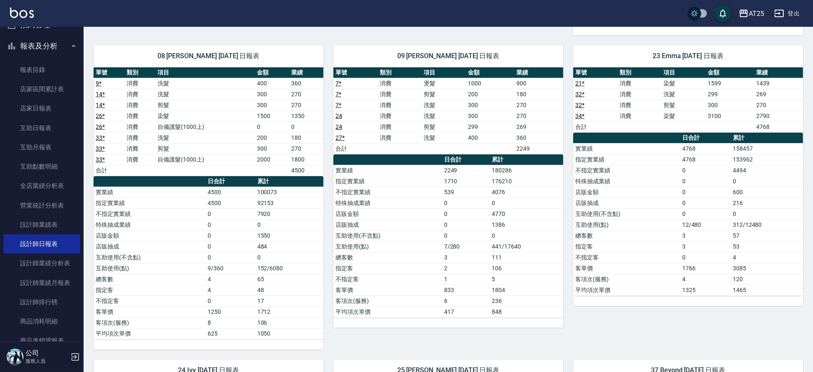
scroll to position [359, 0]
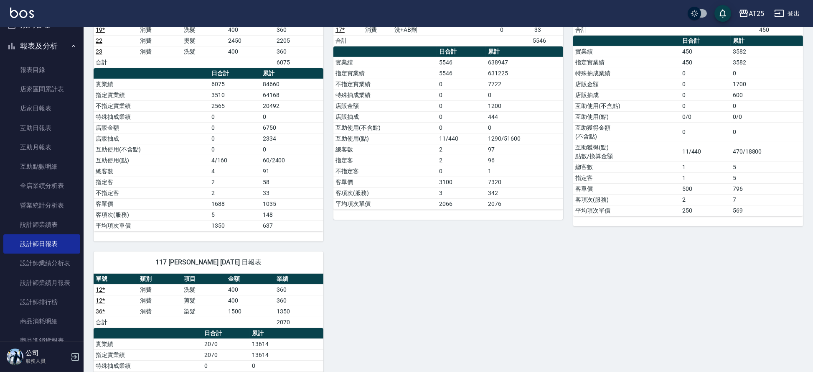
scroll to position [1209, 0]
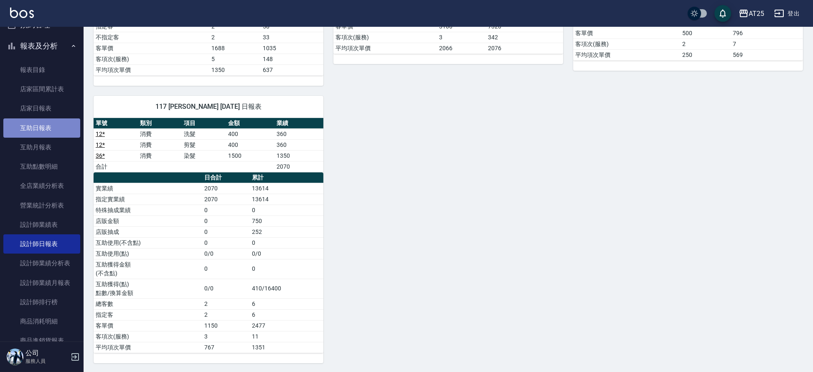
click at [44, 124] on link "互助日報表" at bounding box center [41, 127] width 77 height 19
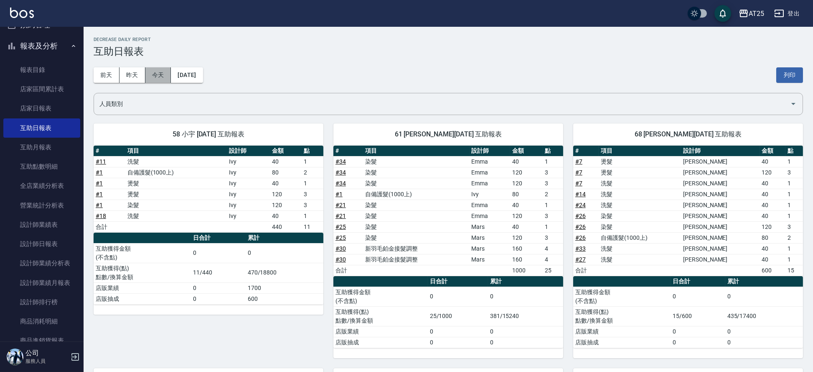
click at [150, 73] on button "今天" at bounding box center [158, 74] width 26 height 15
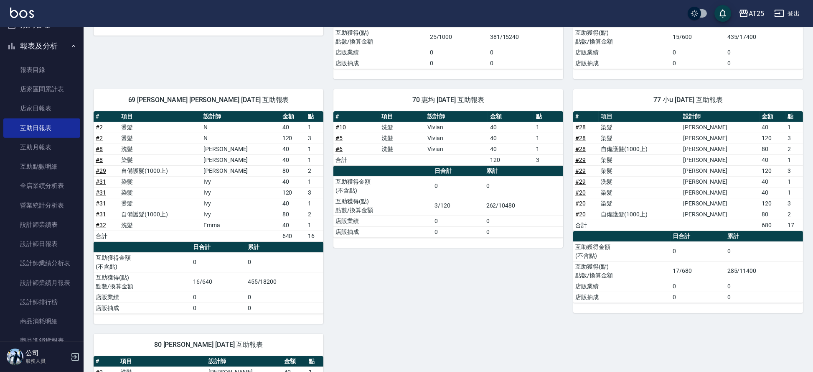
scroll to position [484, 0]
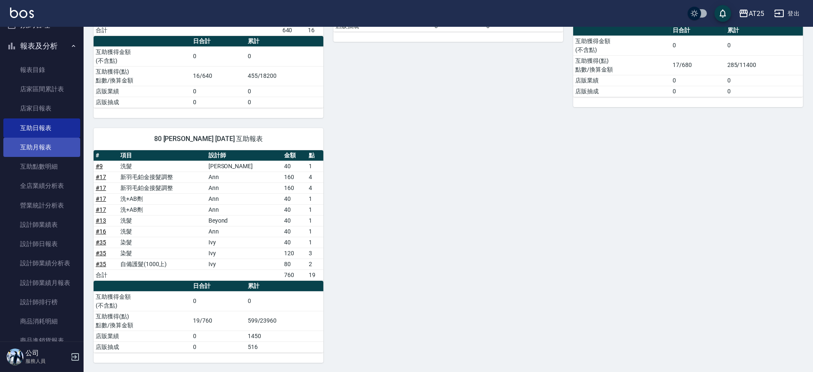
click at [40, 145] on link "互助月報表" at bounding box center [41, 147] width 77 height 19
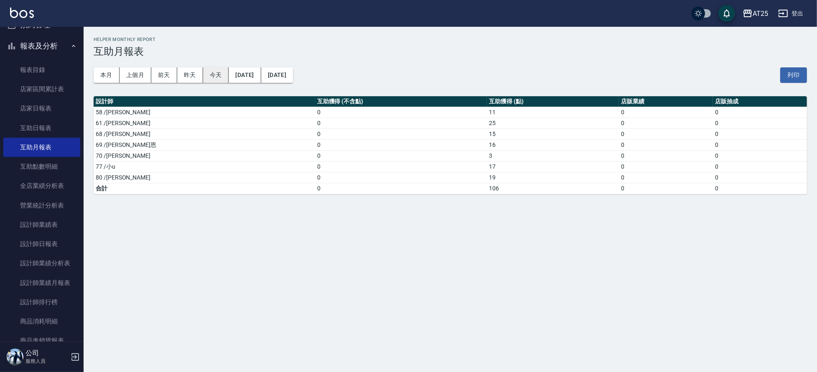
click at [218, 70] on button "今天" at bounding box center [216, 74] width 26 height 15
click at [219, 73] on button "今天" at bounding box center [216, 74] width 26 height 15
